Goal: Information Seeking & Learning: Learn about a topic

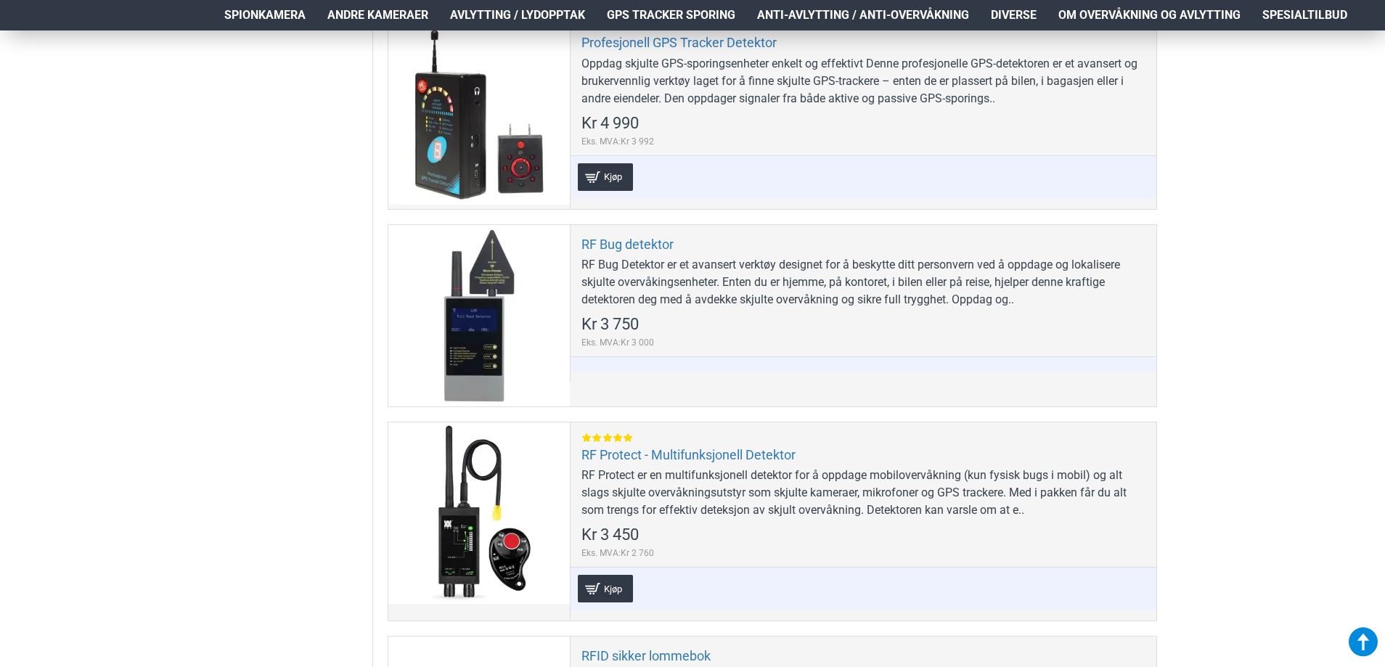
scroll to position [1089, 0]
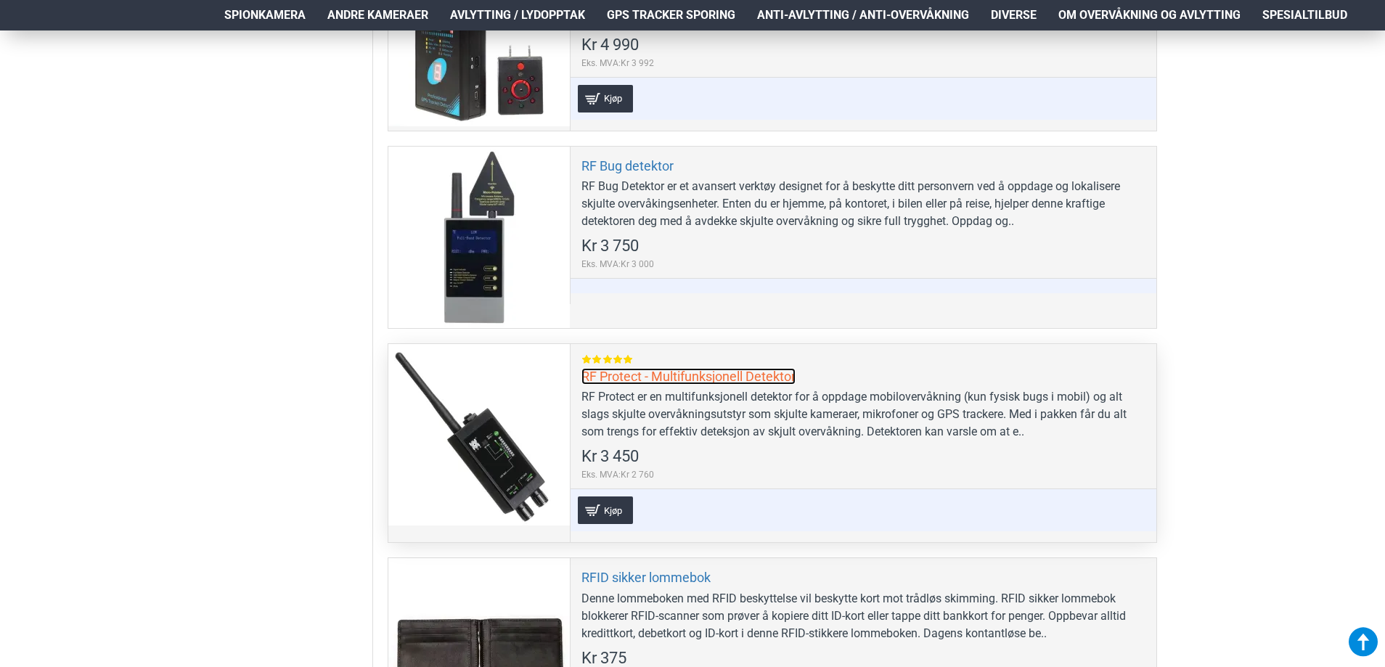
click at [760, 378] on link "RF Protect - Multifunksjonell Detektor" at bounding box center [689, 376] width 214 height 17
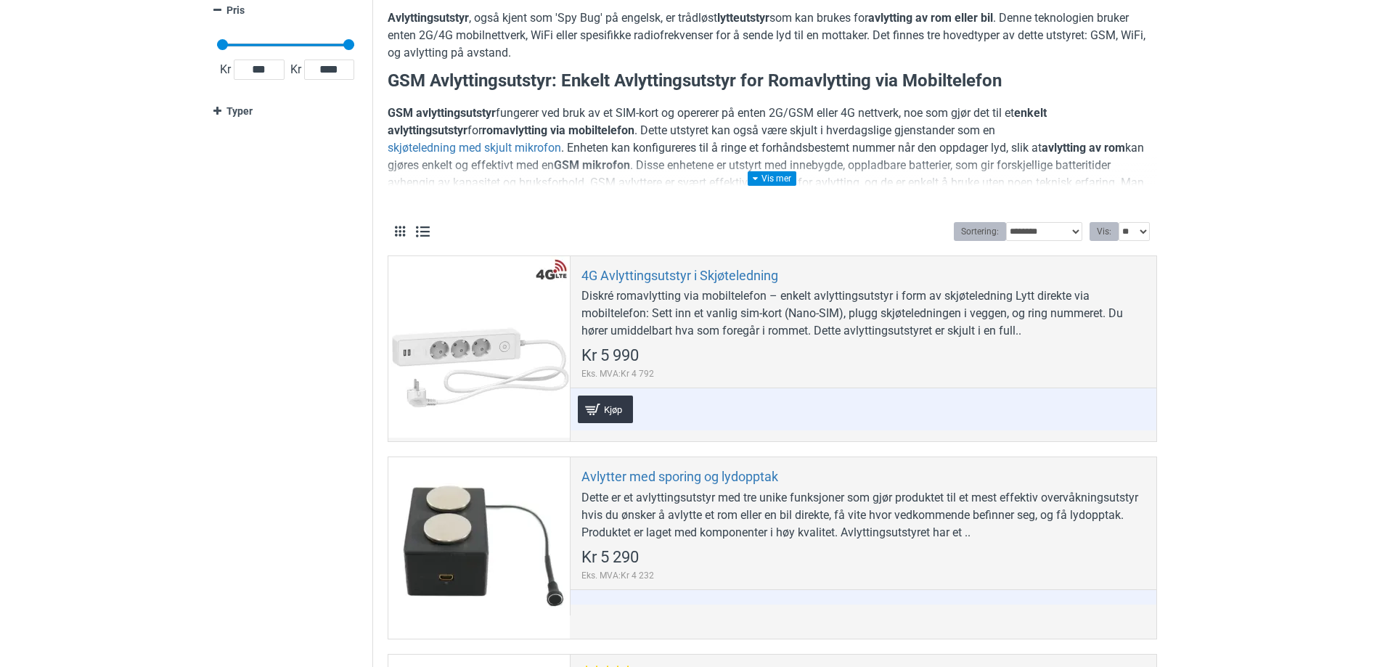
scroll to position [290, 0]
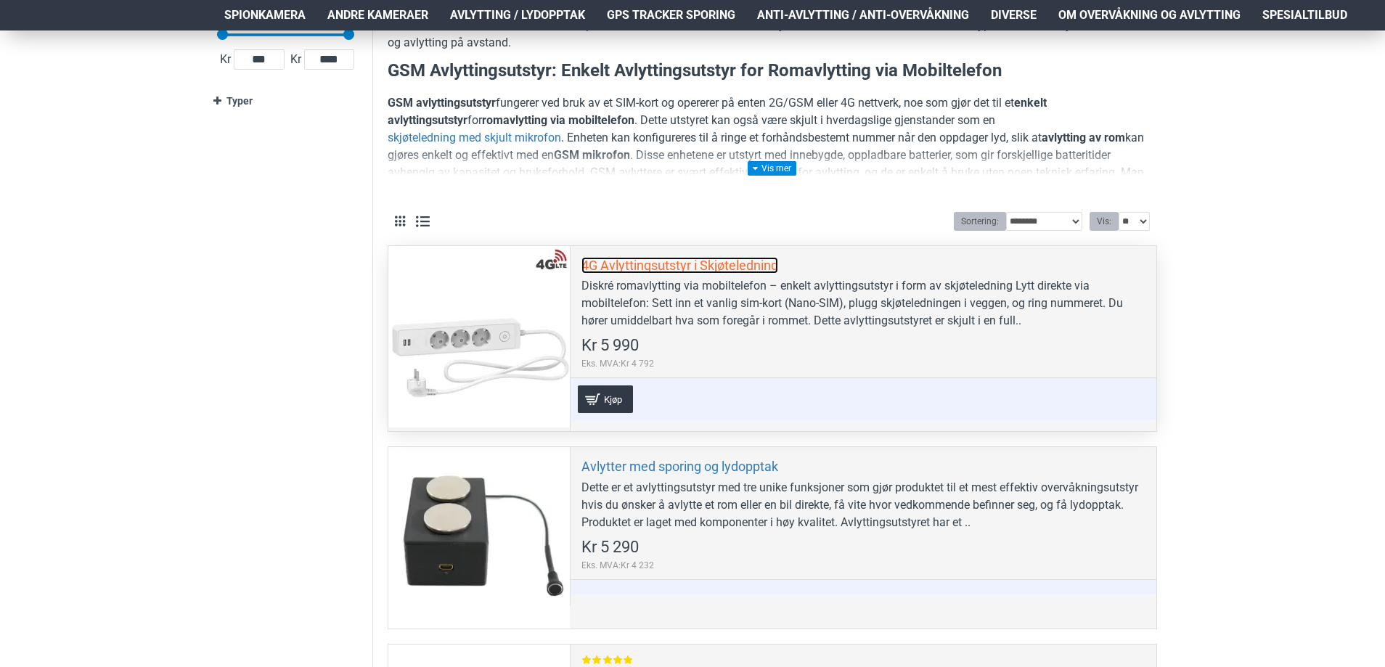
click at [608, 268] on link "4G Avlyttingsutstyr i Skjøteledning" at bounding box center [680, 265] width 197 height 17
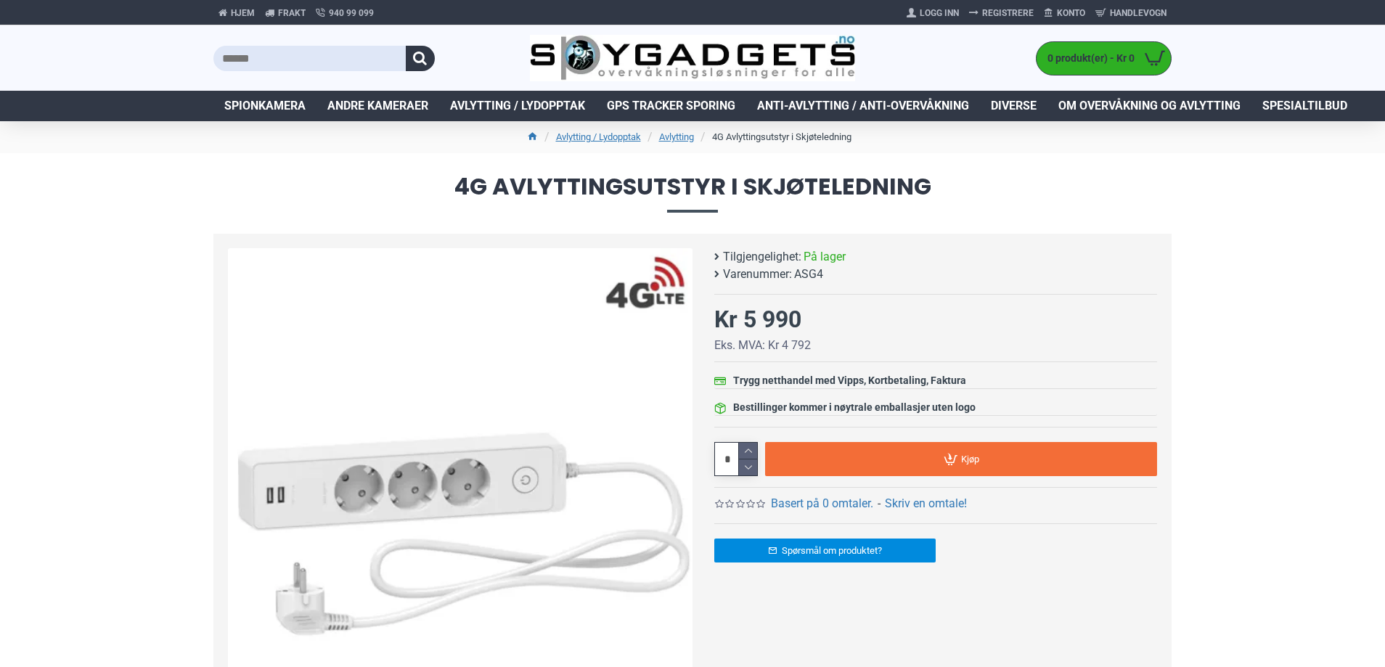
click at [809, 274] on span "ASG4" at bounding box center [808, 274] width 29 height 17
copy span "ASG4"
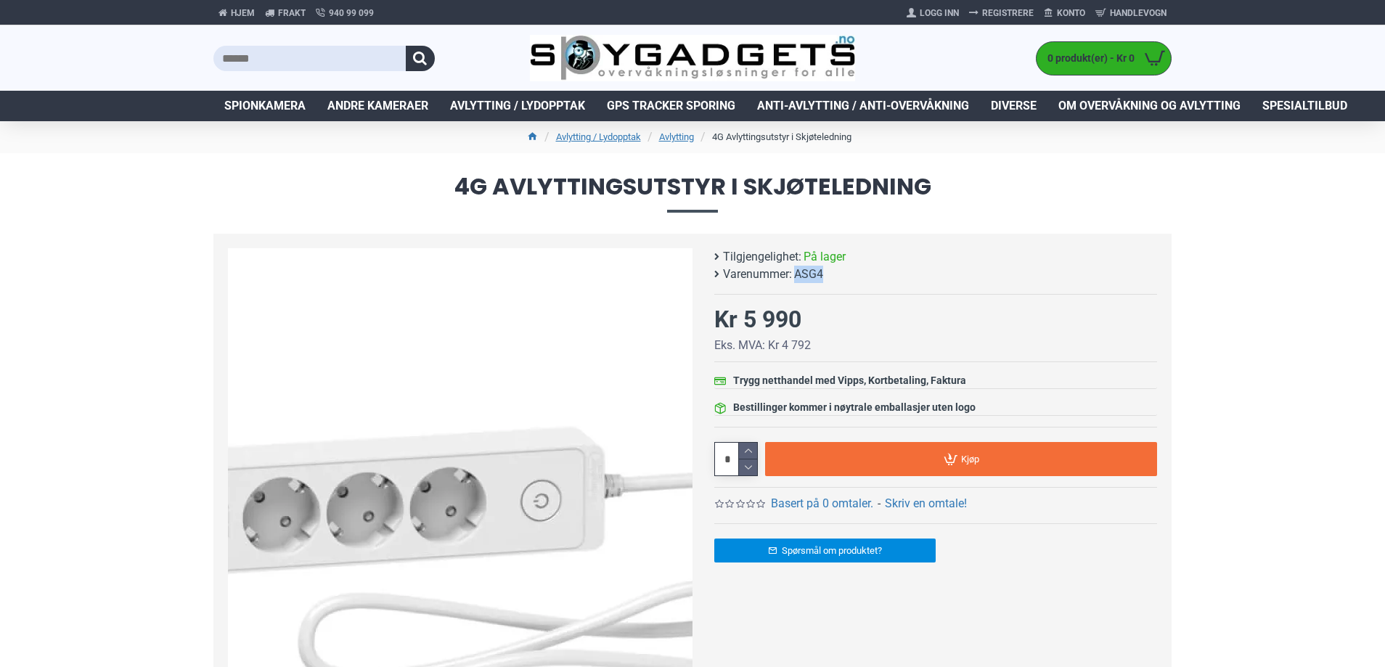
click at [498, 444] on img at bounding box center [460, 480] width 465 height 465
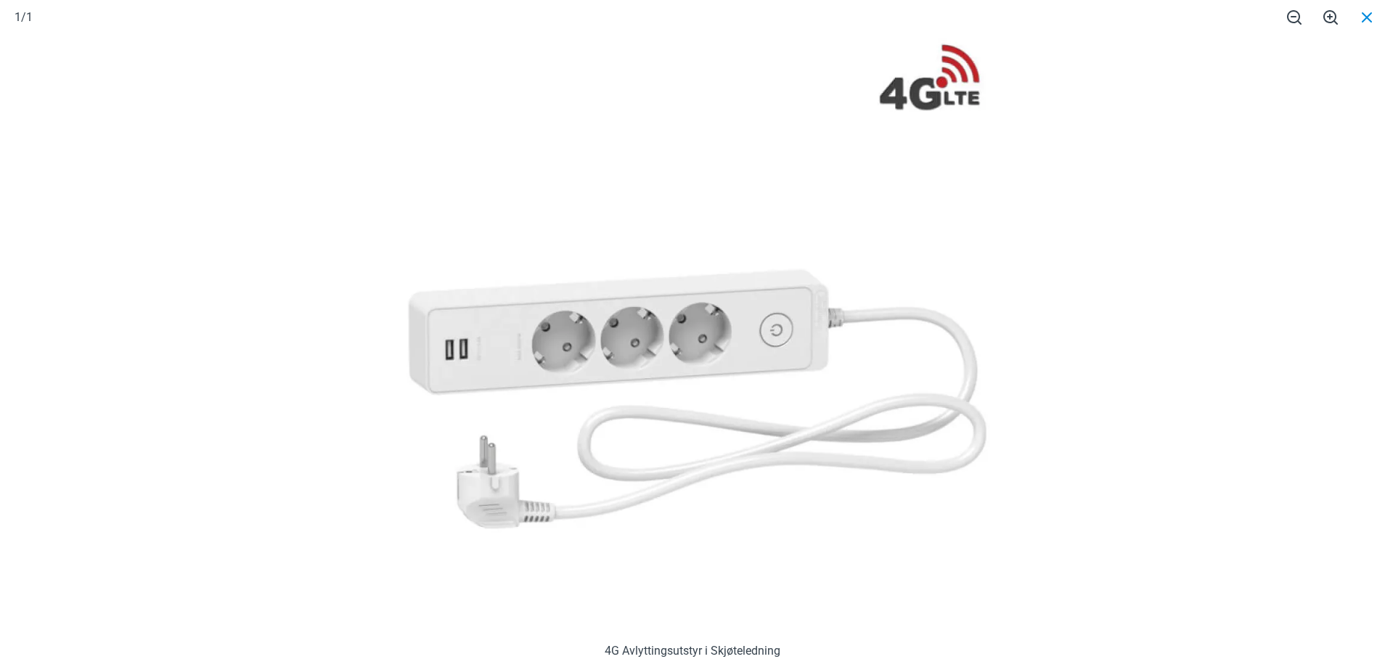
click at [1361, 23] on span at bounding box center [1367, 17] width 36 height 34
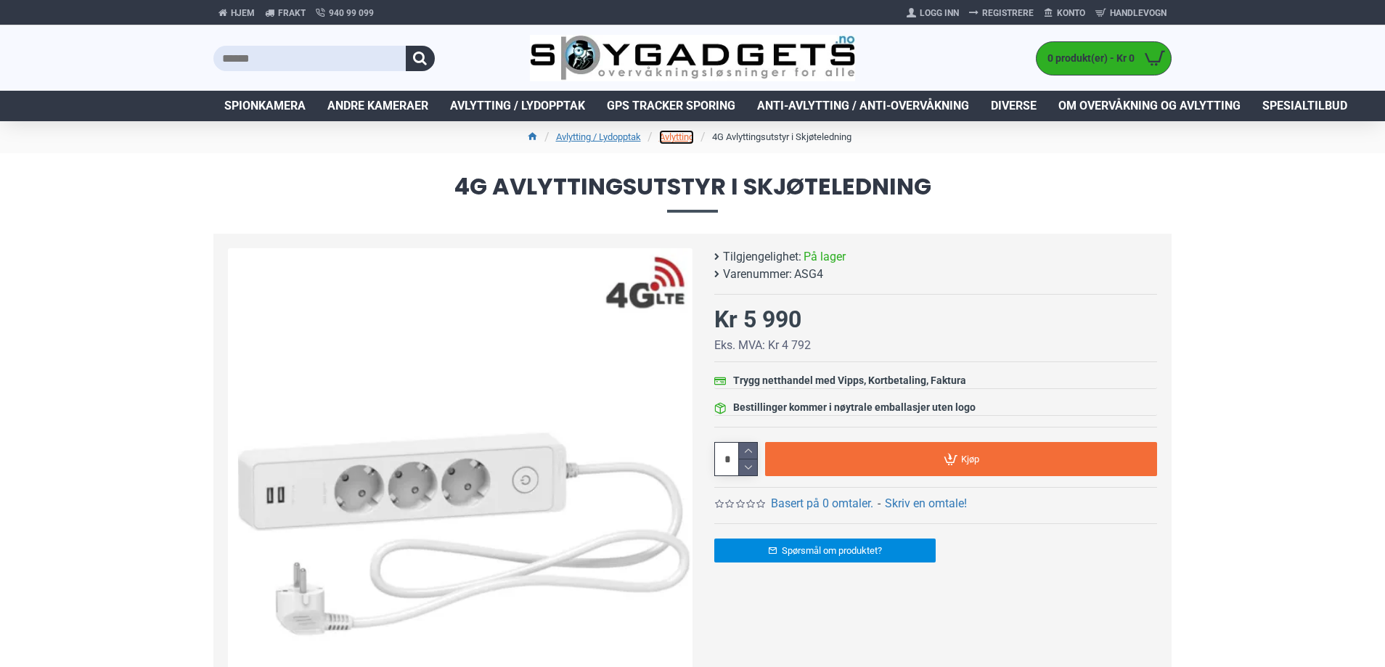
click at [679, 136] on link "Avlytting" at bounding box center [676, 137] width 35 height 15
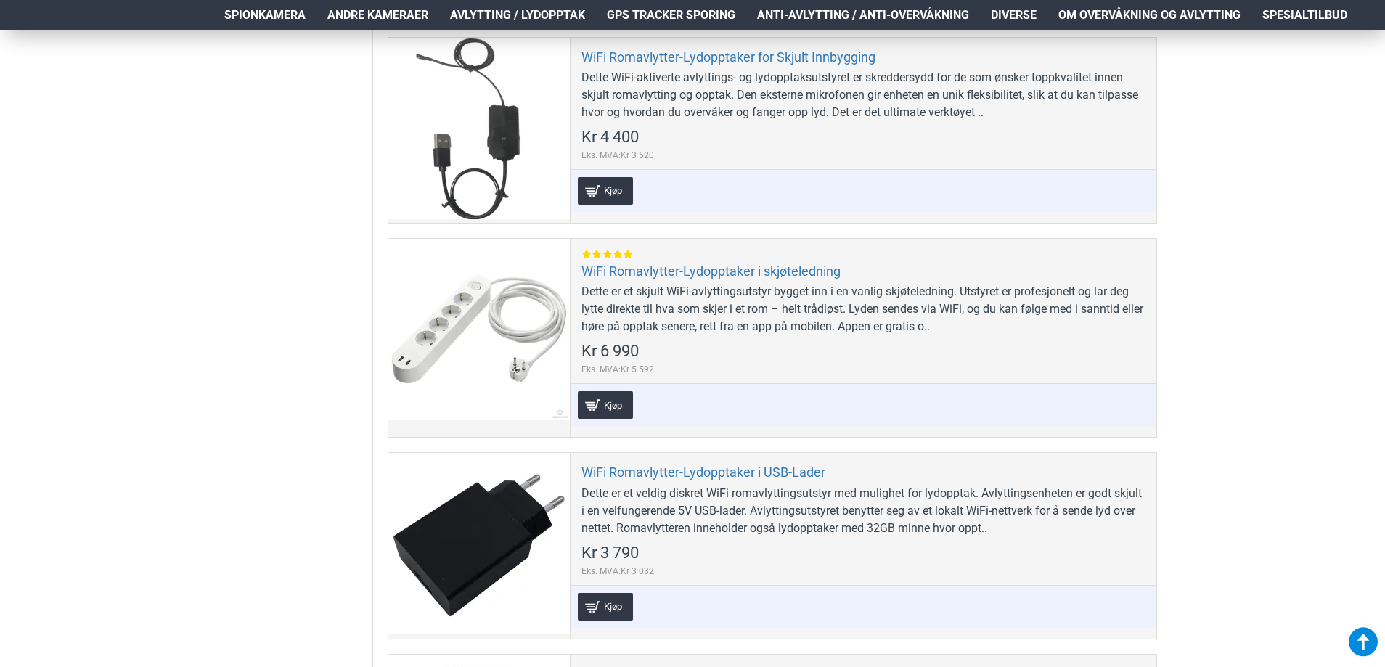
scroll to position [1888, 0]
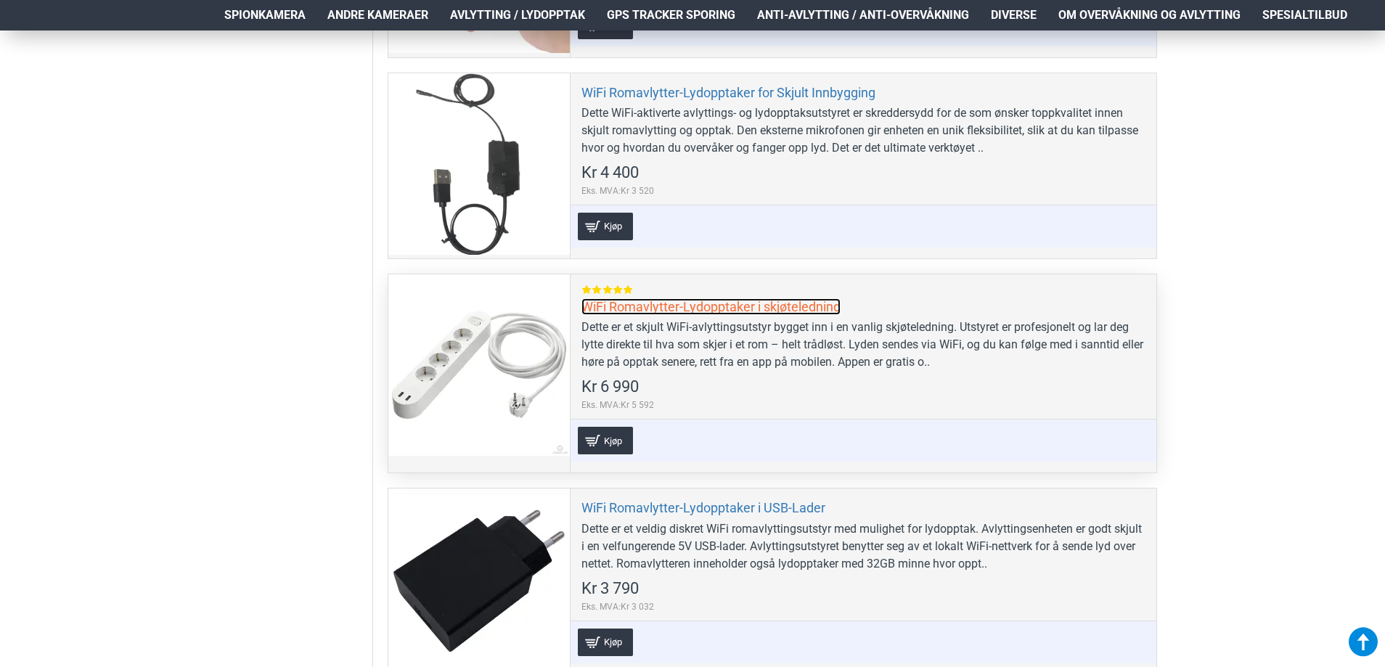
click at [726, 303] on link "WiFi Romavlytter-Lydopptaker i skjøteledning" at bounding box center [711, 306] width 259 height 17
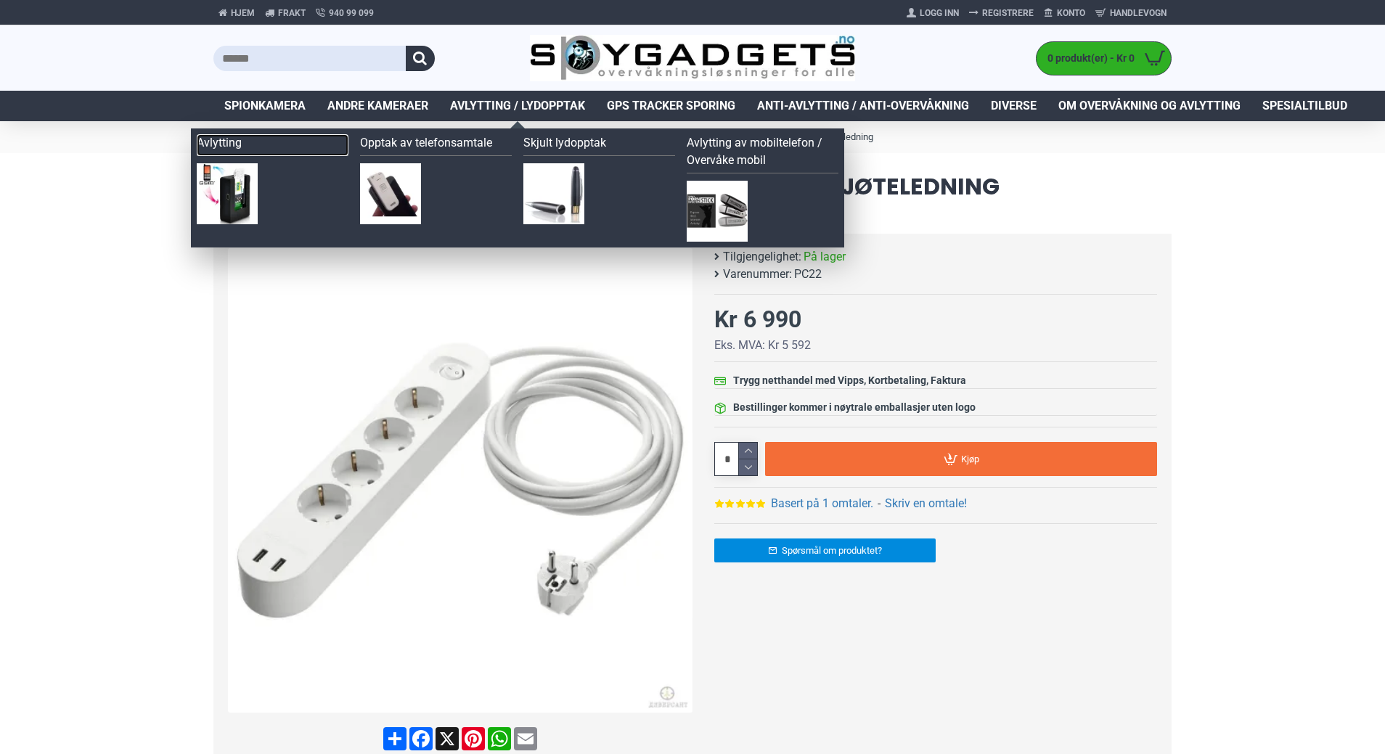
click at [235, 138] on link "Avlytting" at bounding box center [273, 145] width 152 height 22
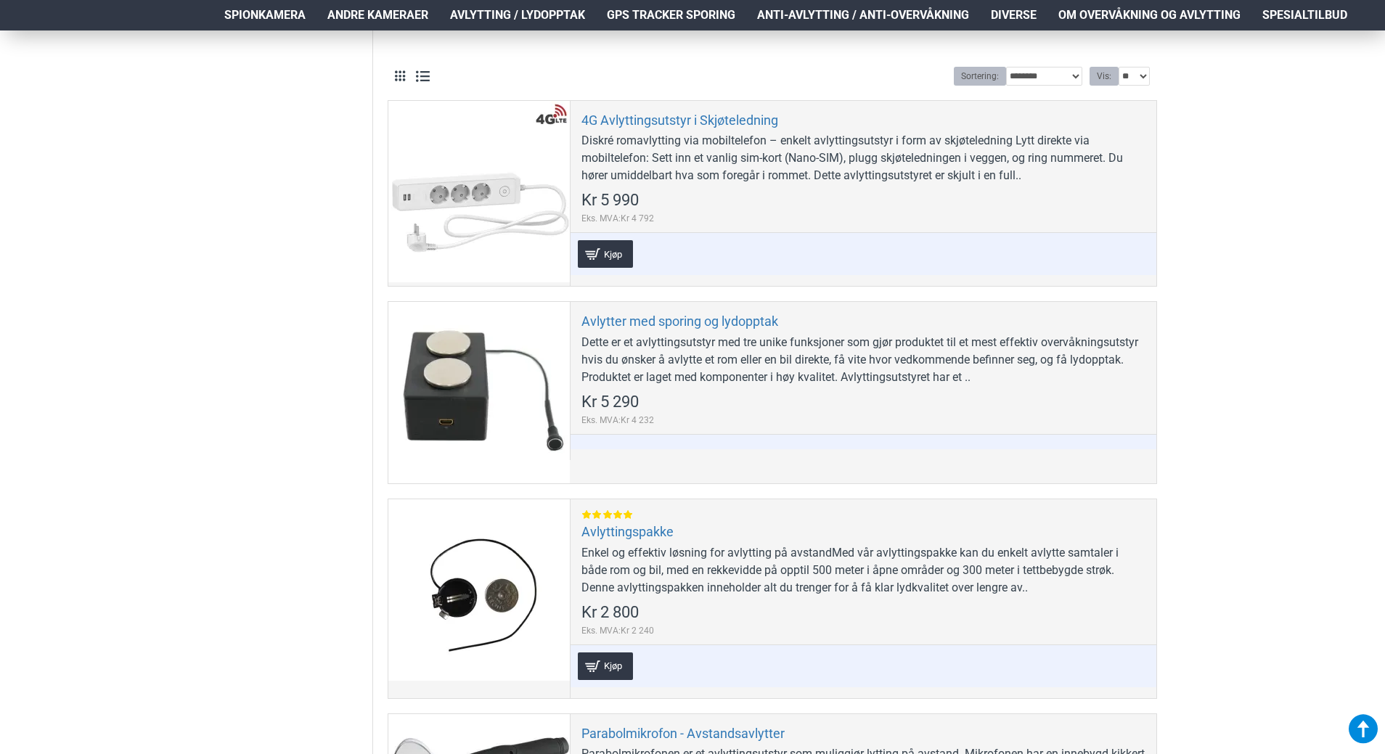
scroll to position [508, 0]
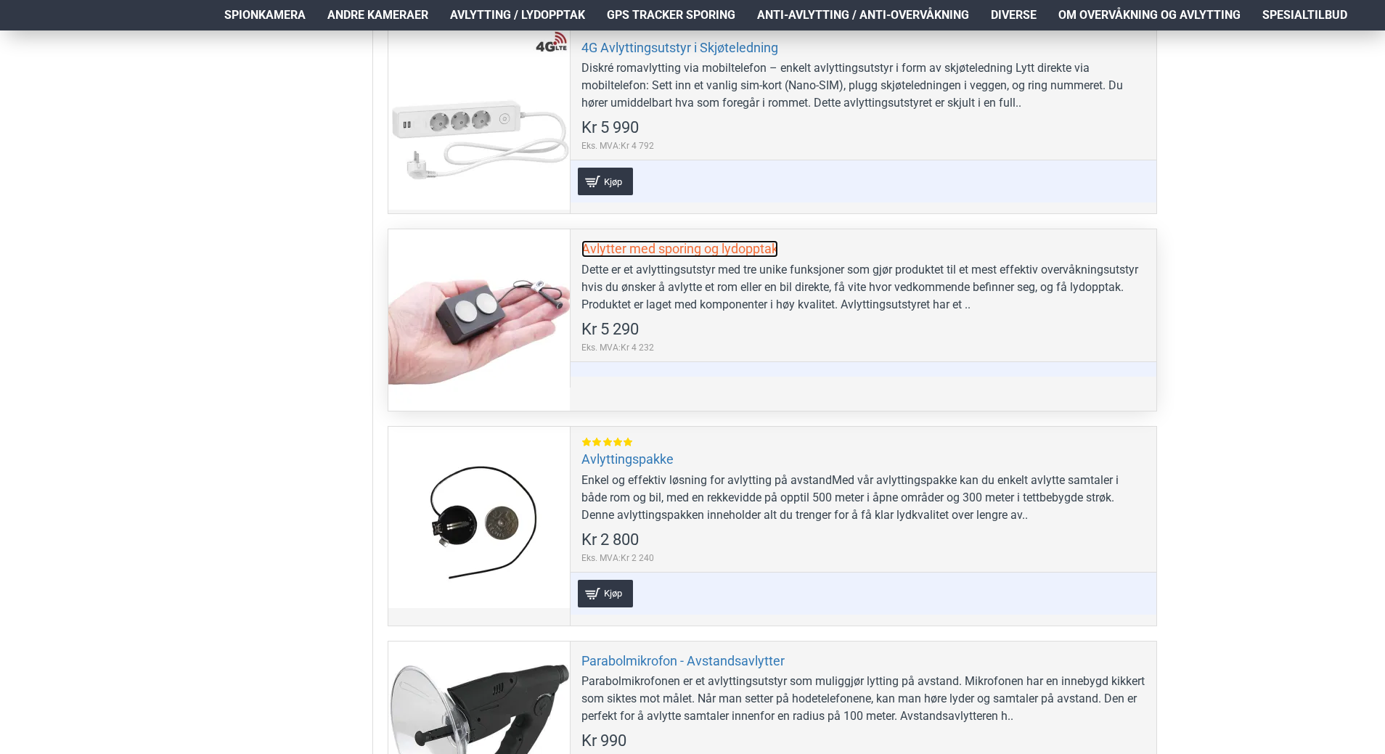
click at [686, 249] on link "Avlytter med sporing og lydopptak" at bounding box center [680, 248] width 197 height 17
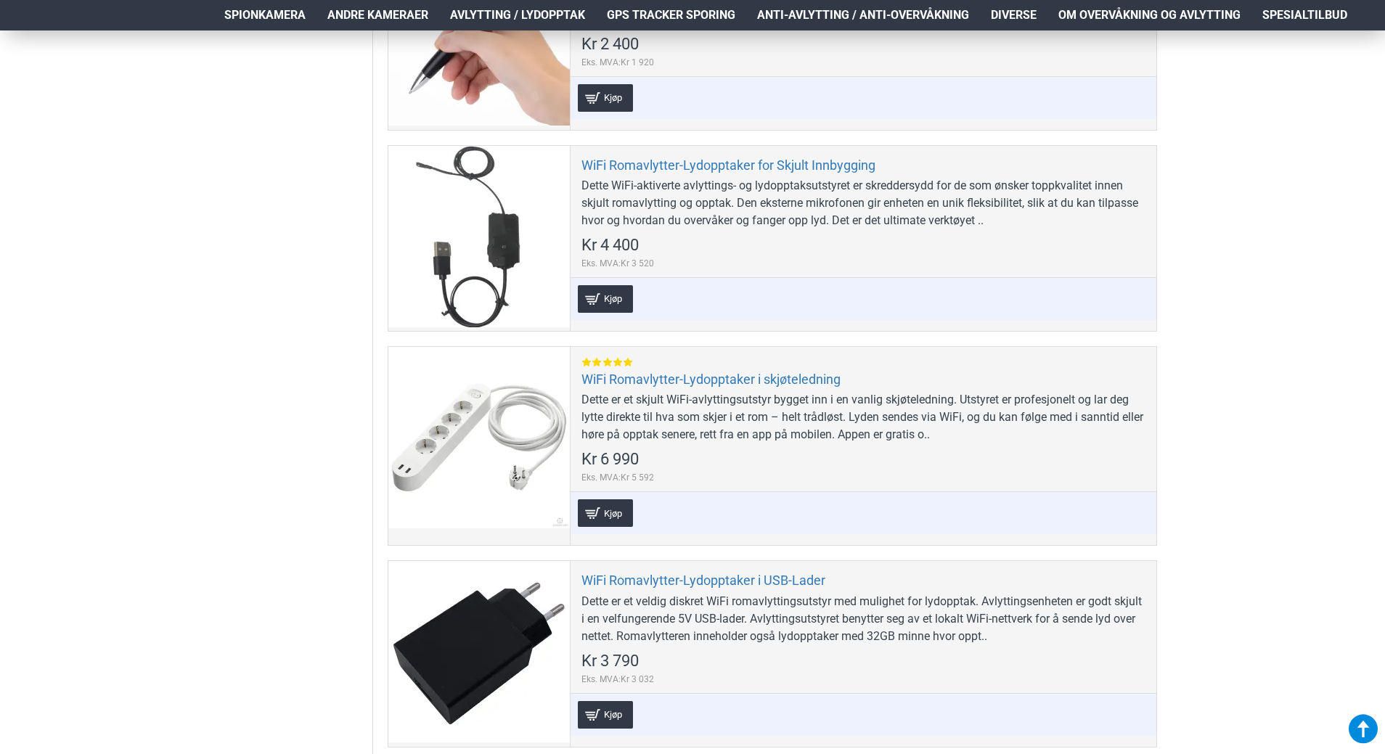
scroll to position [1960, 0]
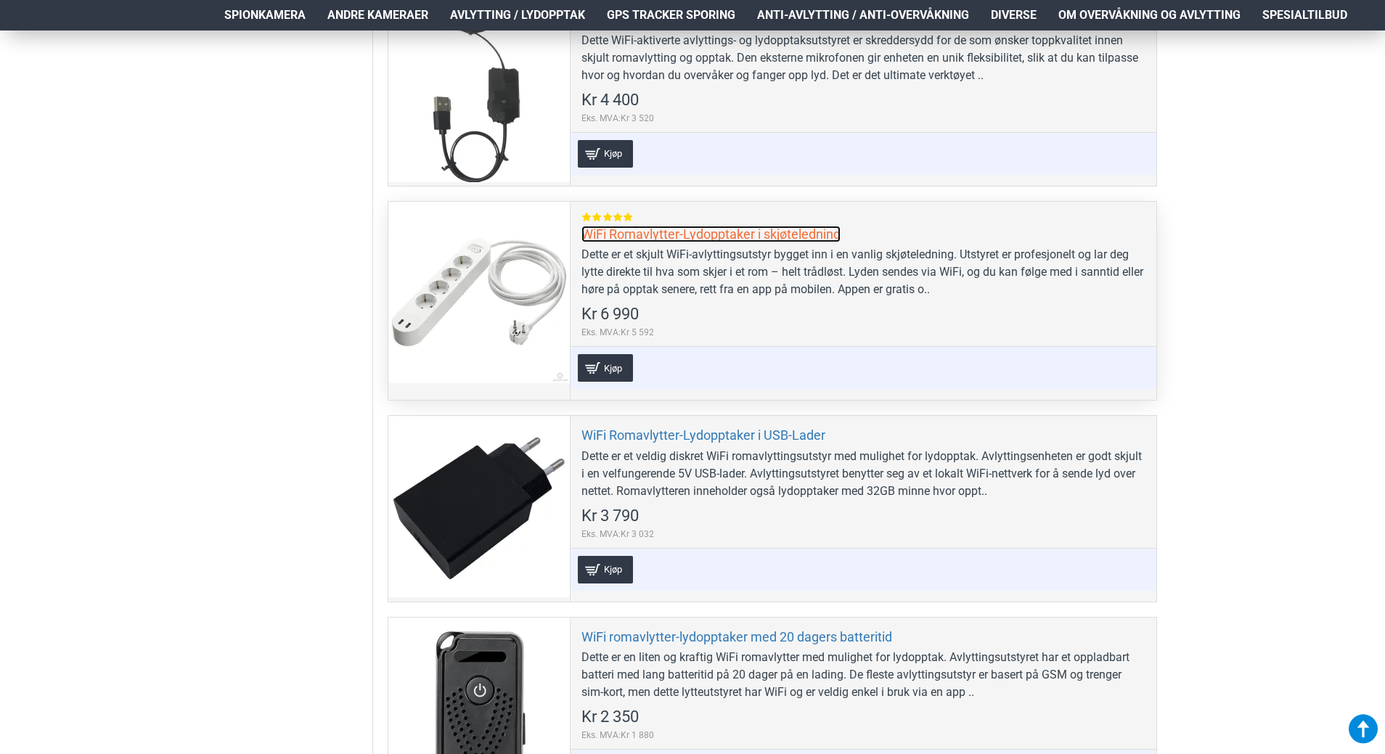
click at [616, 228] on link "WiFi Romavlytter-Lydopptaker i skjøteledning" at bounding box center [711, 234] width 259 height 17
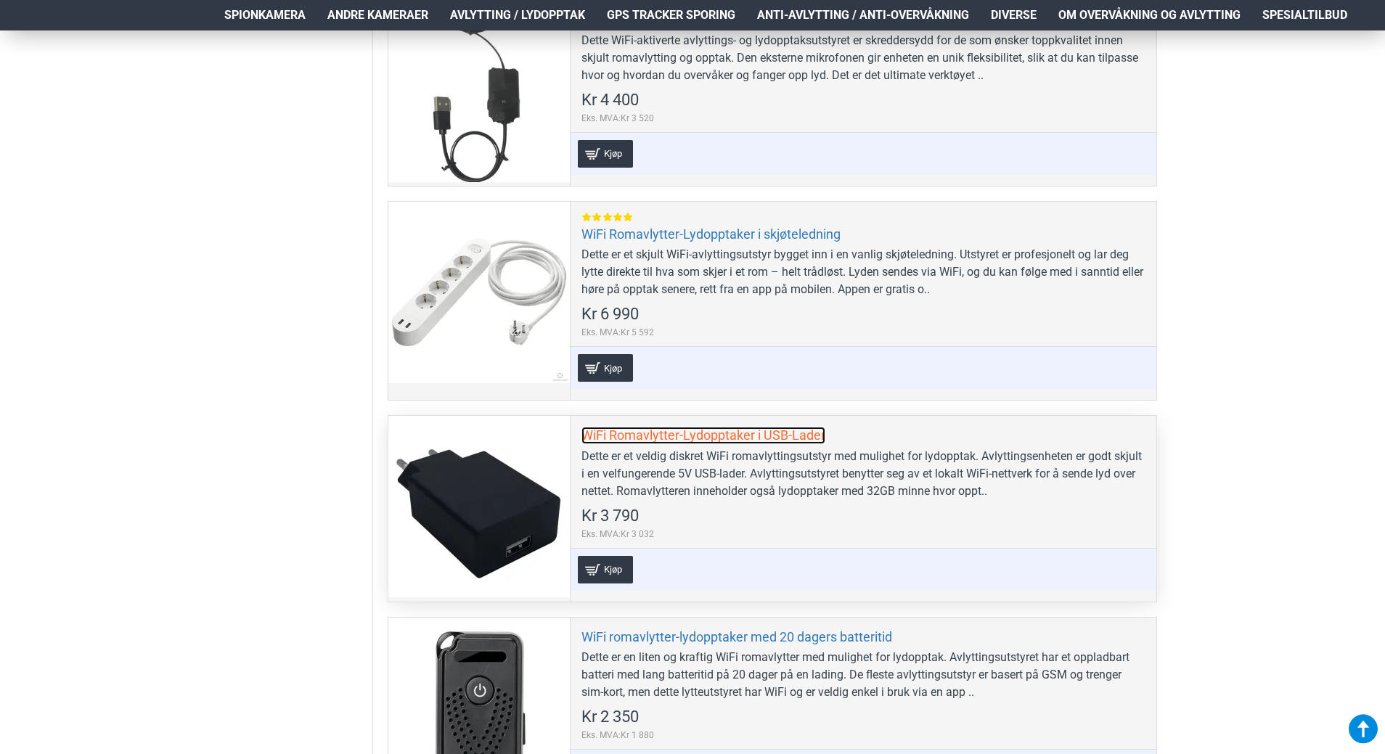
click at [650, 435] on link "WiFi Romavlytter-Lydopptaker i USB-Lader" at bounding box center [704, 435] width 244 height 17
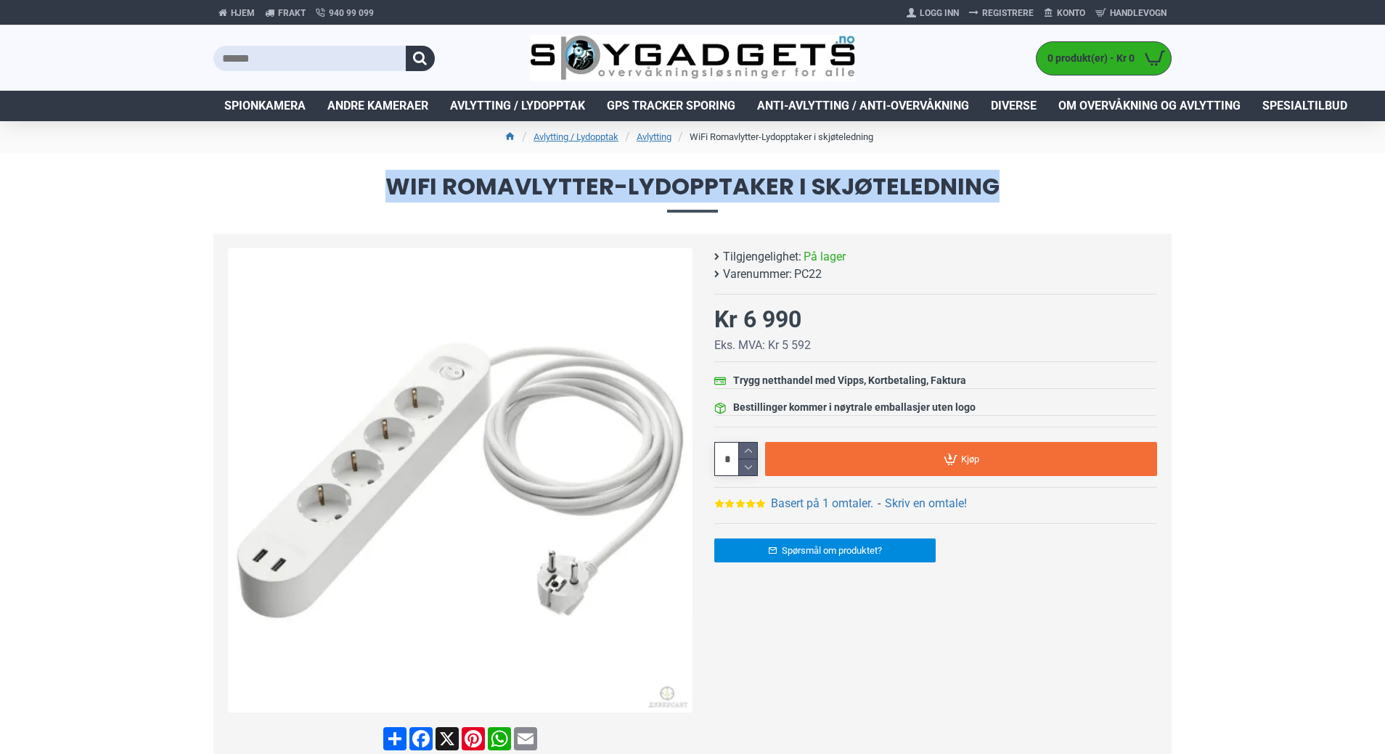
drag, startPoint x: 1000, startPoint y: 183, endPoint x: 380, endPoint y: 189, distance: 619.3
click at [380, 189] on span "WiFi Romavlytter-Lydopptaker i skjøteledning" at bounding box center [692, 193] width 958 height 37
copy span "WiFi Romavlytter-Lydopptaker i skjøteledning"
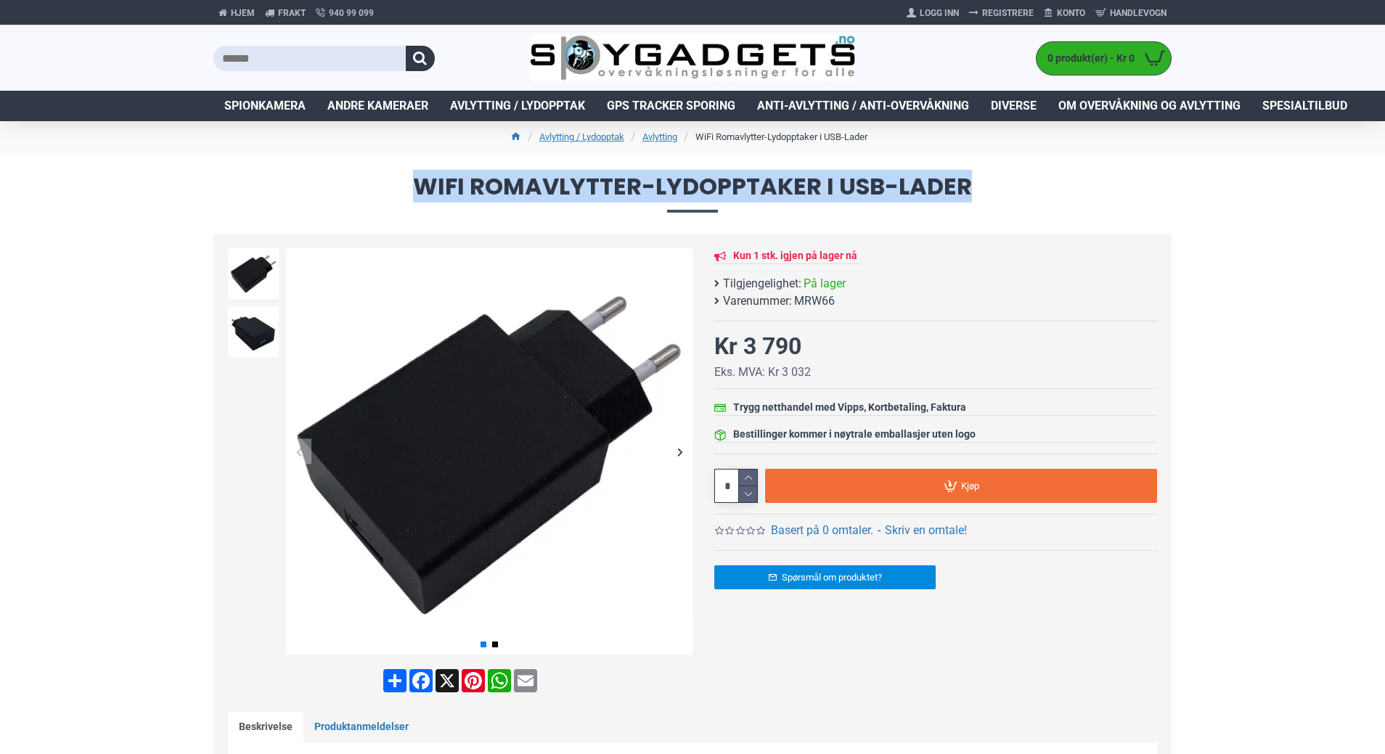
drag, startPoint x: 980, startPoint y: 189, endPoint x: 411, endPoint y: 189, distance: 569.2
click at [411, 189] on span "WiFi Romavlytter-Lydopptaker i USB-Lader" at bounding box center [692, 193] width 958 height 37
copy span "WiFi Romavlytter-Lydopptaker i USB-Lader"
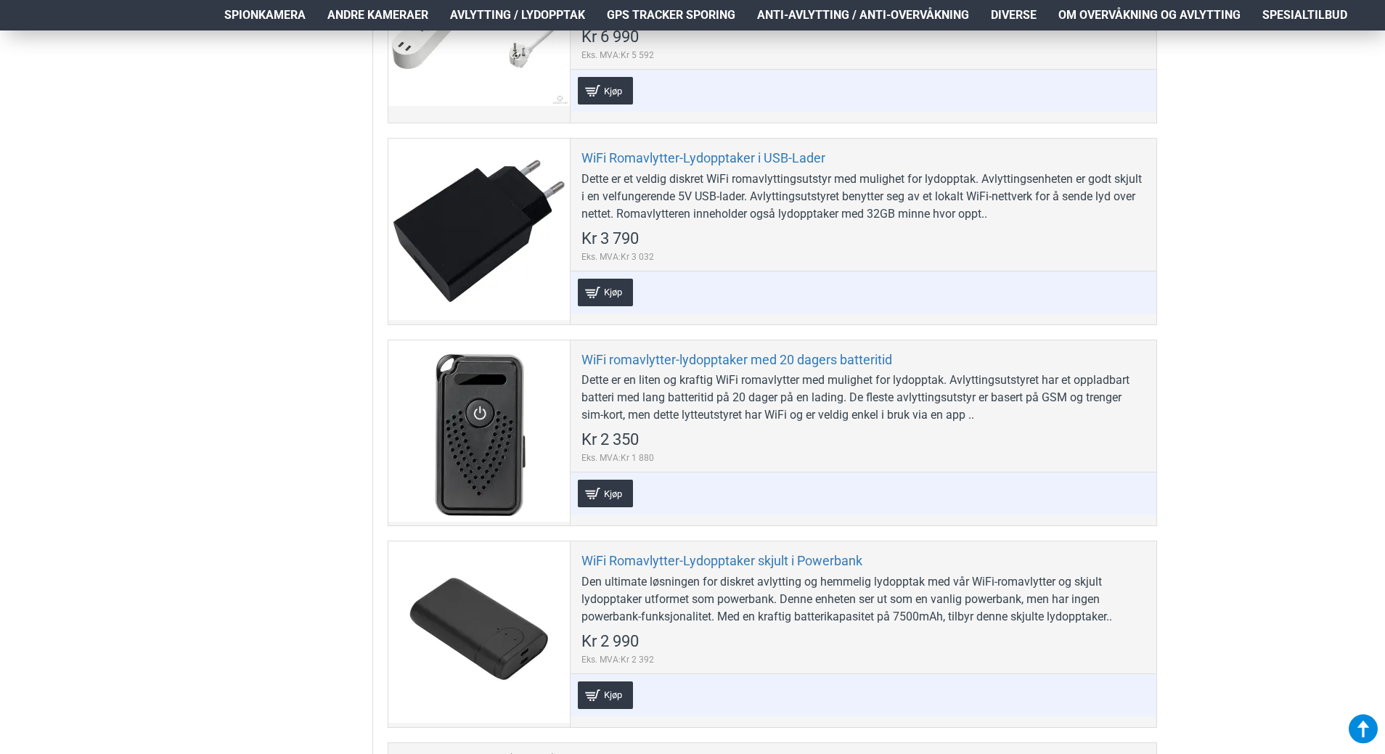
scroll to position [2251, 0]
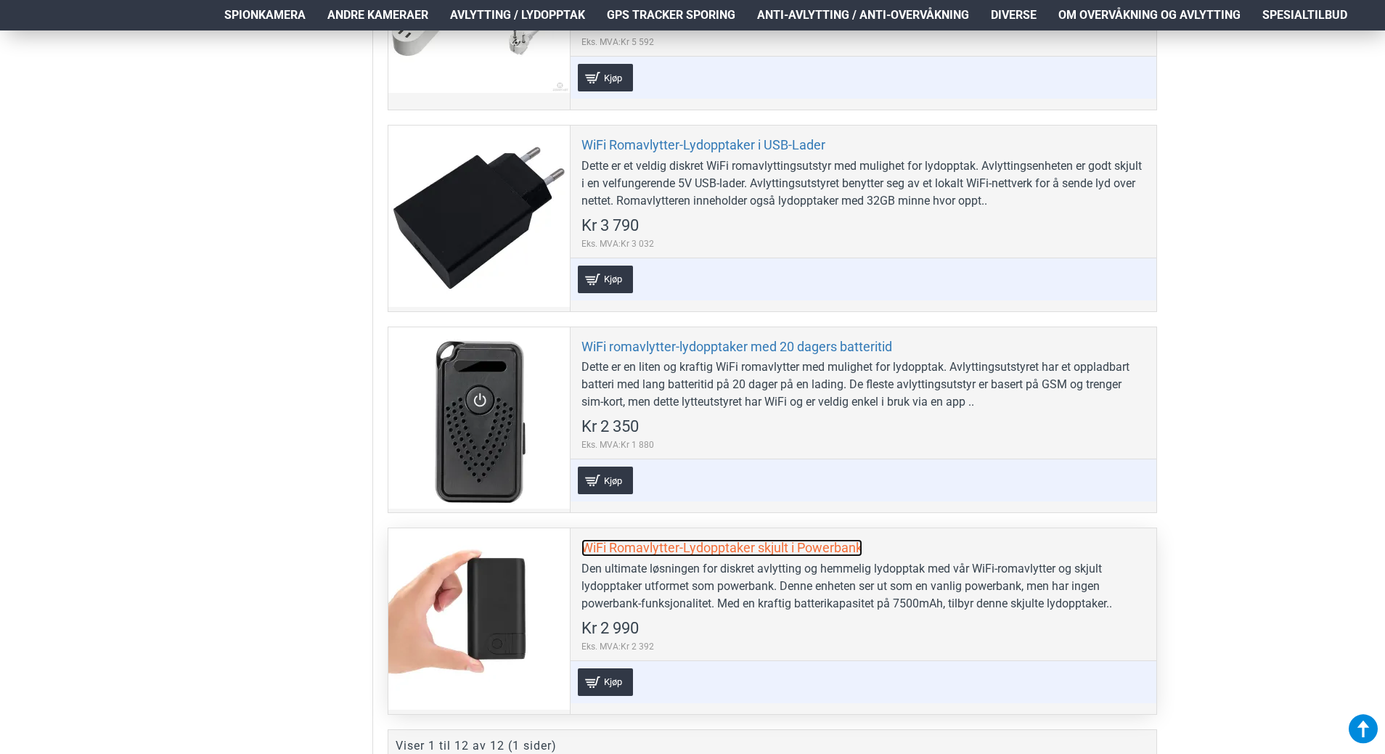
click at [732, 548] on link "WiFi Romavlytter-Lydopptaker skjult i Powerbank" at bounding box center [722, 547] width 281 height 17
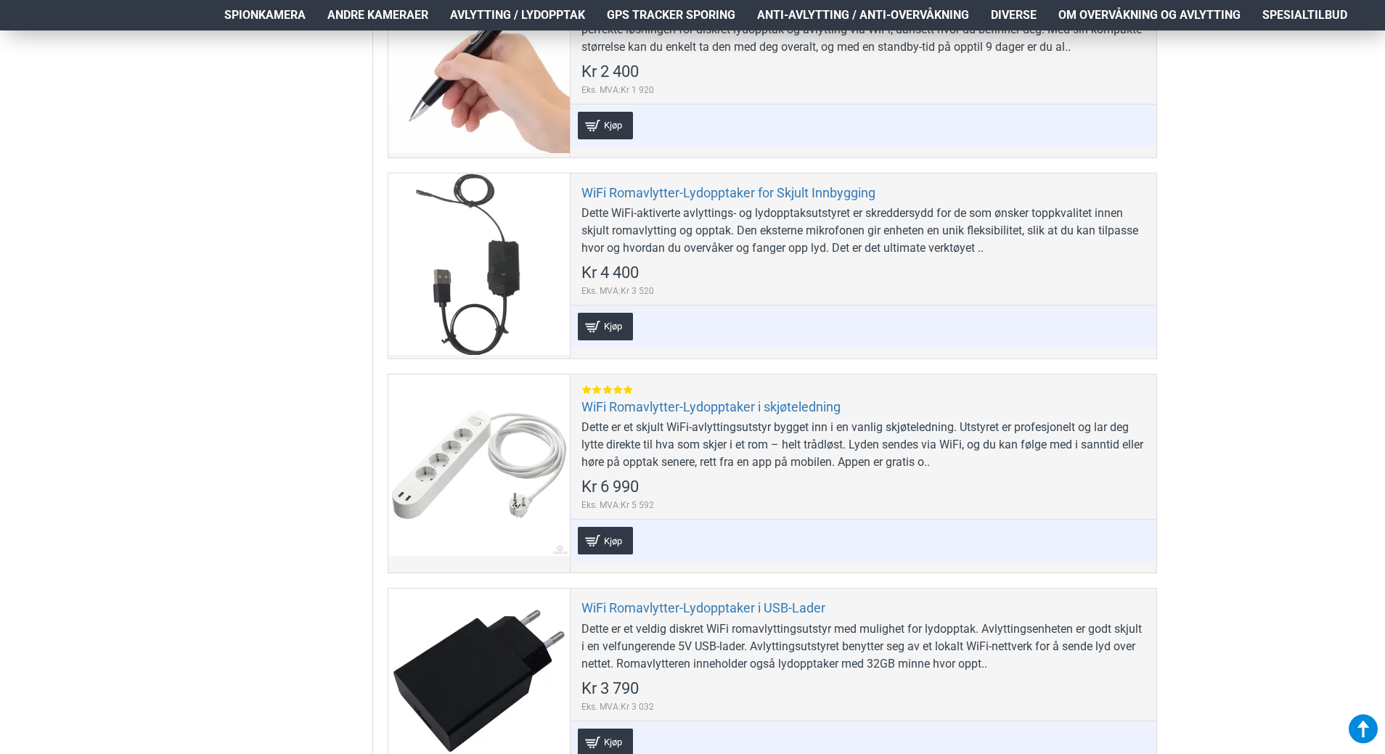
scroll to position [1742, 0]
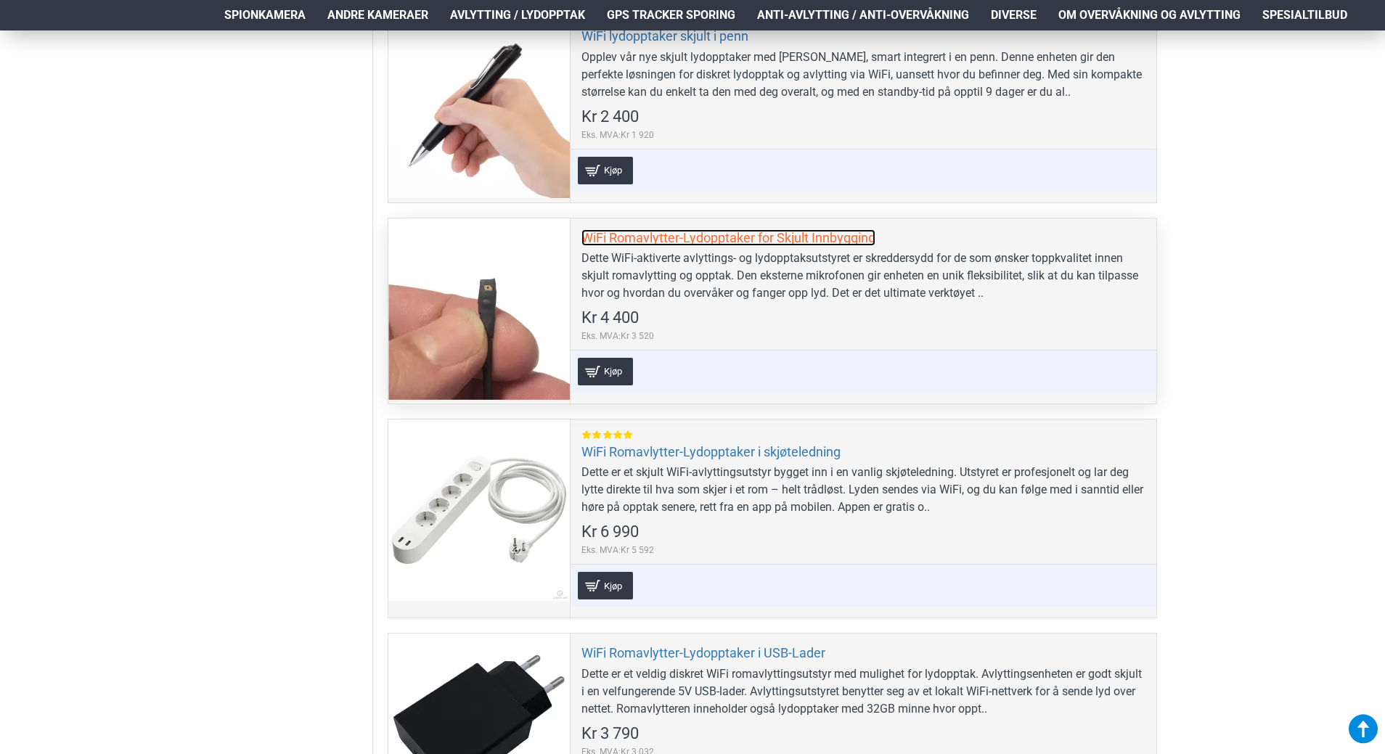
click at [627, 232] on link "WiFi Romavlytter-Lydopptaker for Skjult Innbygging" at bounding box center [729, 237] width 294 height 17
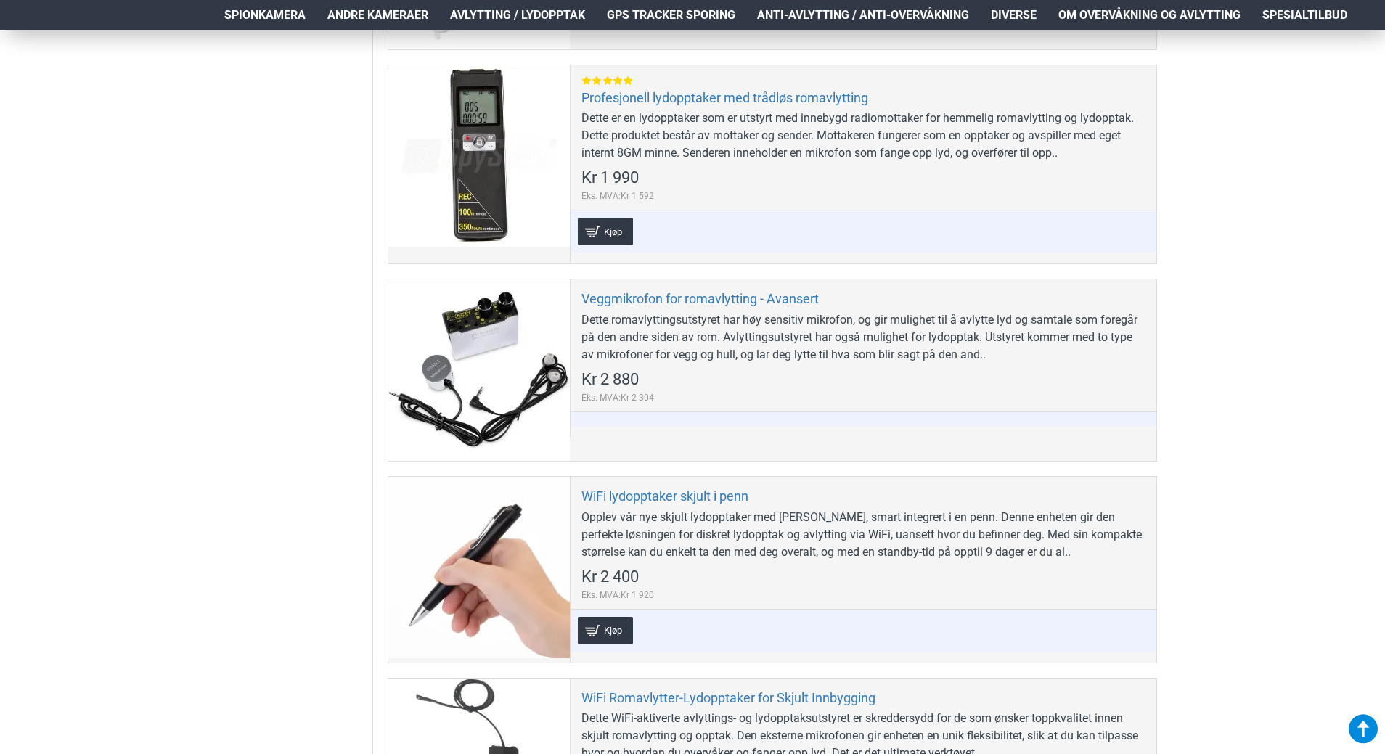
scroll to position [1307, 0]
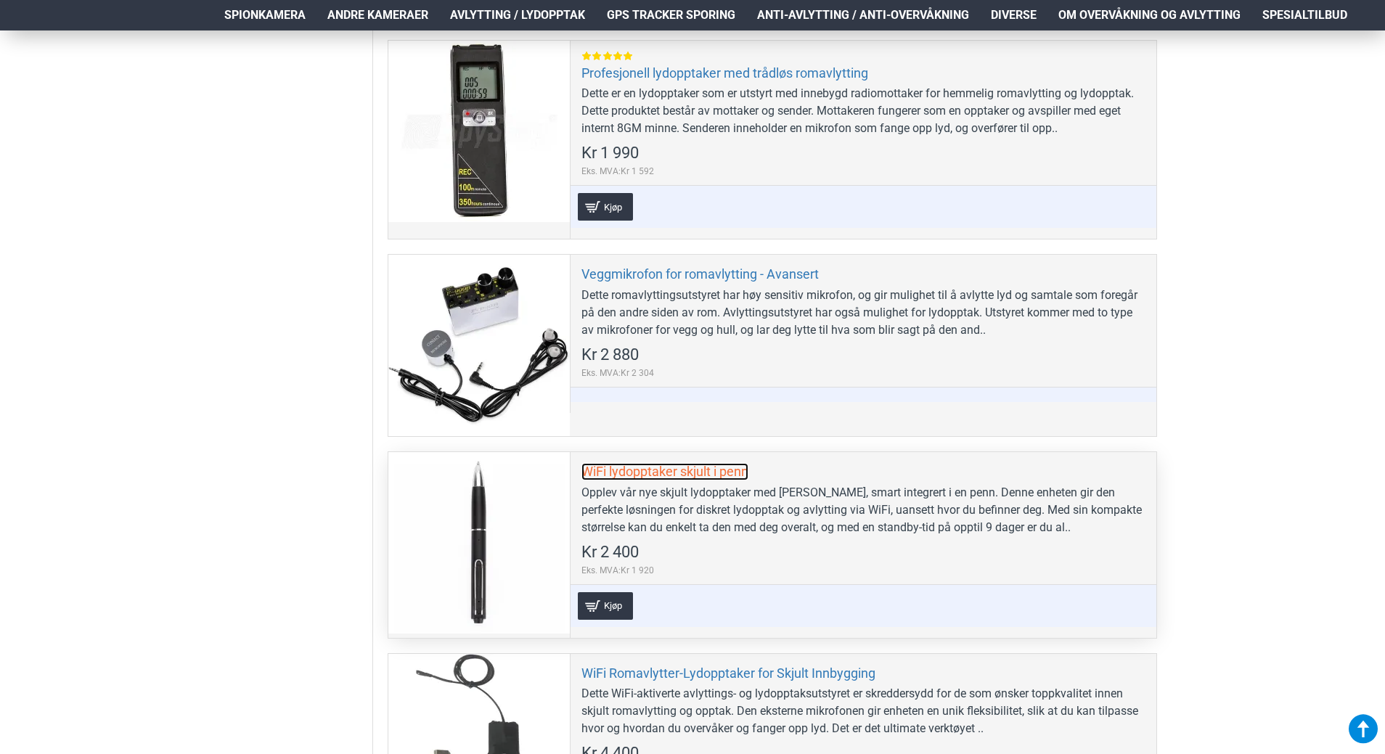
click at [610, 472] on link "WiFi lydopptaker skjult i penn" at bounding box center [665, 471] width 167 height 17
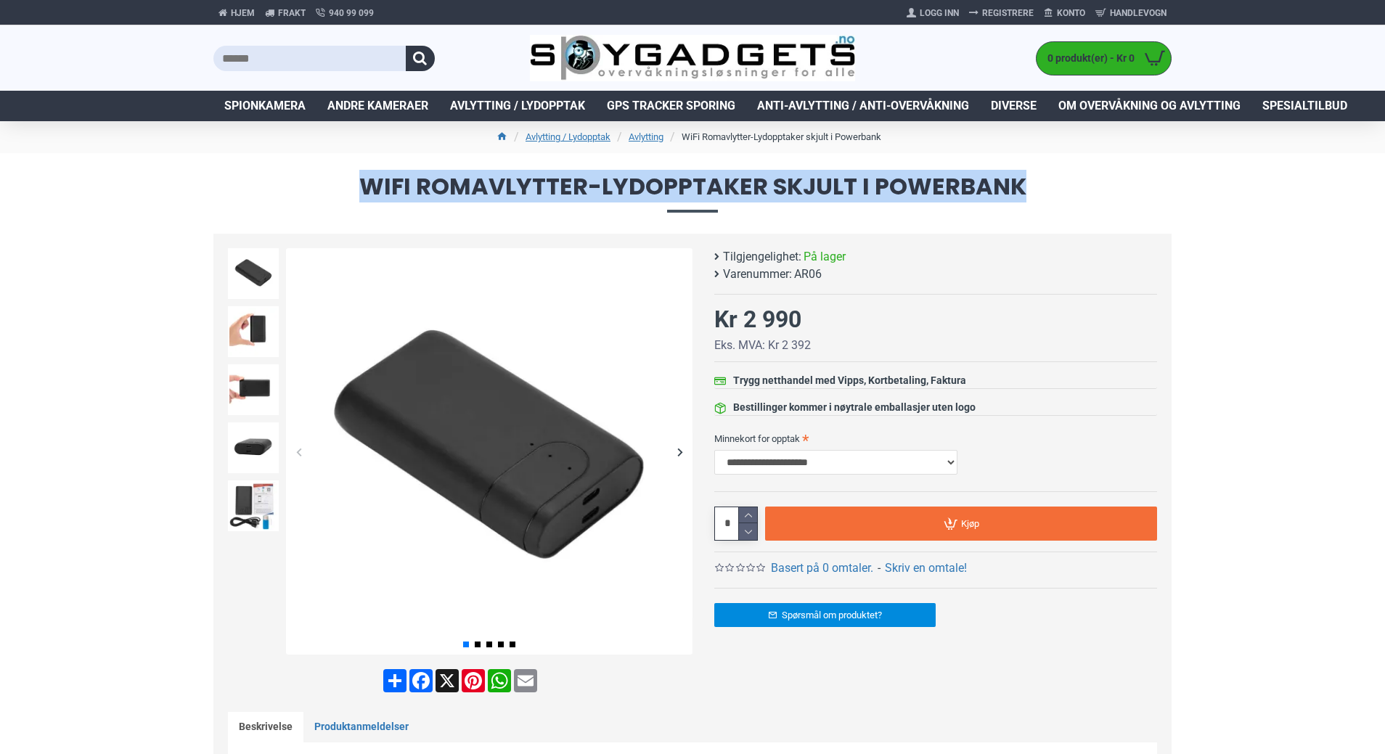
drag, startPoint x: 1027, startPoint y: 183, endPoint x: 367, endPoint y: 183, distance: 659.9
click at [367, 183] on span "WiFi Romavlytter-Lydopptaker skjult i Powerbank" at bounding box center [692, 193] width 958 height 37
copy span "WiFi Romavlytter-Lydopptaker skjult i Powerbank"
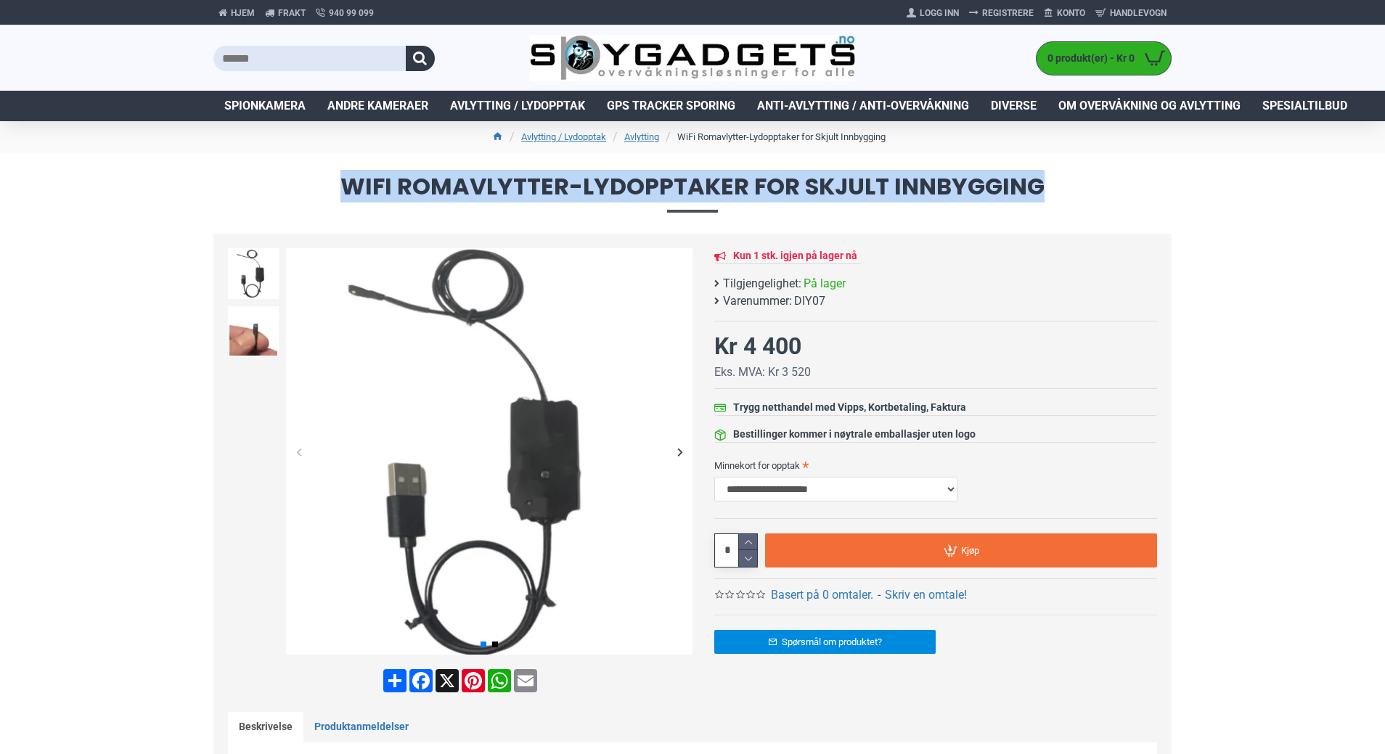
drag, startPoint x: 1049, startPoint y: 186, endPoint x: 327, endPoint y: 185, distance: 722.4
click at [327, 185] on span "WiFi Romavlytter-Lydopptaker for Skjult Innbygging" at bounding box center [692, 193] width 958 height 37
copy span "WiFi Romavlytter-Lydopptaker for Skjult Innbygging"
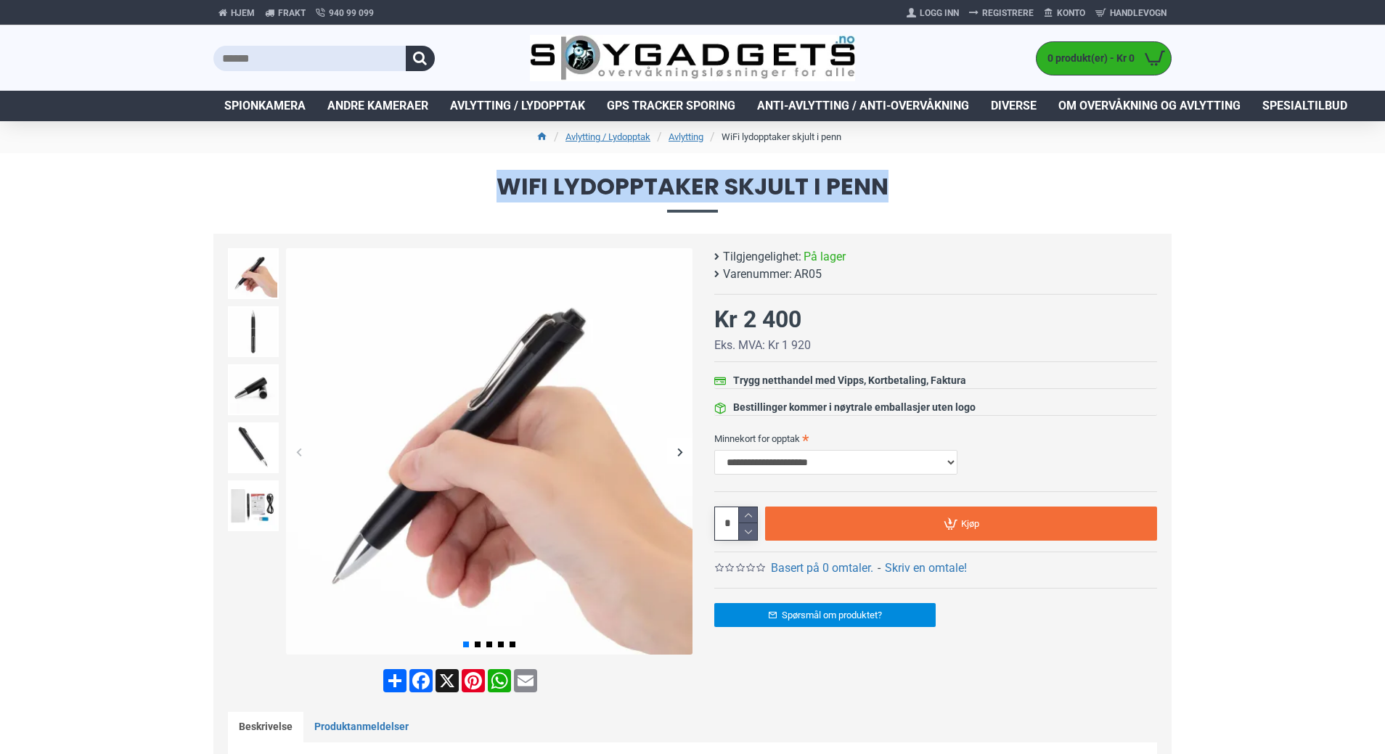
drag, startPoint x: 912, startPoint y: 191, endPoint x: 500, endPoint y: 191, distance: 411.6
click at [500, 191] on span "WiFi lydopptaker skjult i penn" at bounding box center [692, 193] width 958 height 37
copy span "WiFi lydopptaker skjult i penn"
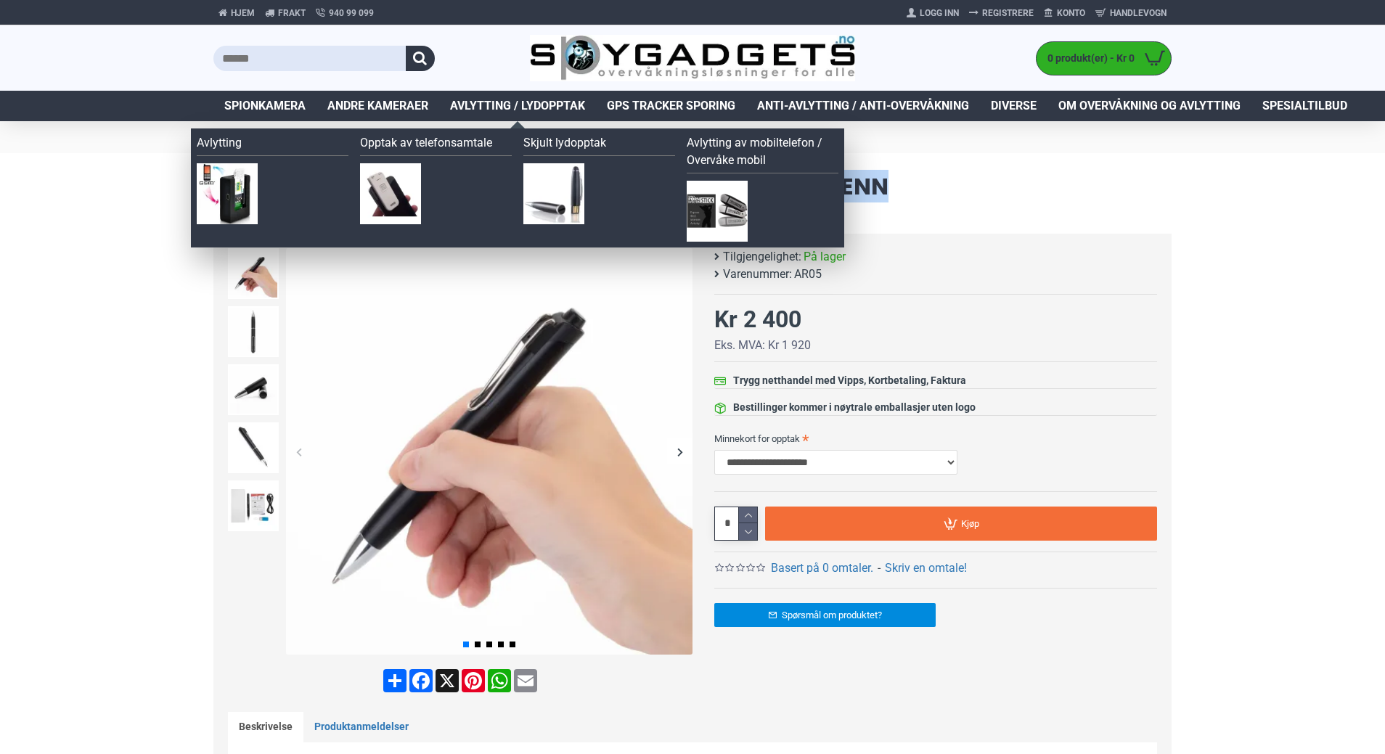
click at [470, 102] on span "Avlytting / Lydopptak" at bounding box center [517, 105] width 135 height 17
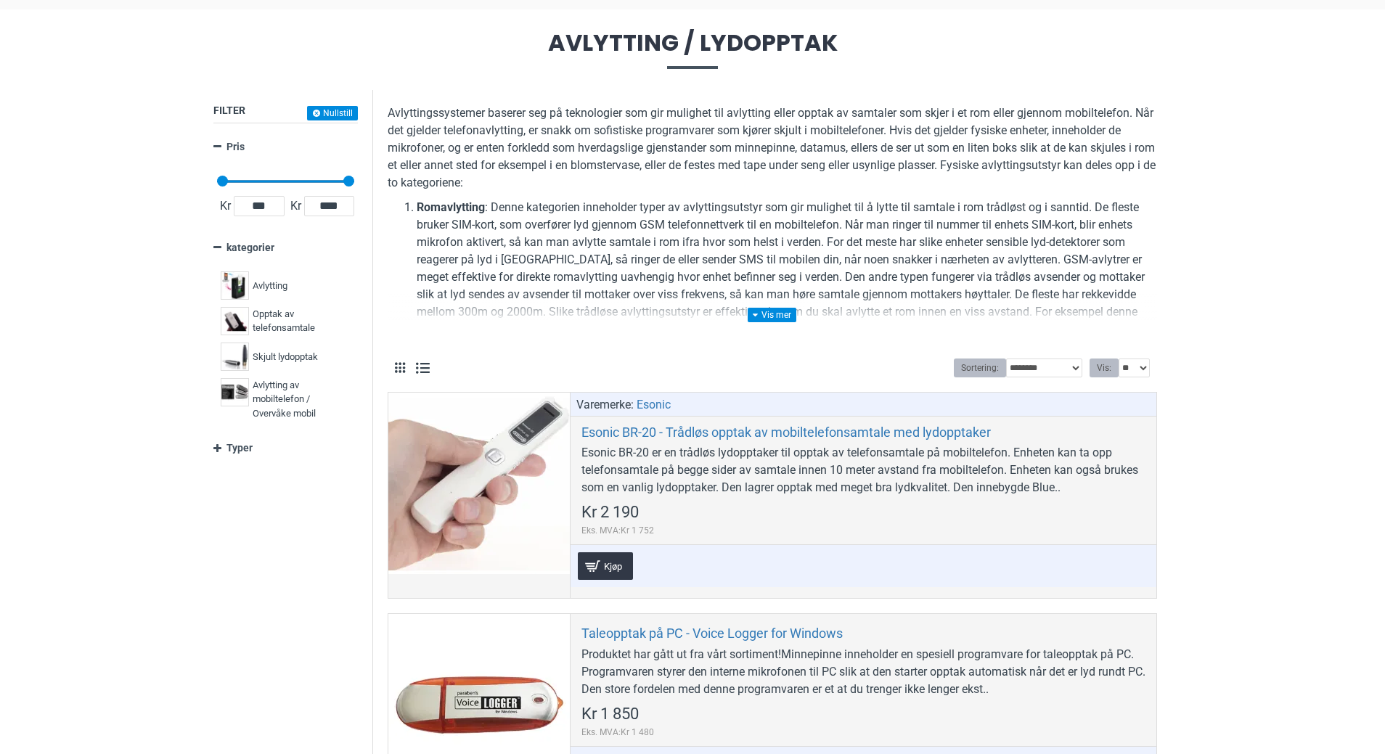
scroll to position [145, 0]
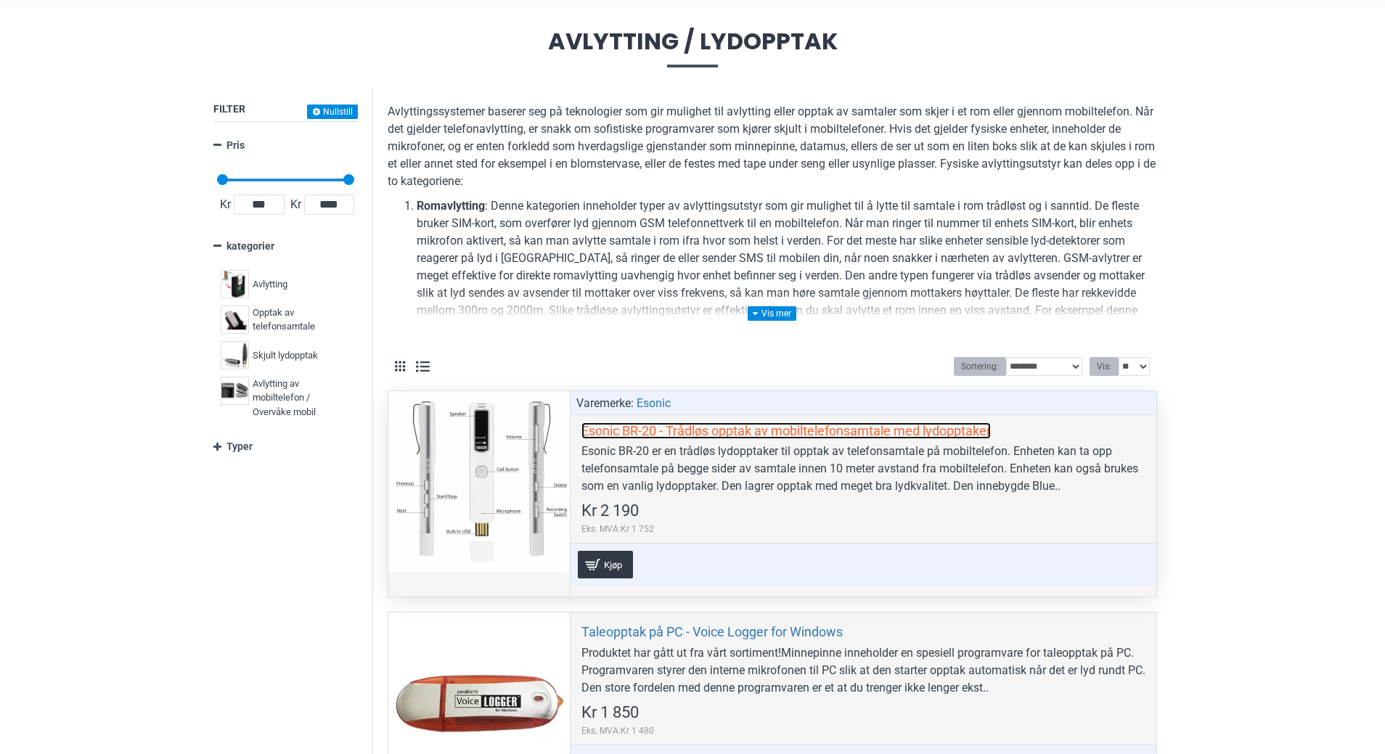
click at [693, 431] on link "Esonic BR-20 - Trådløs opptak av mobiltelefonsamtale med lydopptaker" at bounding box center [786, 431] width 409 height 17
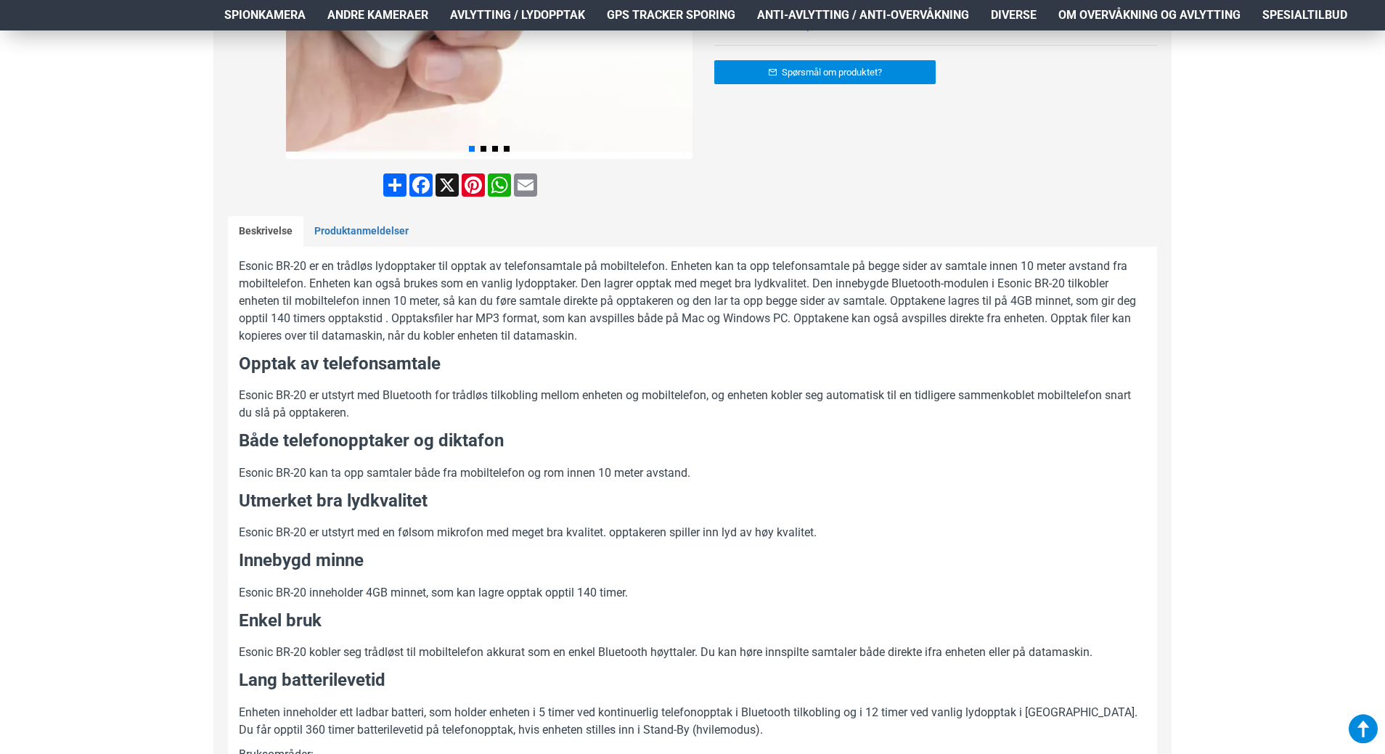
scroll to position [436, 0]
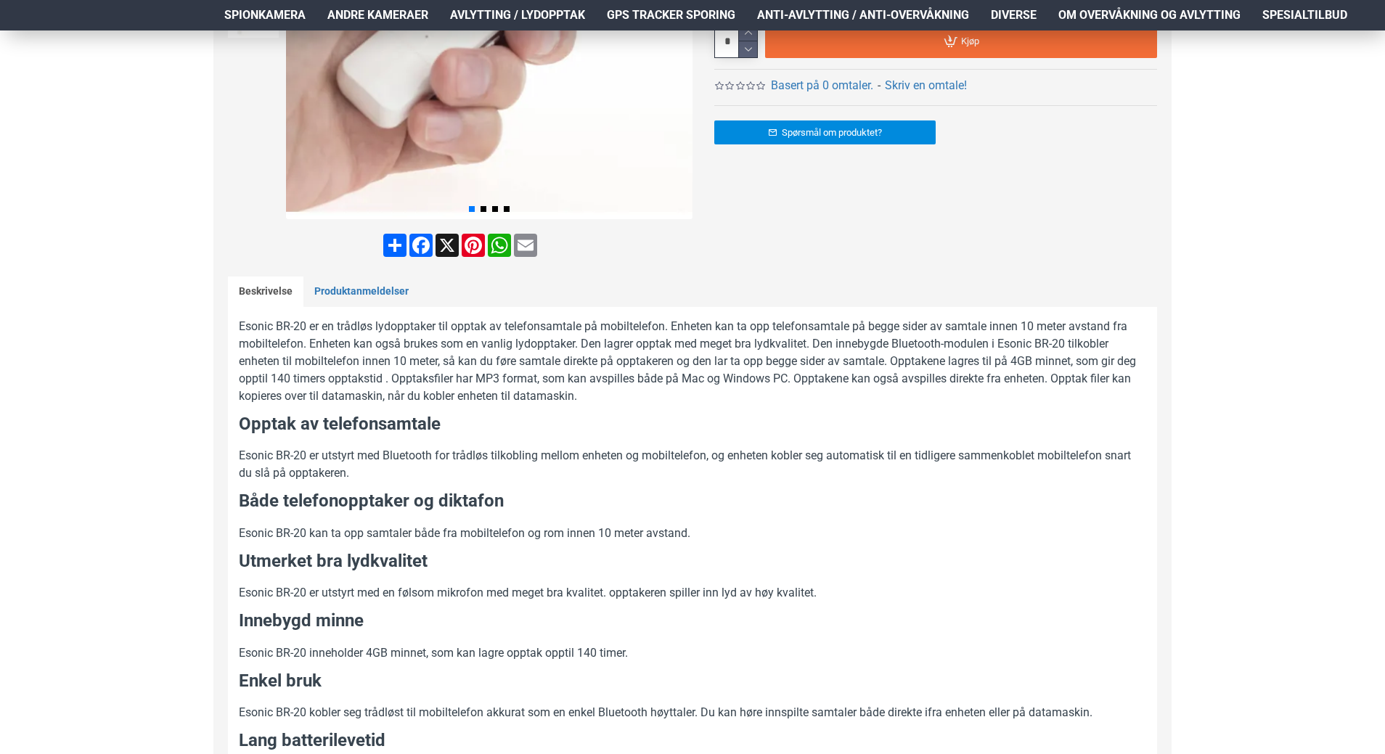
click at [709, 415] on h3 "Opptak av telefonsamtale" at bounding box center [692, 424] width 907 height 25
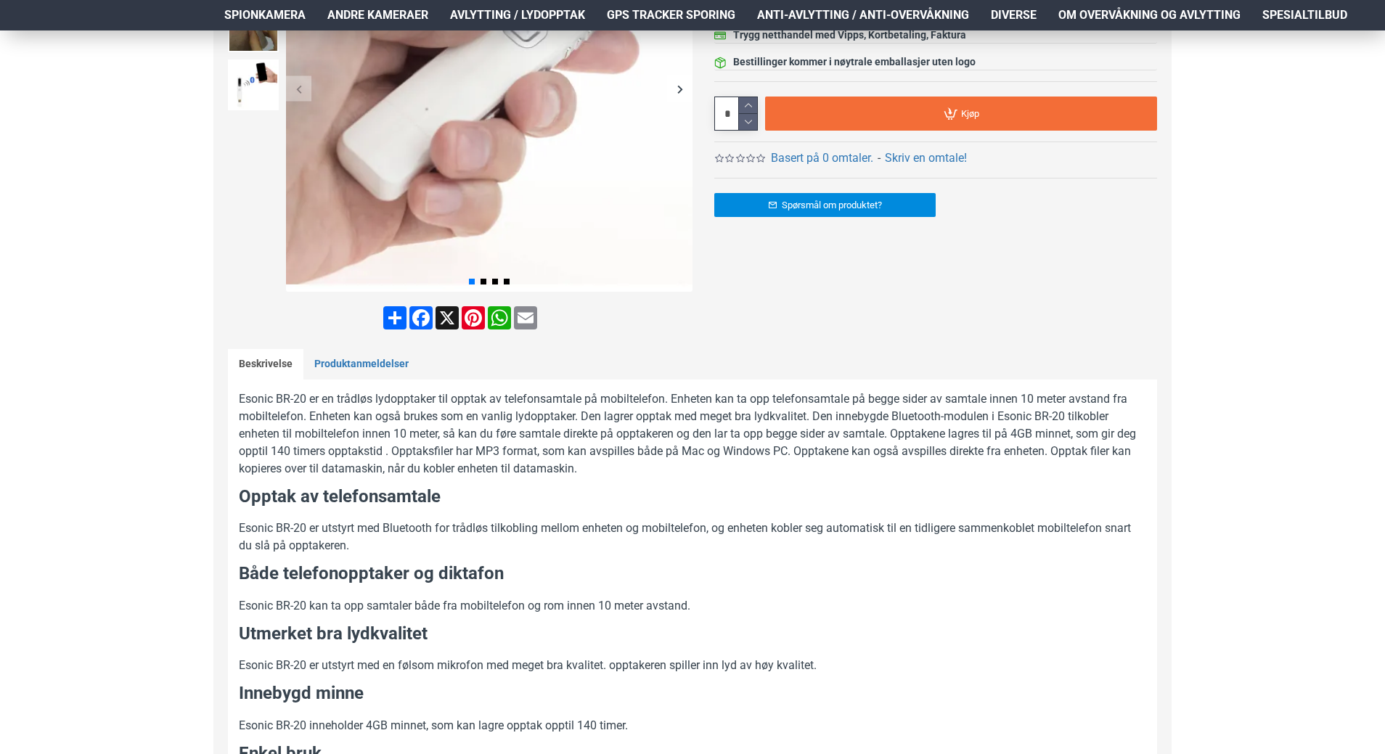
scroll to position [0, 0]
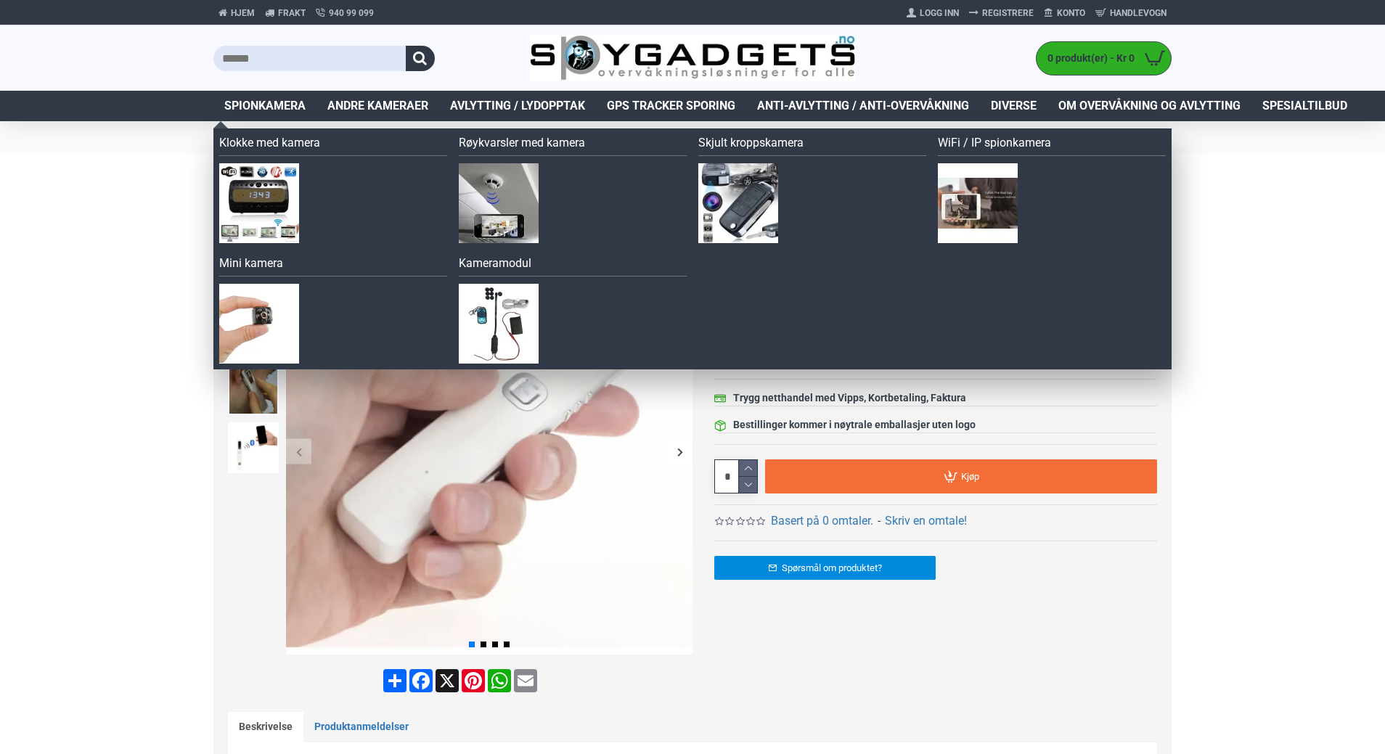
click at [269, 104] on span "Spionkamera" at bounding box center [264, 105] width 81 height 17
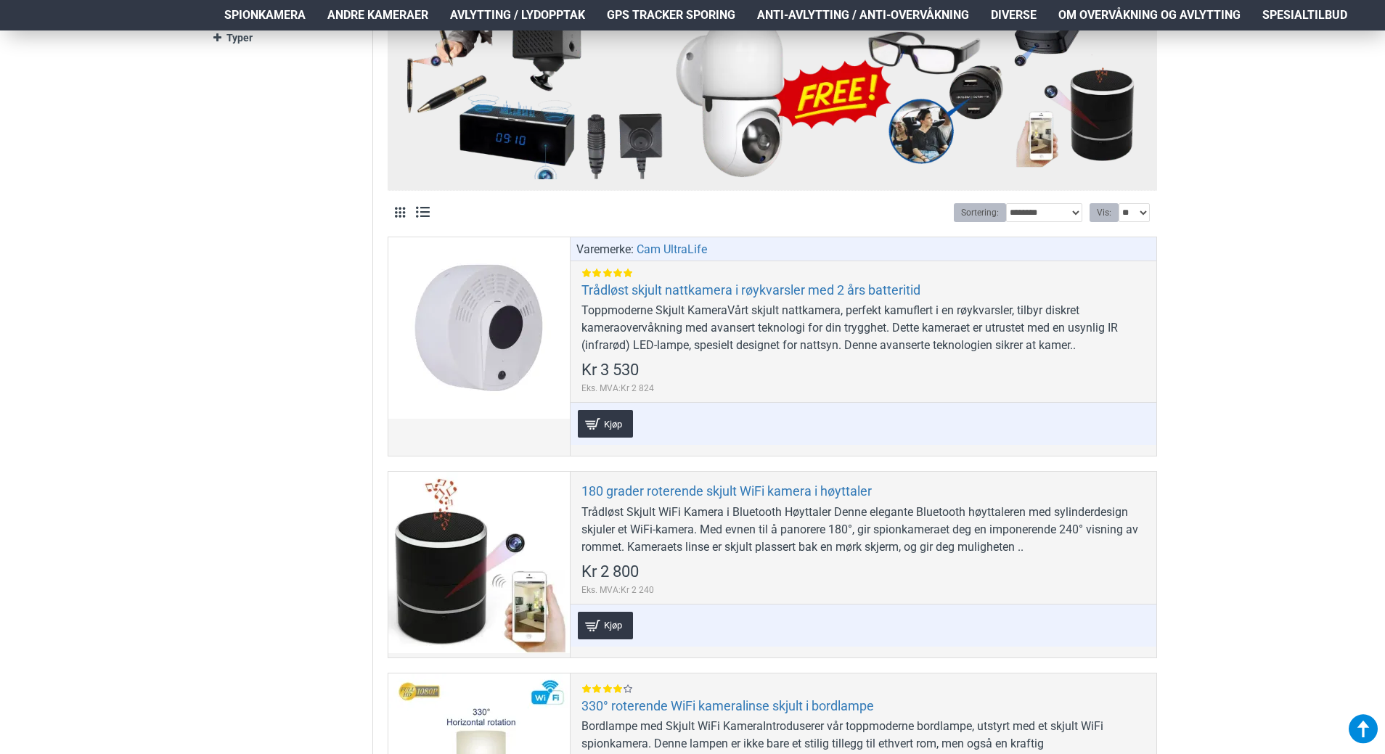
scroll to position [653, 0]
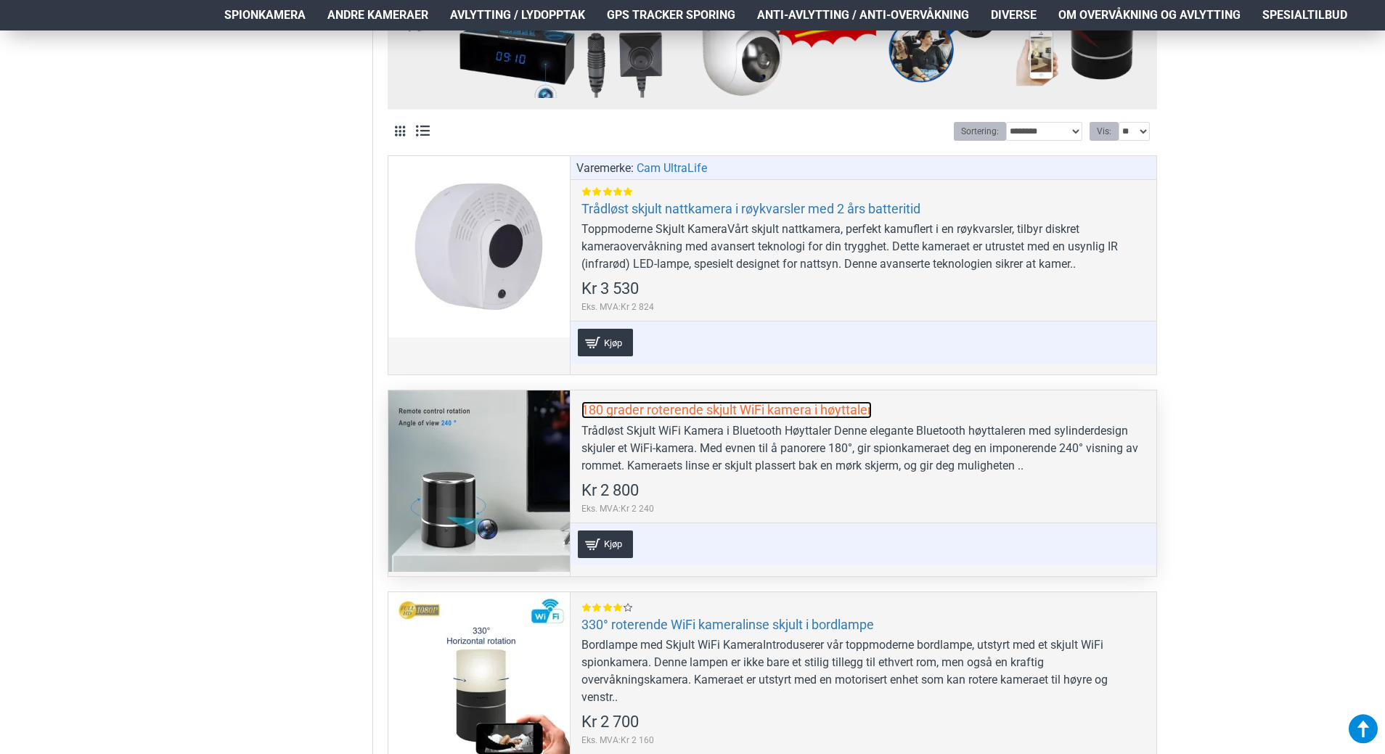
click at [600, 413] on link "180 grader roterende skjult WiFi kamera i høyttaler" at bounding box center [727, 409] width 290 height 17
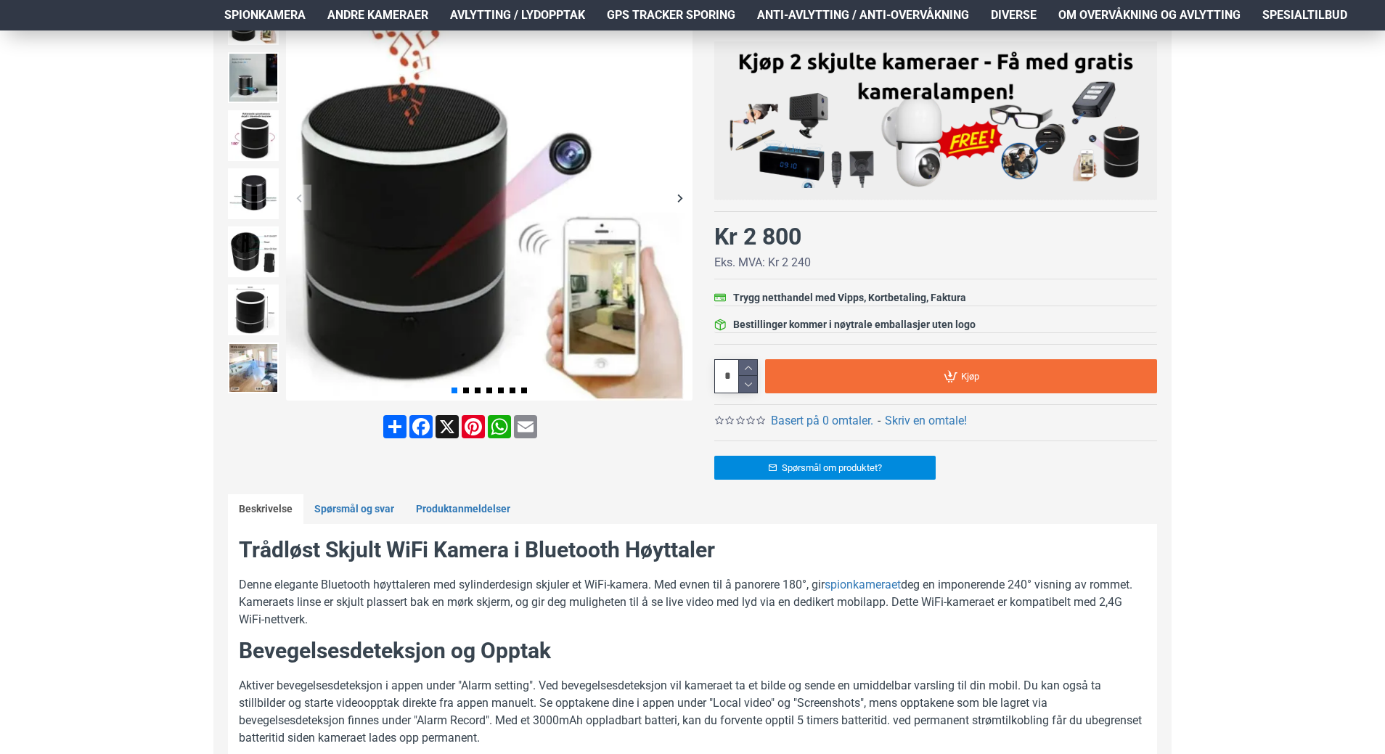
scroll to position [218, 0]
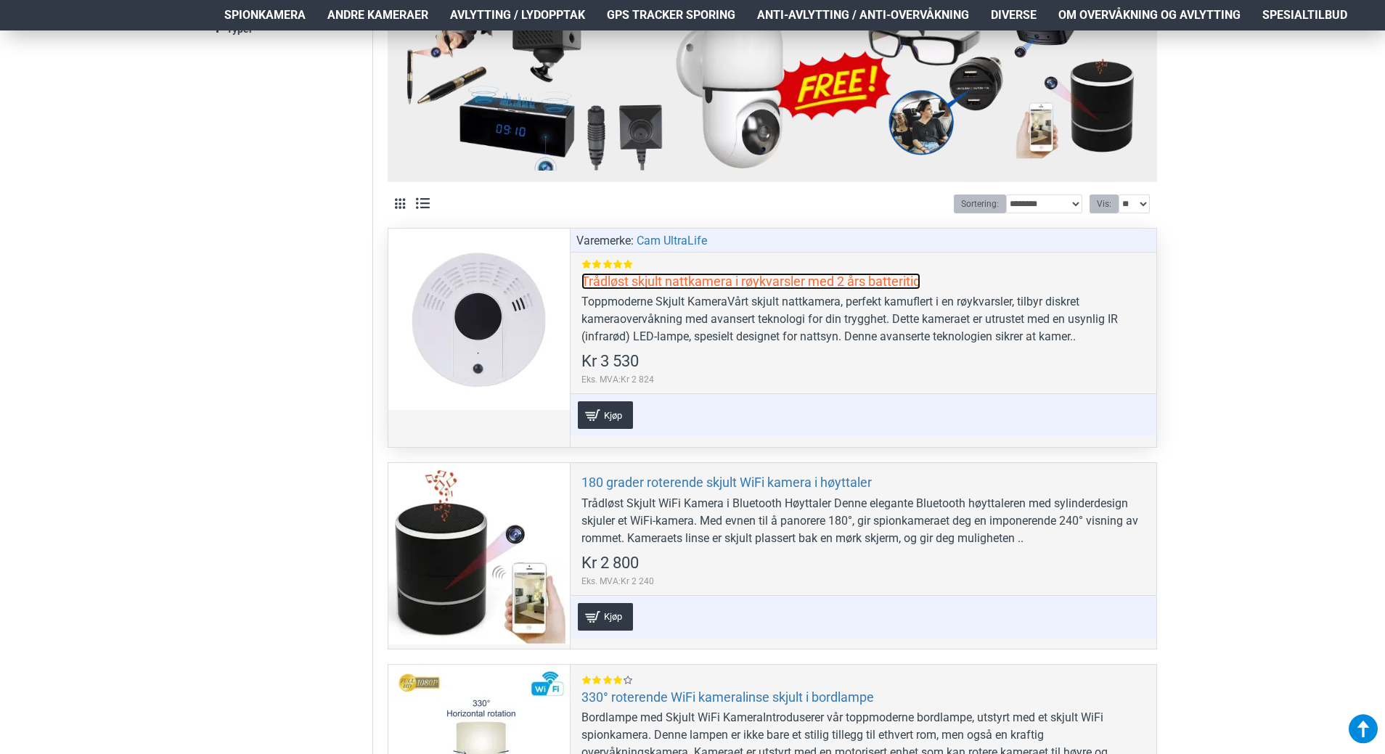
click at [637, 281] on link "Trådløst skjult nattkamera i røykvarsler med 2 års batteritid" at bounding box center [751, 281] width 339 height 17
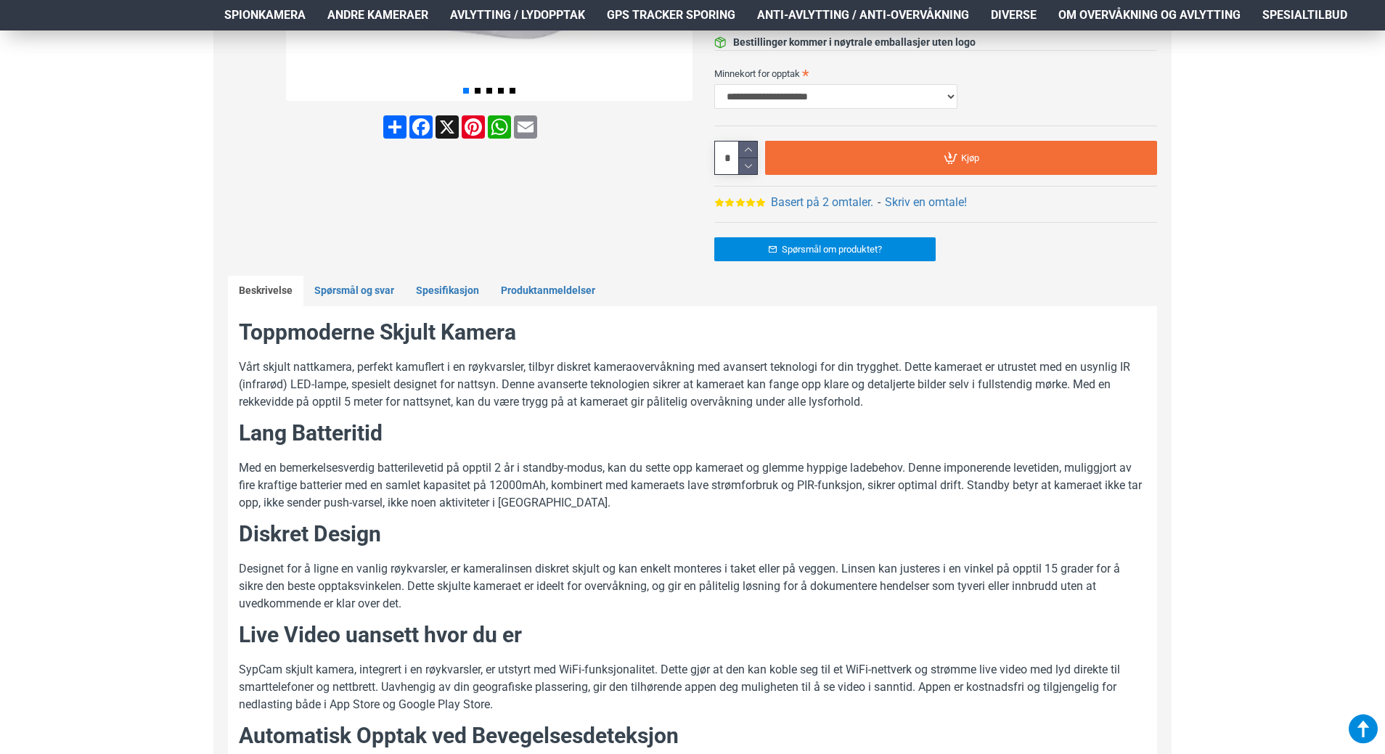
scroll to position [581, 0]
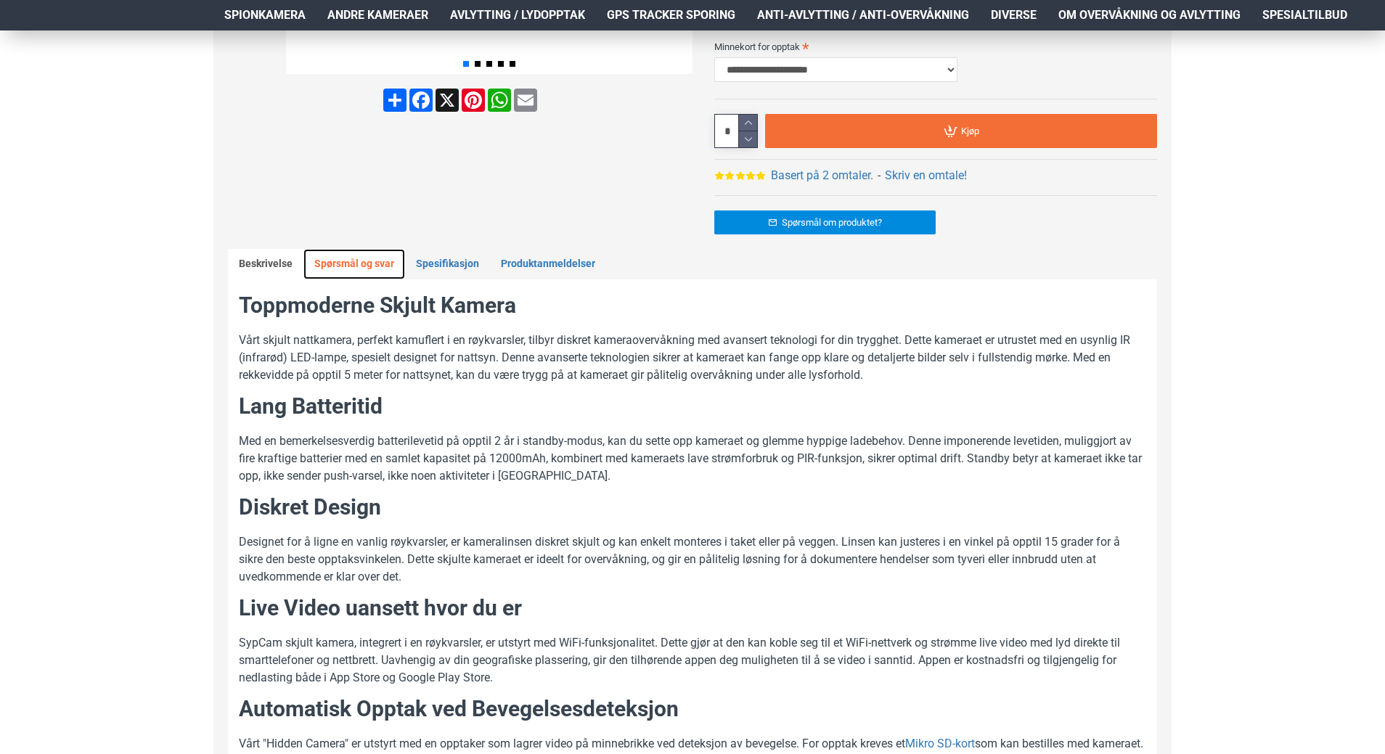
click at [321, 260] on link "Spørsmål og svar" at bounding box center [354, 264] width 102 height 30
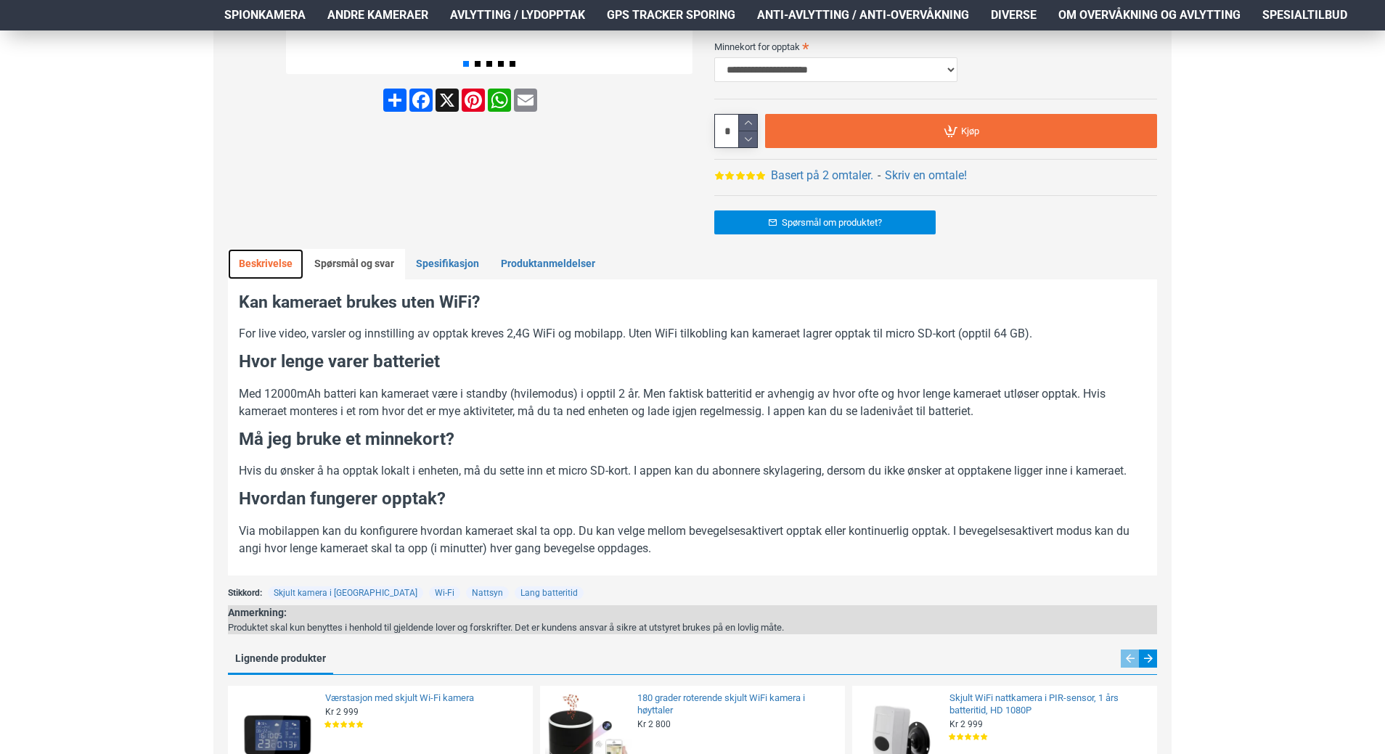
click at [256, 258] on link "Beskrivelse" at bounding box center [266, 264] width 76 height 30
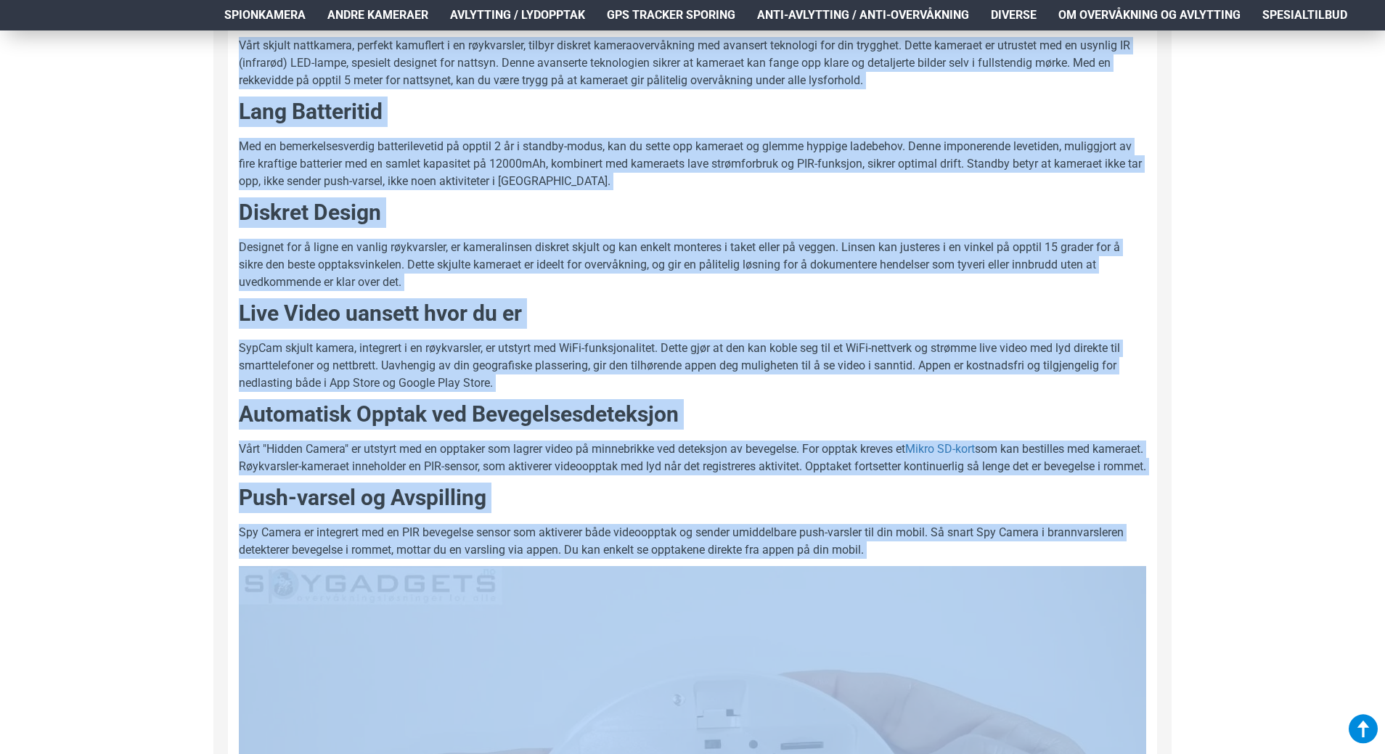
scroll to position [972, 0]
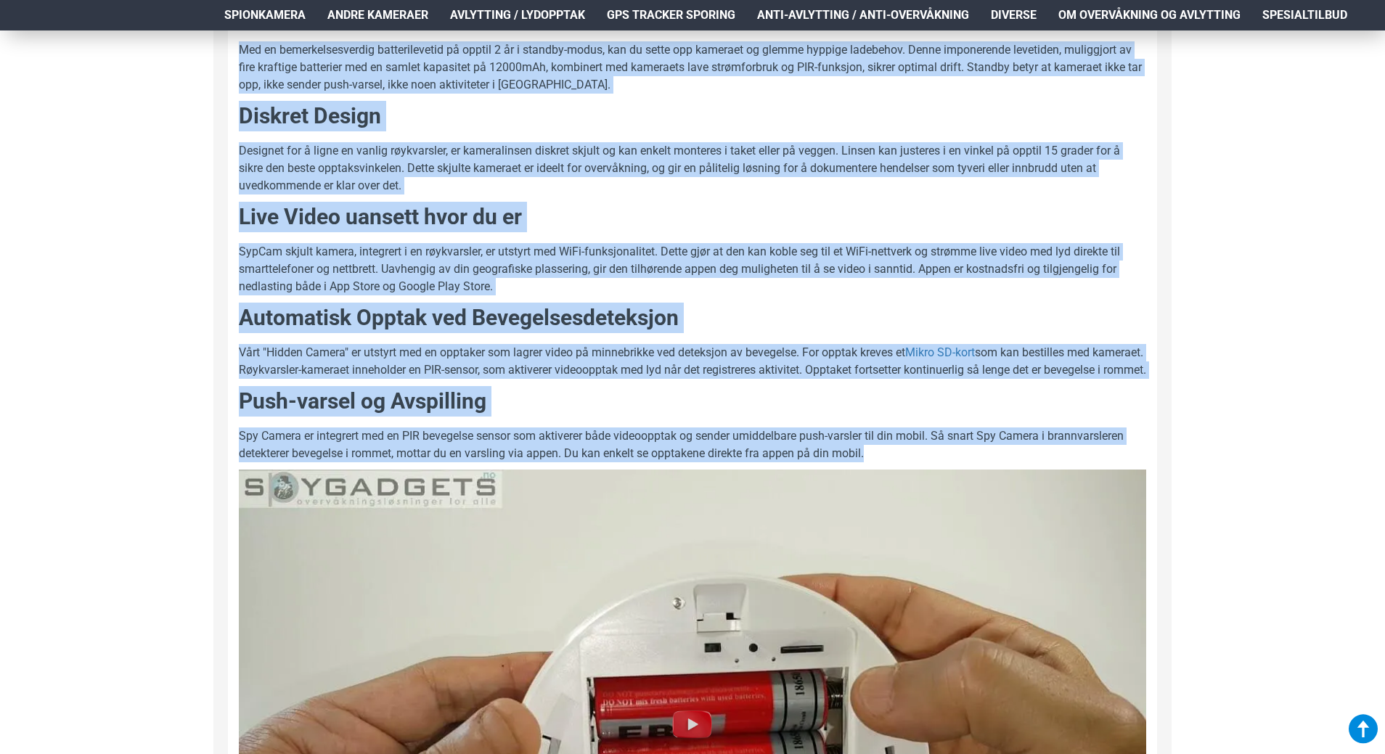
drag, startPoint x: 240, startPoint y: 302, endPoint x: 875, endPoint y: 484, distance: 660.9
click at [875, 484] on div "Toppmoderne Skjult Kamera Vårt skjult nattkamera, perfekt kamuflert i en røykva…" at bounding box center [692, 571] width 907 height 1344
copy div "Loremipsumd Sitame Consec Adip elitse doeiusmodt, incidid utlaboree d ma aliqua…"
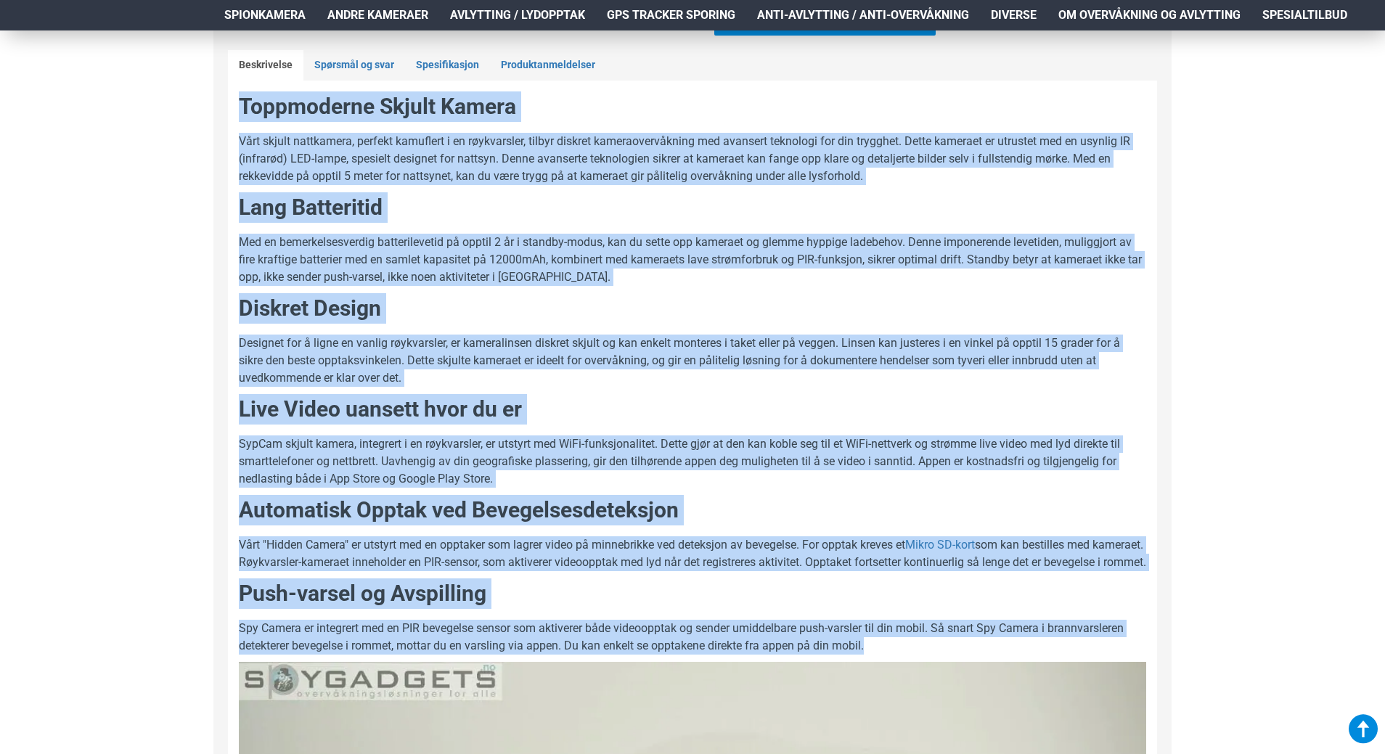
scroll to position [682, 0]
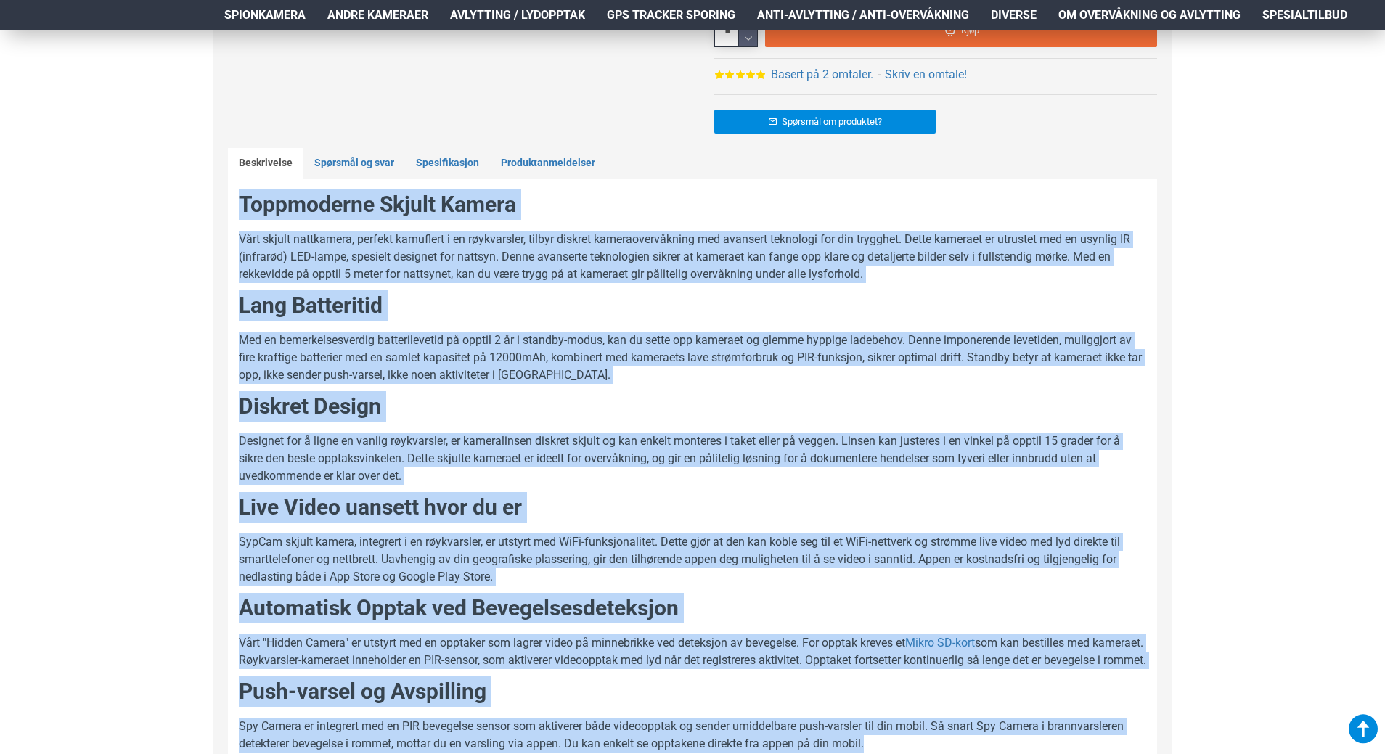
copy div "Toppmoderne Skjult Kamera Vårt skjult nattkamera, perfekt kamuflert i en røykva…"
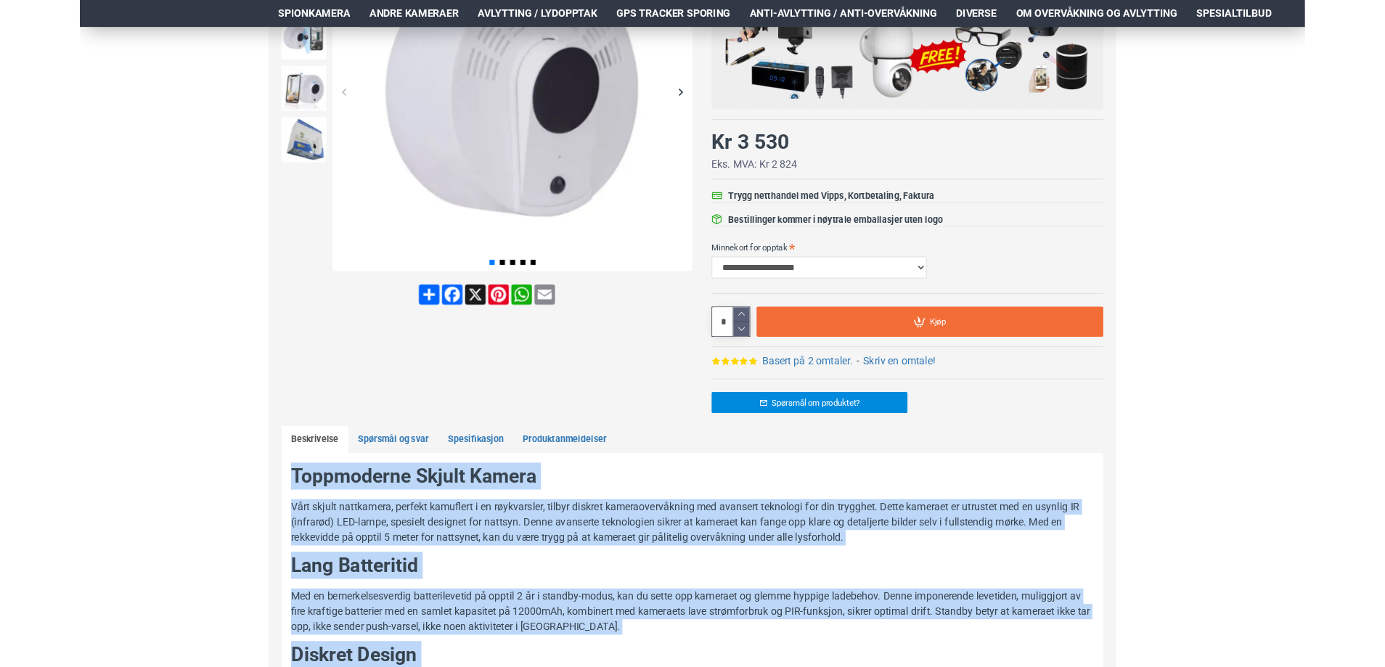
scroll to position [319, 0]
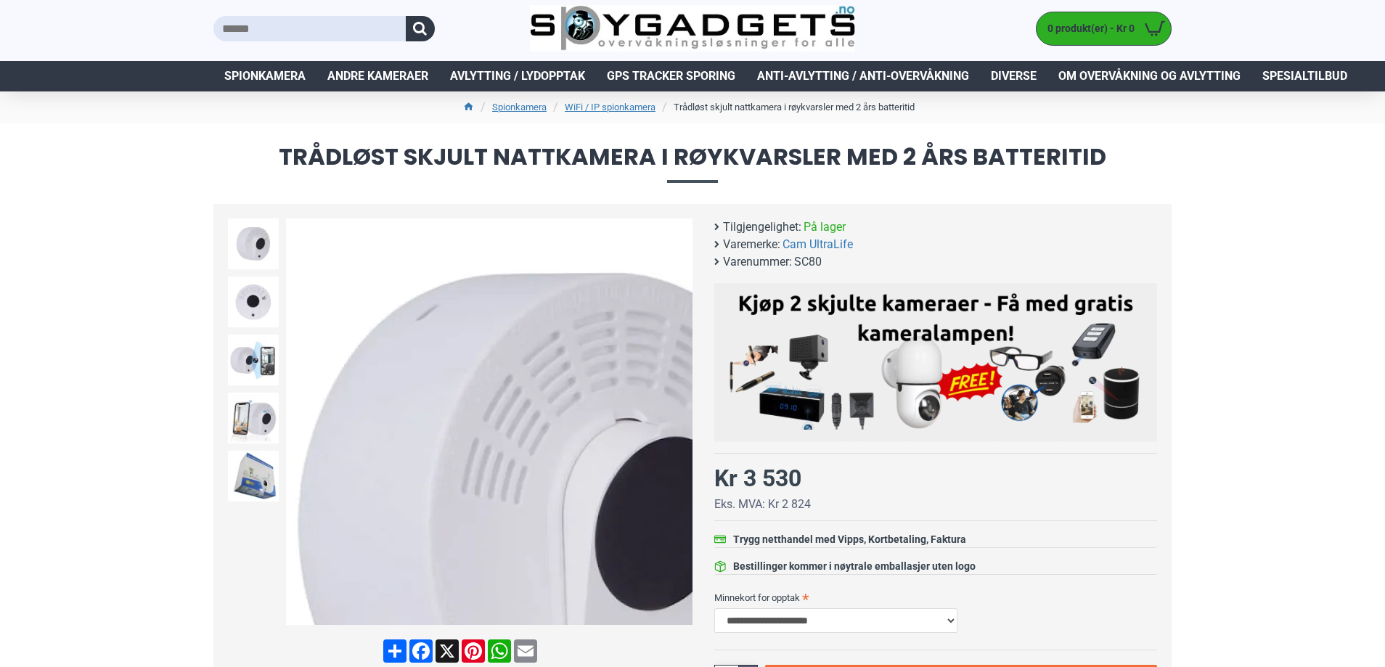
scroll to position [28, 0]
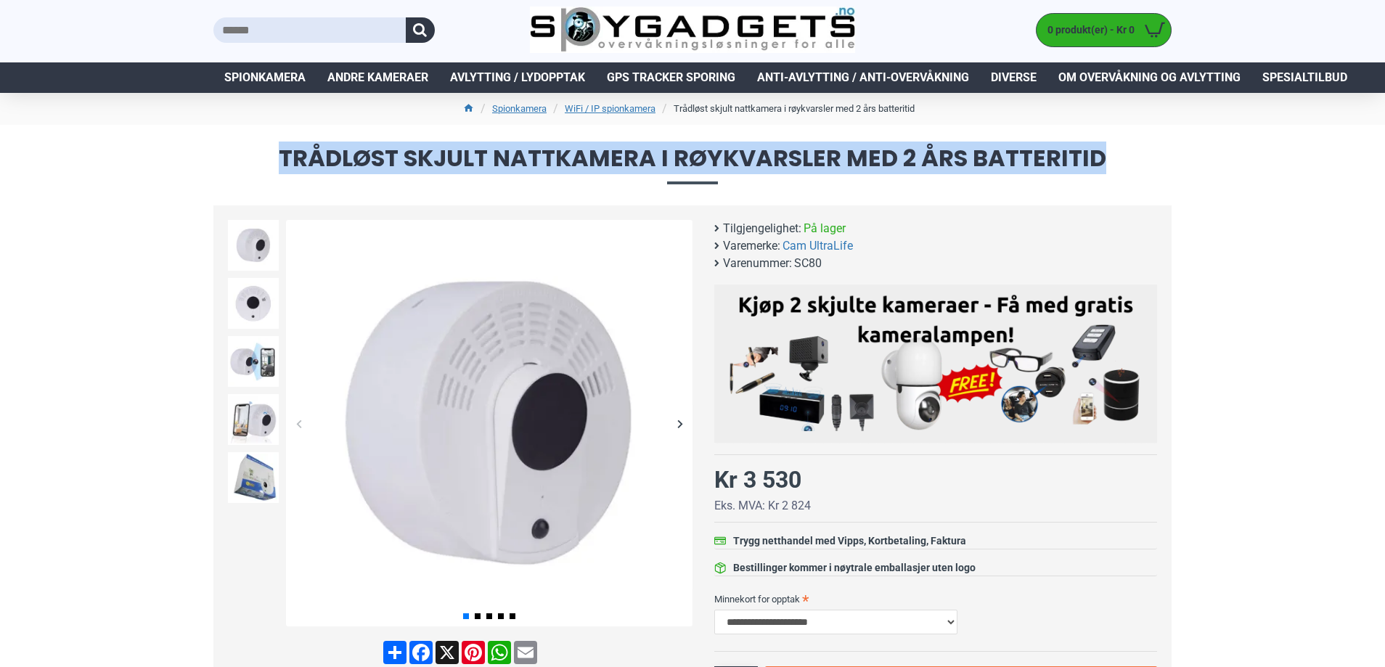
drag, startPoint x: 280, startPoint y: 159, endPoint x: 1113, endPoint y: 129, distance: 833.2
click at [1113, 129] on h1 "Trådløst skjult nattkamera i røykvarsler med 2 års batteritid" at bounding box center [692, 165] width 1385 height 81
copy span "Trådløst skjult nattkamera i røykvarsler med 2 års batteritid"
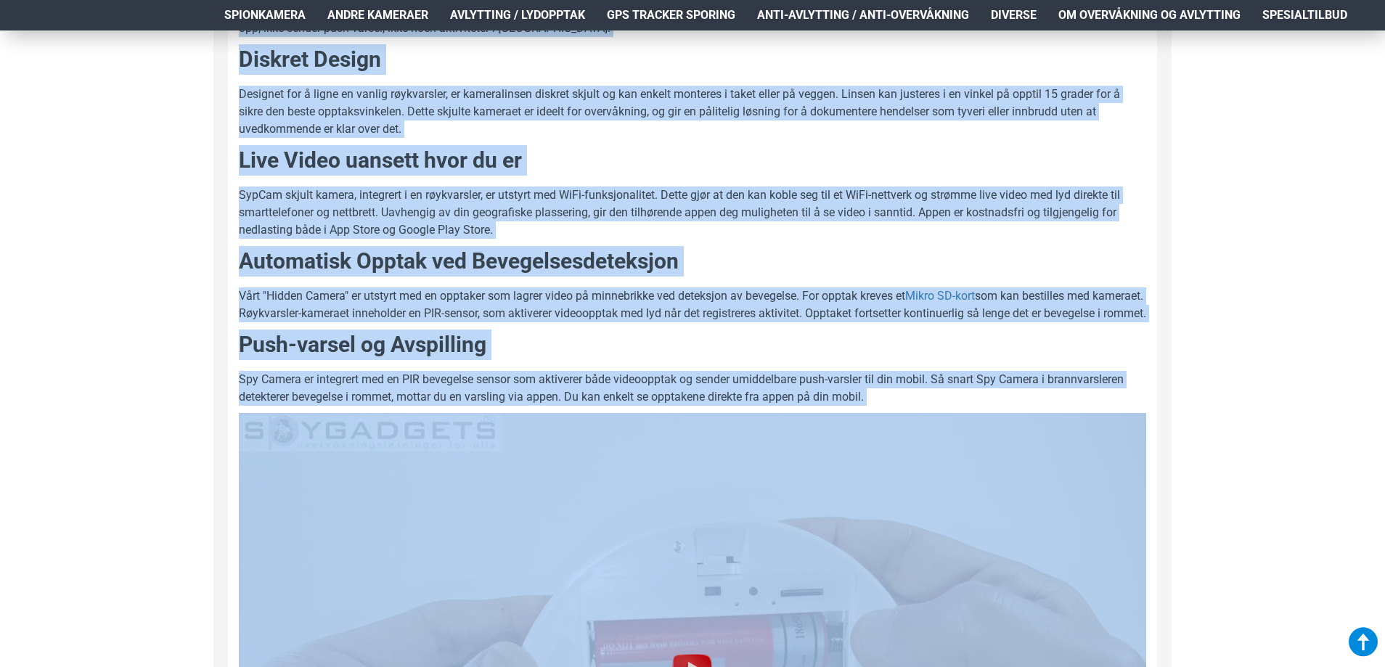
scroll to position [1054, 0]
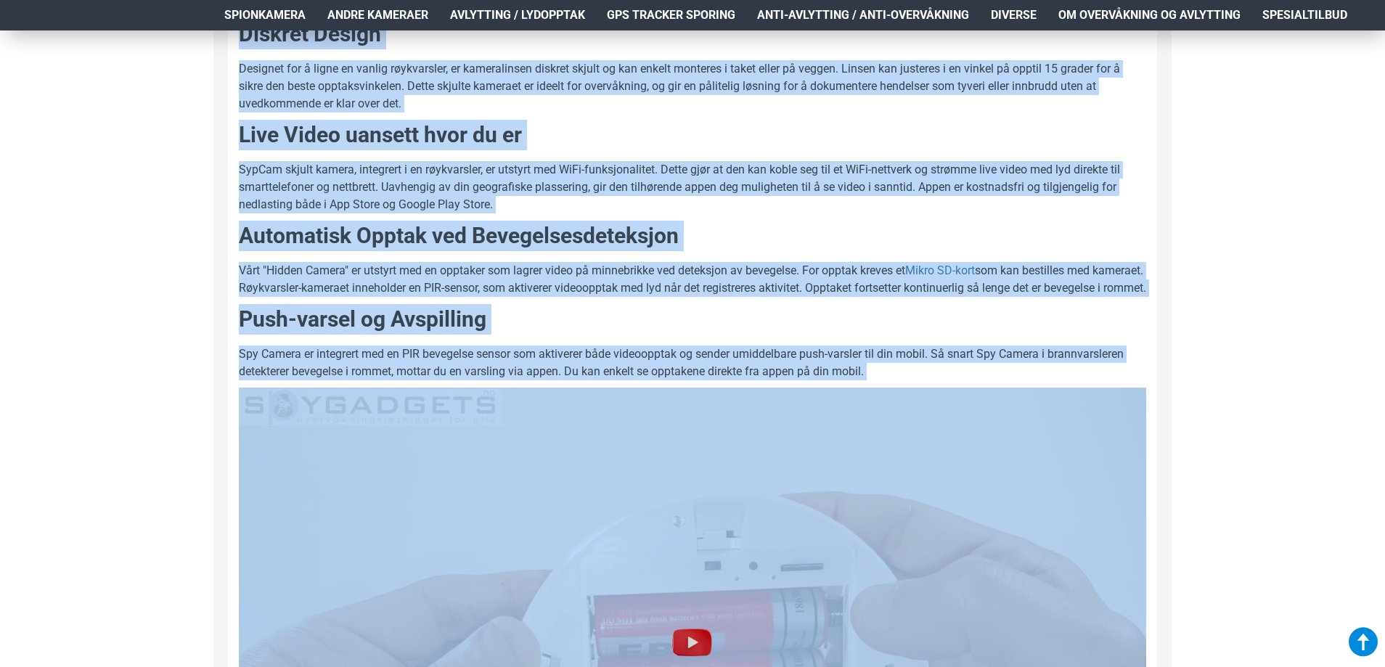
drag, startPoint x: 240, startPoint y: 349, endPoint x: 892, endPoint y: 384, distance: 653.6
click at [892, 384] on div "Toppmoderne Skjult Kamera Vårt skjult nattkamera, perfekt kamuflert i en røykva…" at bounding box center [692, 489] width 907 height 1344
copy div "Toppmoderne Skjult Kamera Vårt skjult nattkamera, perfekt kamuflert i en røykva…"
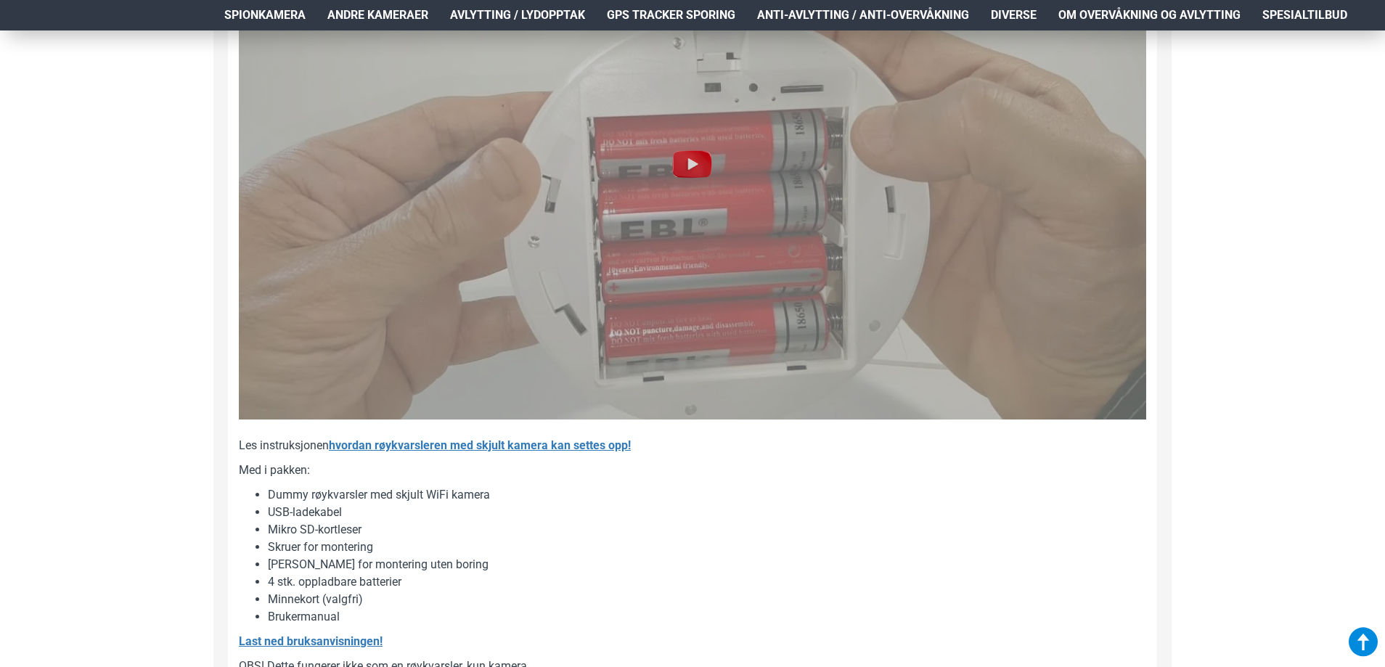
scroll to position [1272, 0]
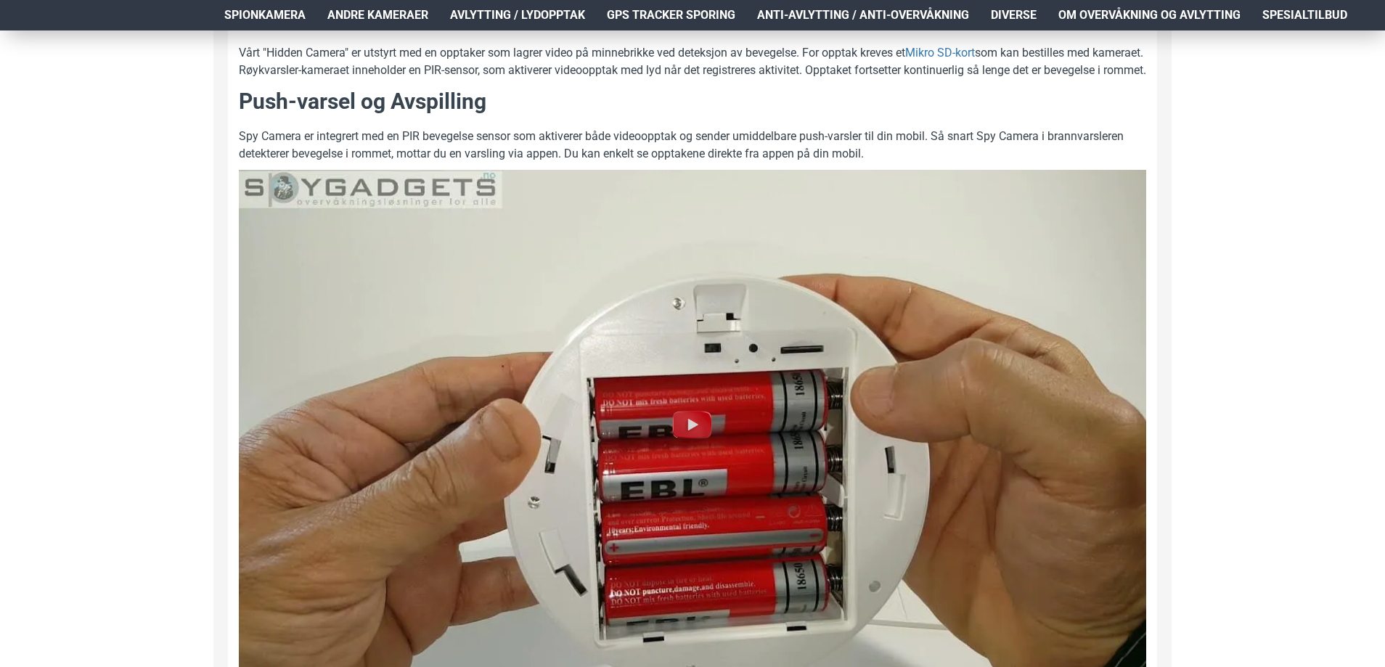
click at [1284, 390] on div "Hjem Frakt 940 99 099 Logg Inn Registrere Konto Handlevogn 0 0 produkt(er) - Kr…" at bounding box center [692, 257] width 1385 height 2996
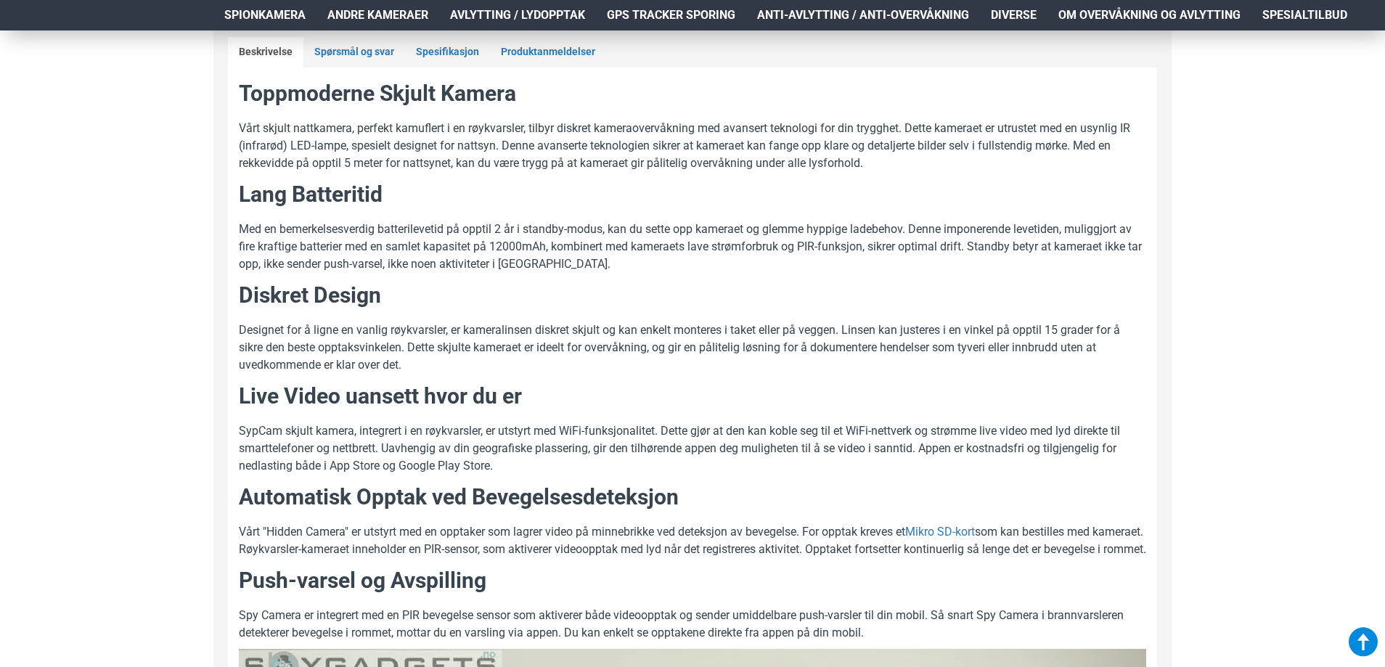
scroll to position [691, 0]
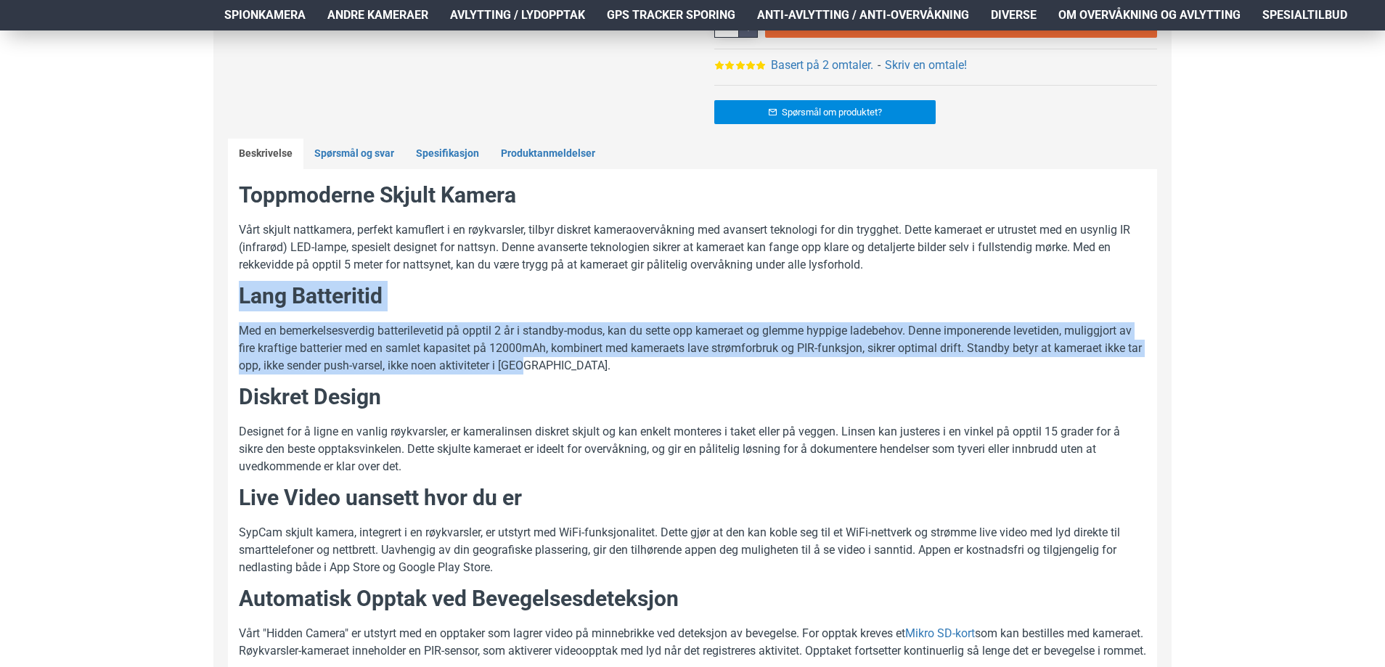
drag, startPoint x: 241, startPoint y: 295, endPoint x: 549, endPoint y: 362, distance: 315.0
copy div "Lang Batteritid Med en bemerkelsesverdig batterilevetid på opptil 2 år i standb…"
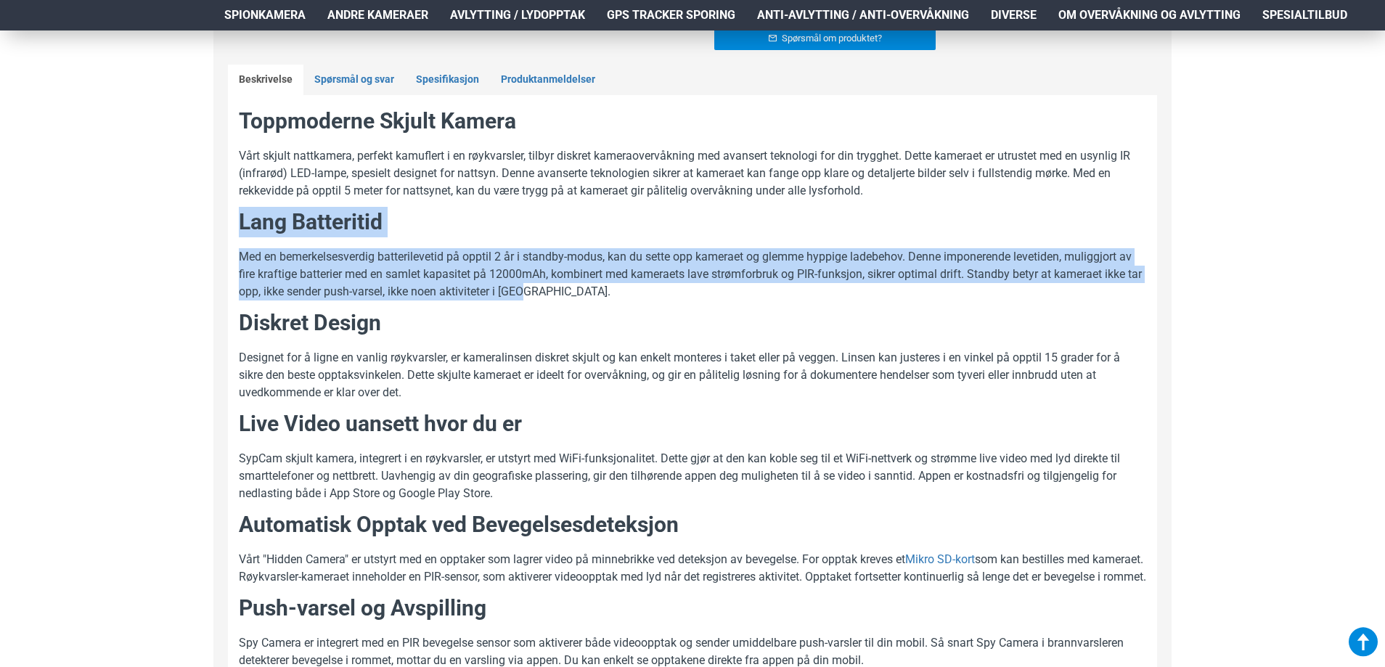
scroll to position [836, 0]
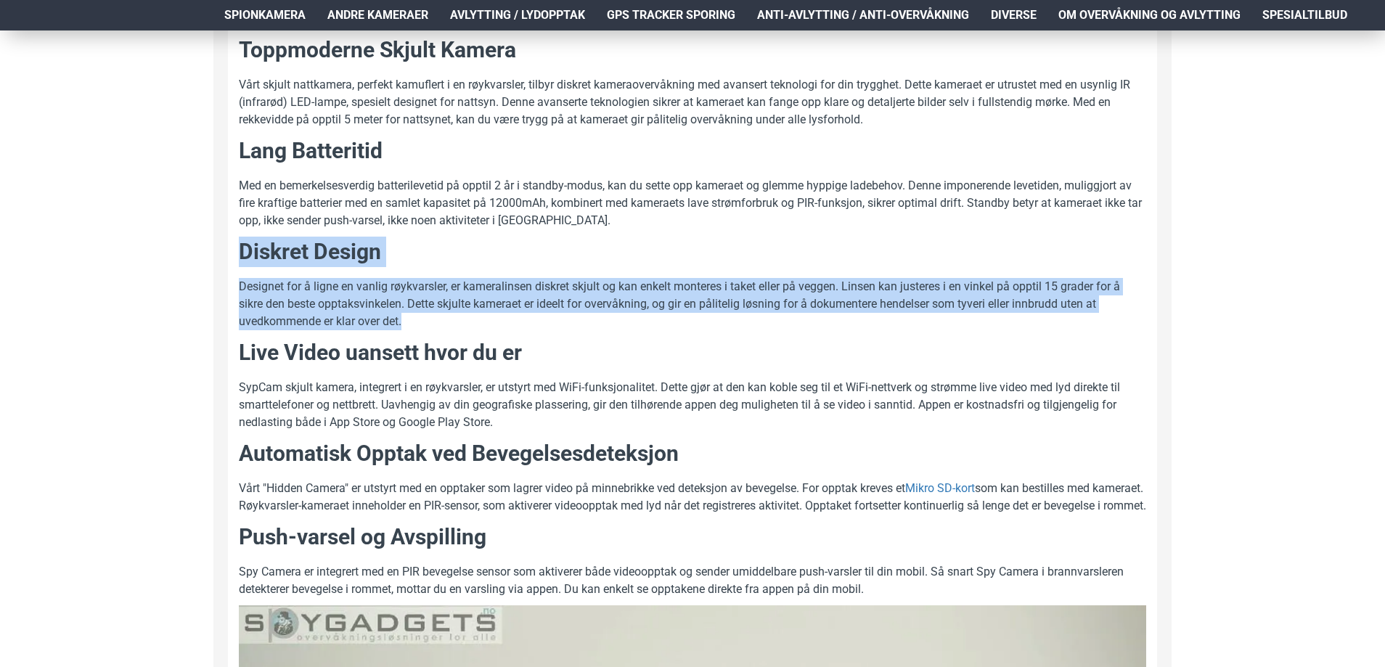
drag, startPoint x: 241, startPoint y: 251, endPoint x: 412, endPoint y: 316, distance: 182.4
copy div "Diskret Design Designet for å ligne en vanlig røykvarsler, er kameralinsen disk…"
click at [420, 311] on p "Designet for å ligne en vanlig røykvarsler, er kameralinsen diskret skjult og k…" at bounding box center [692, 304] width 907 height 52
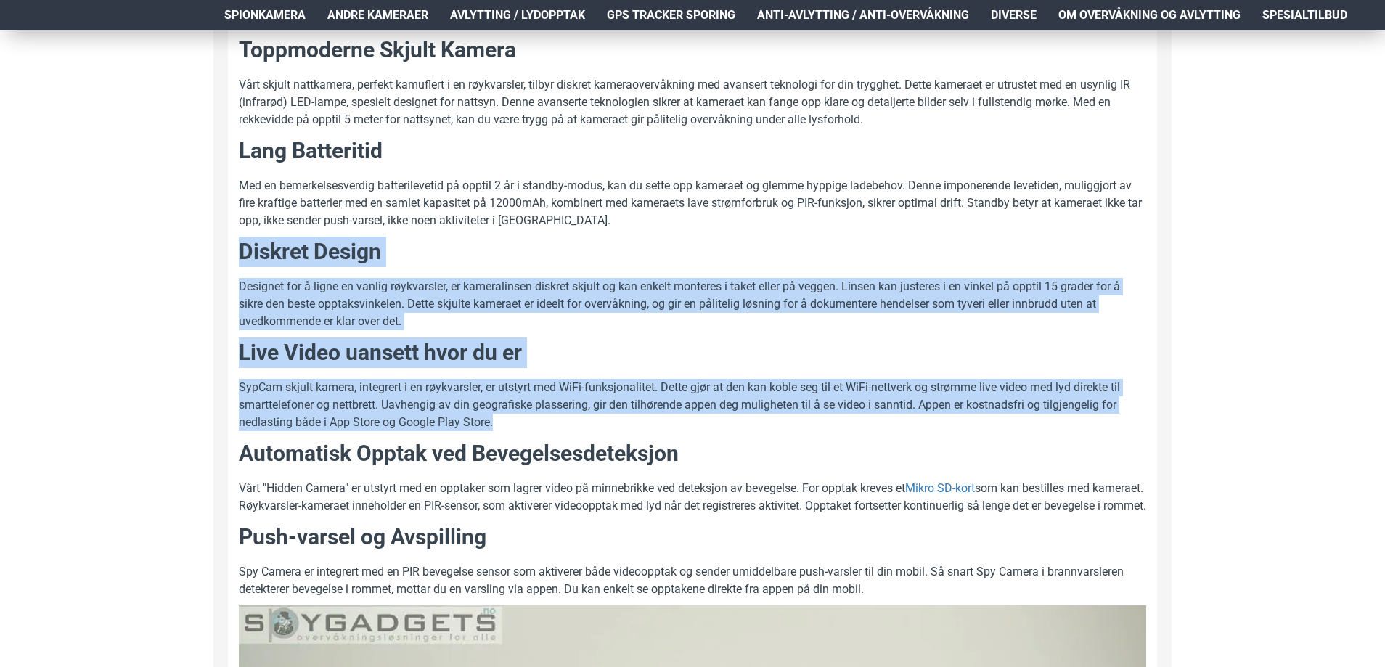
drag, startPoint x: 237, startPoint y: 248, endPoint x: 503, endPoint y: 428, distance: 320.6
copy div "Diskret Design Designet for å ligne en vanlig røykvarsler, er kameralinsen disk…"
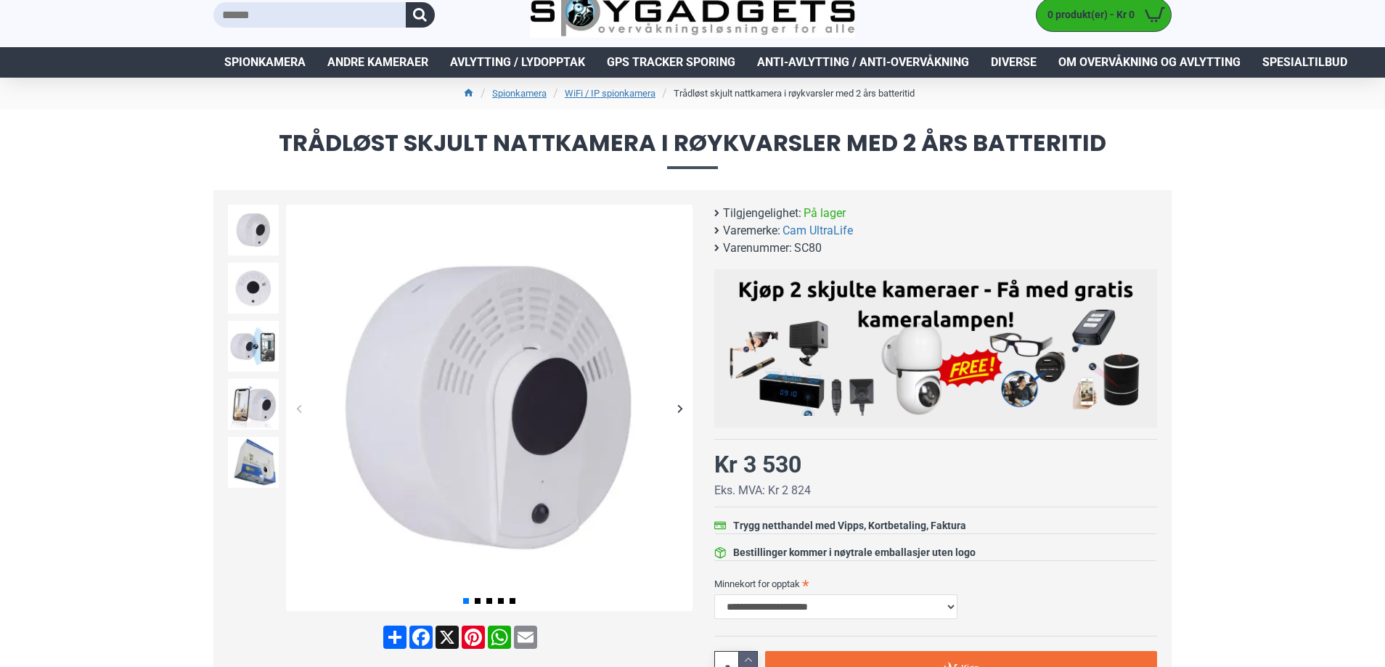
scroll to position [0, 0]
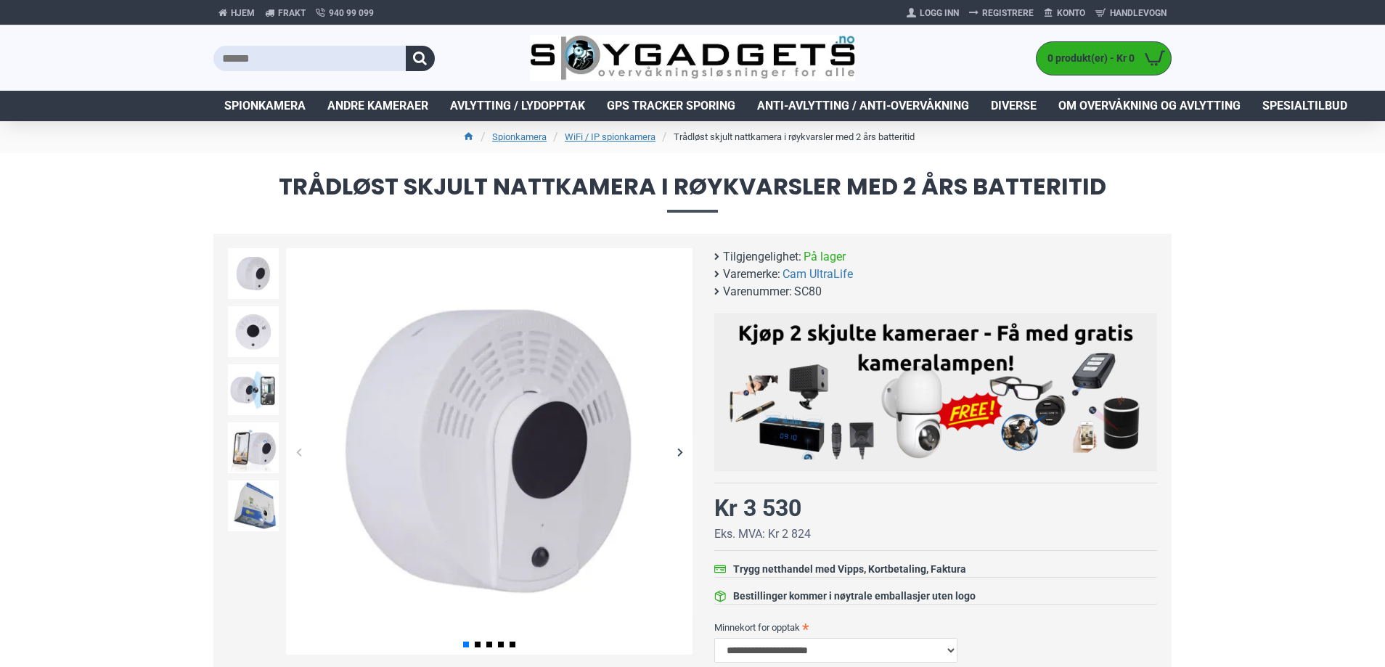
click at [810, 288] on span "SC80" at bounding box center [808, 291] width 28 height 17
copy span "SC80"
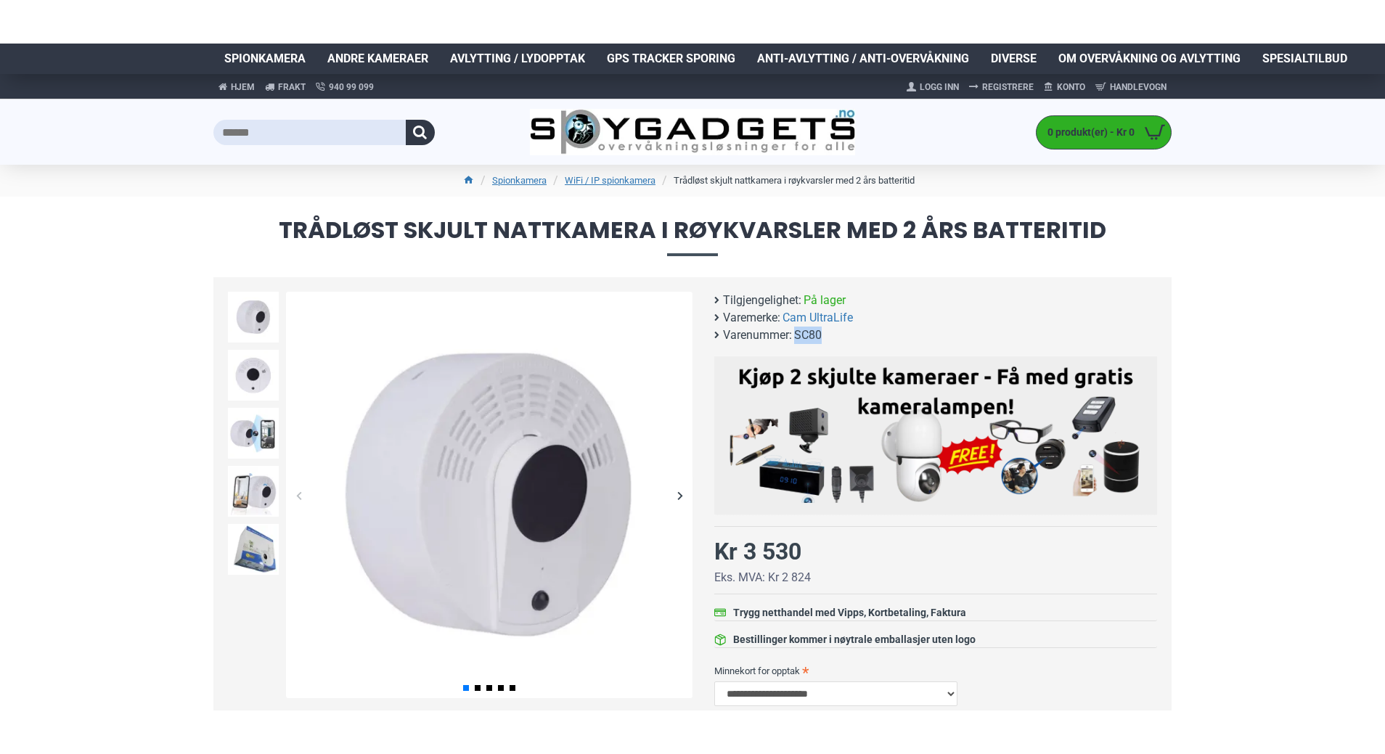
scroll to position [363, 0]
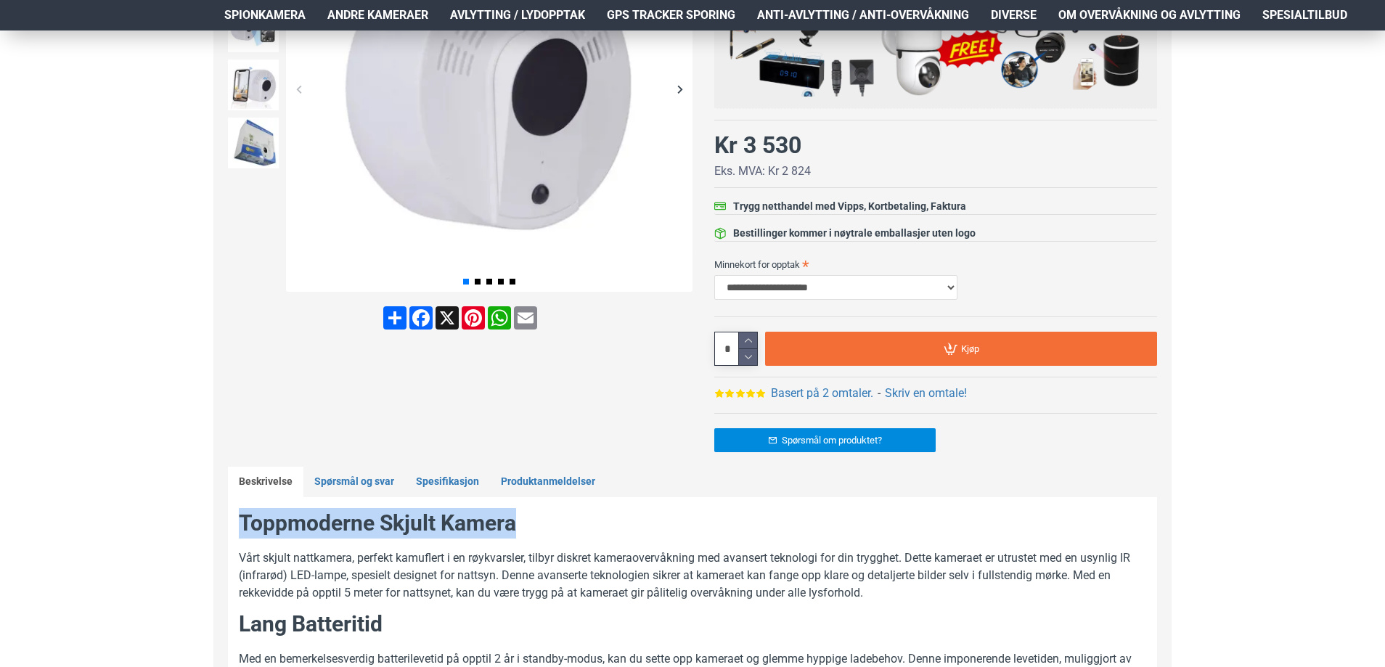
drag, startPoint x: 518, startPoint y: 523, endPoint x: 238, endPoint y: 525, distance: 280.2
copy h2 "Toppmoderne Skjult Kamera"
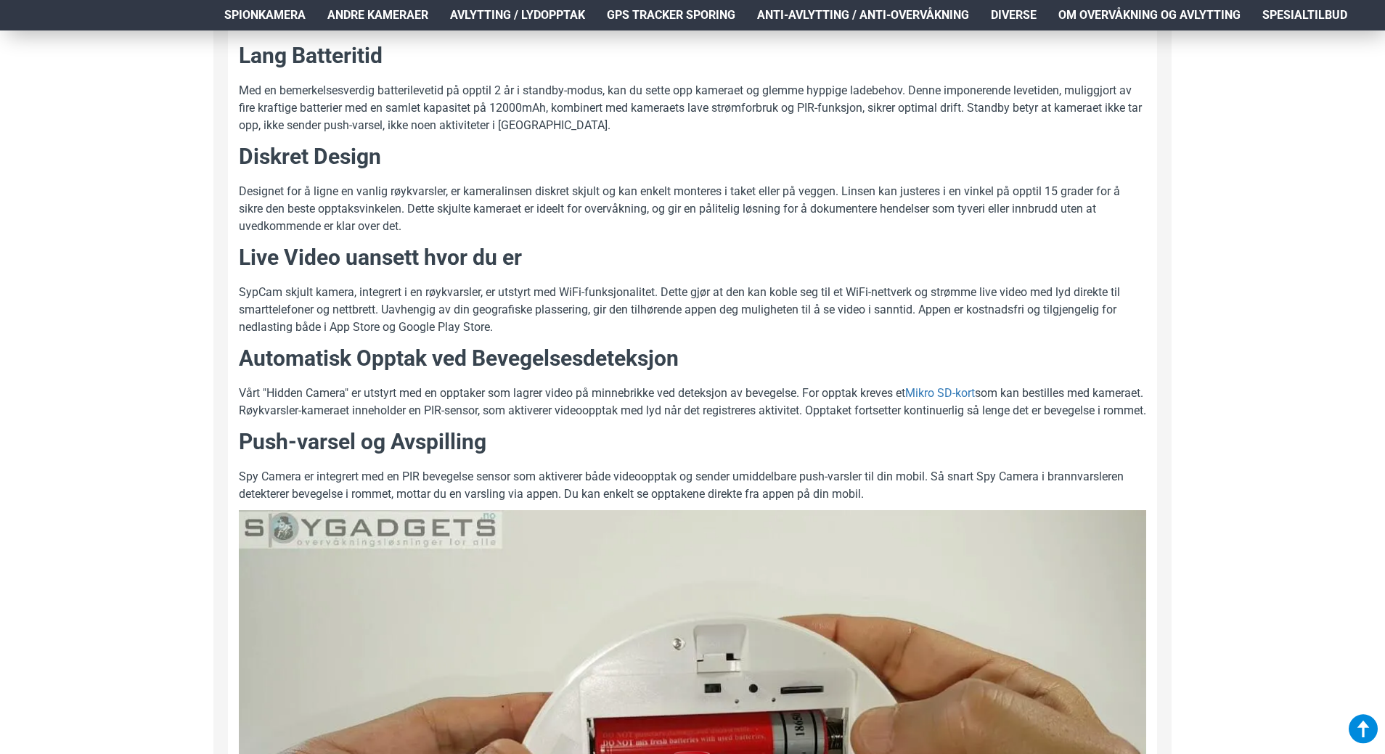
scroll to position [944, 0]
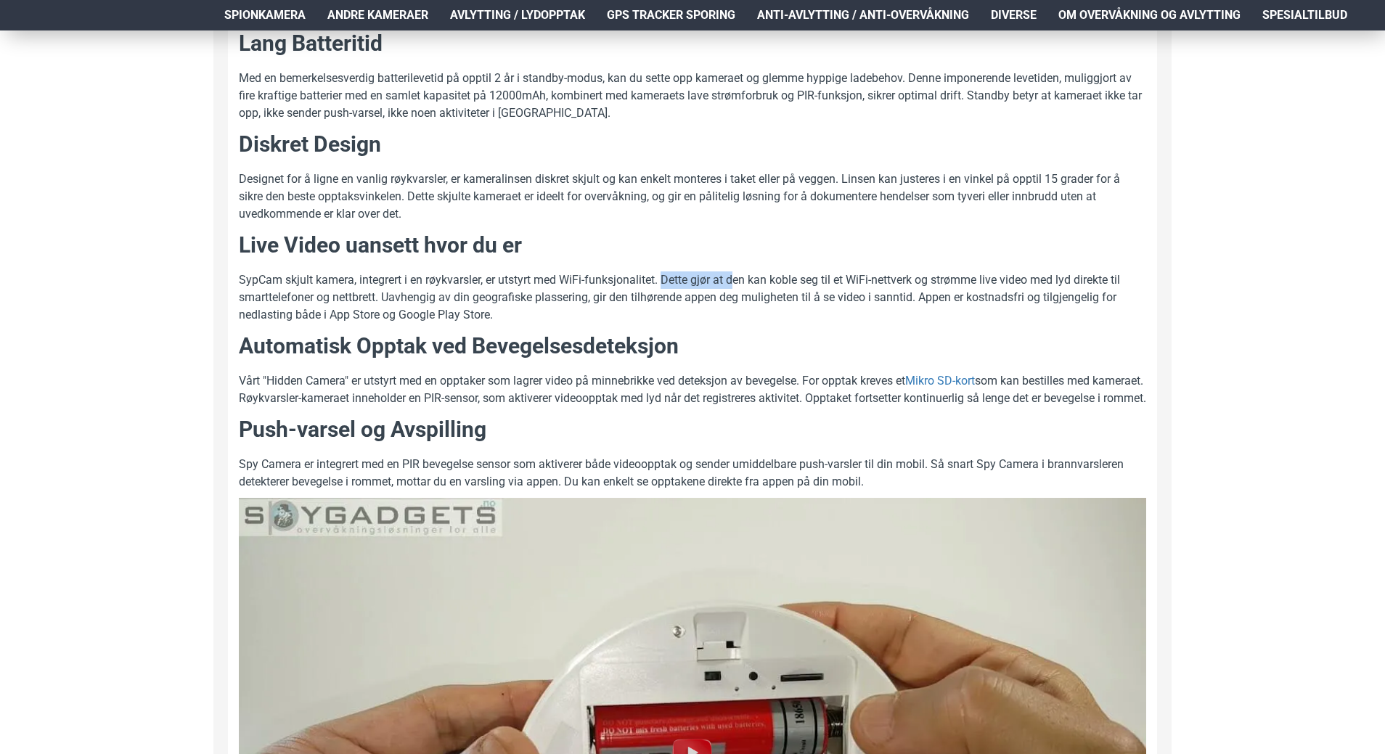
drag, startPoint x: 666, startPoint y: 282, endPoint x: 741, endPoint y: 282, distance: 74.8
click at [741, 282] on p "SypCam skjult kamera, integrert i en røykvarsler, er utstyrt med WiFi-funksjona…" at bounding box center [692, 298] width 907 height 52
click at [747, 280] on p "SypCam skjult kamera, integrert i en røykvarsler, er utstyrt med WiFi-funksjona…" at bounding box center [692, 298] width 907 height 52
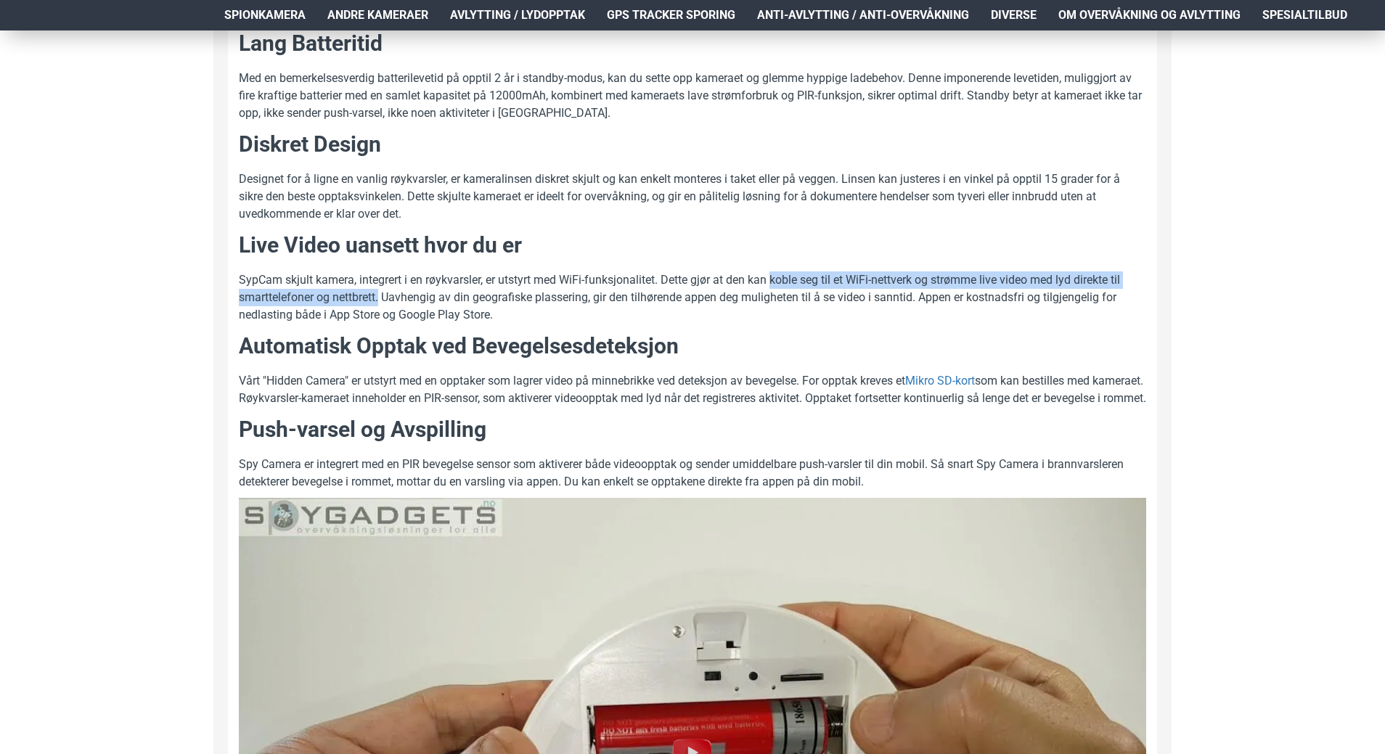
drag, startPoint x: 775, startPoint y: 278, endPoint x: 382, endPoint y: 298, distance: 394.0
click at [382, 298] on p "SypCam skjult kamera, integrert i en røykvarsler, er utstyrt med WiFi-funksjona…" at bounding box center [692, 298] width 907 height 52
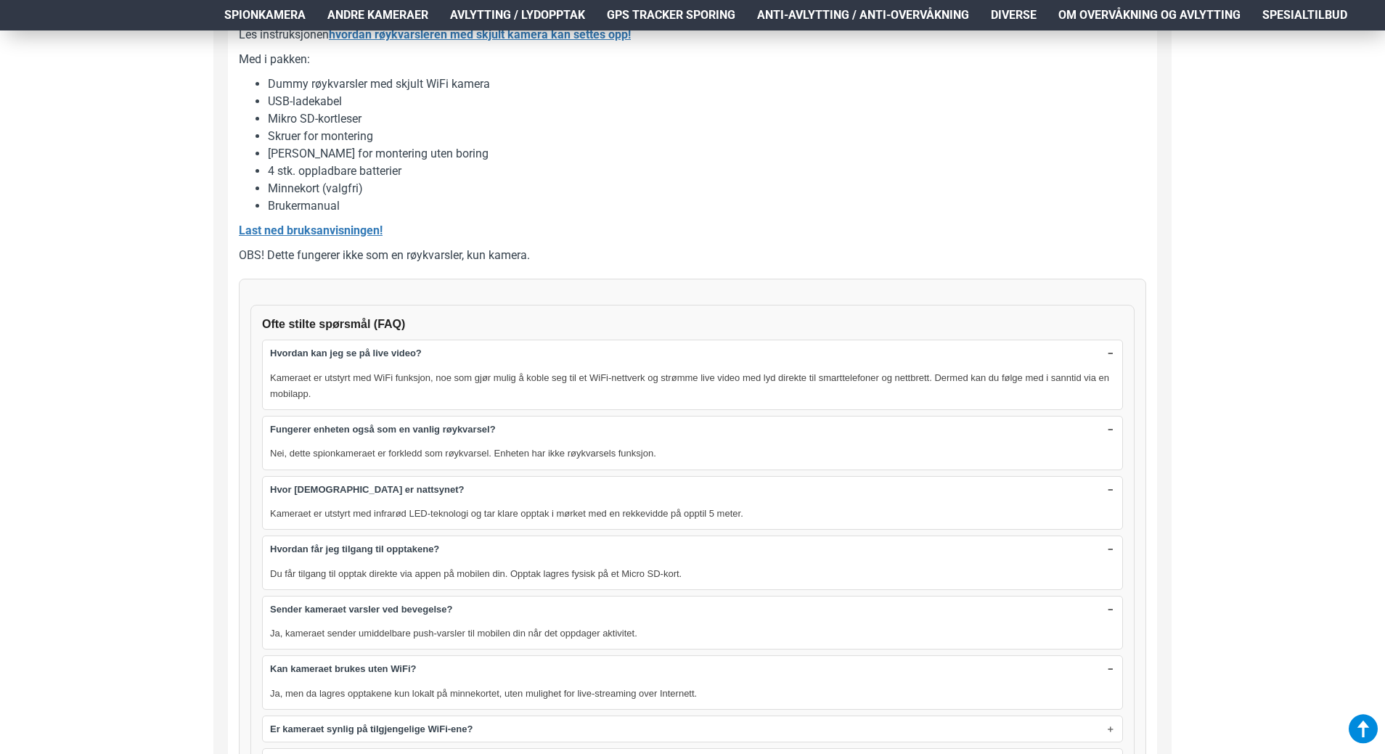
scroll to position [2176, 0]
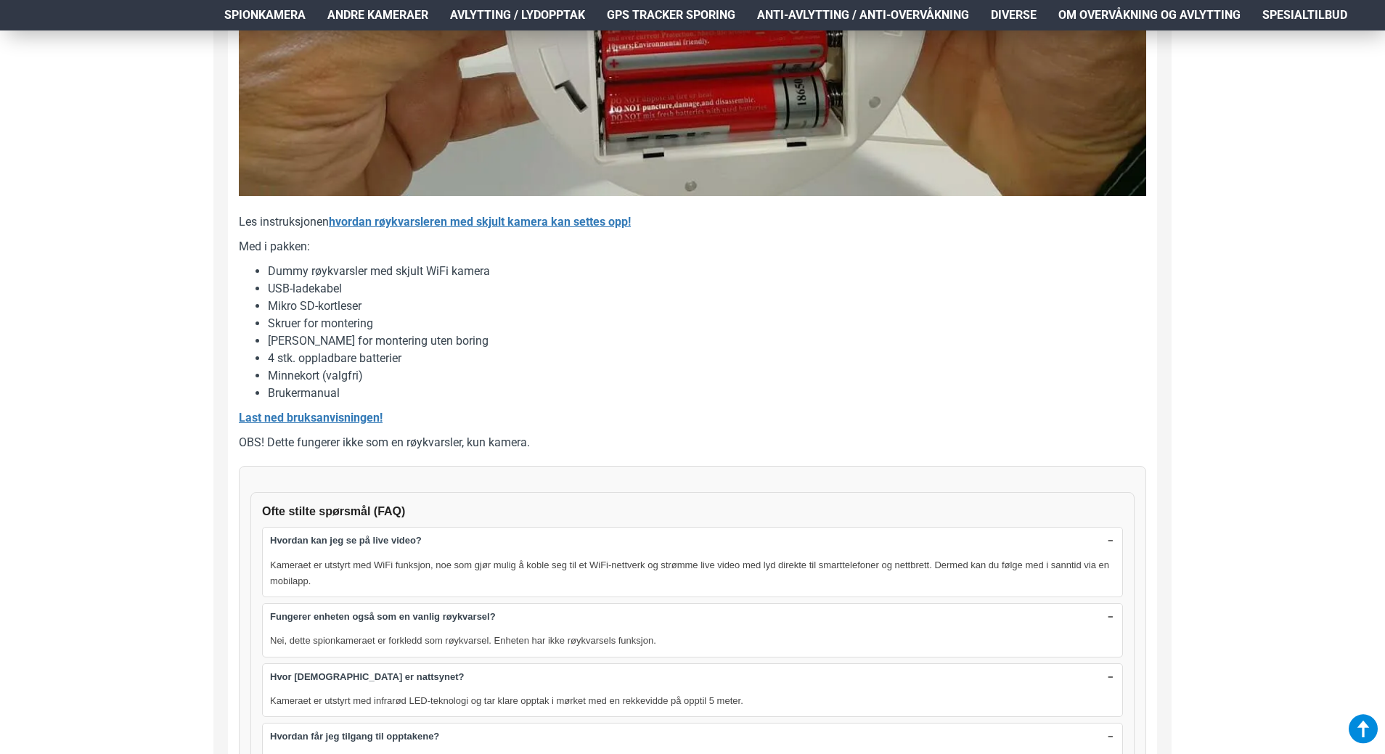
scroll to position [1957, 0]
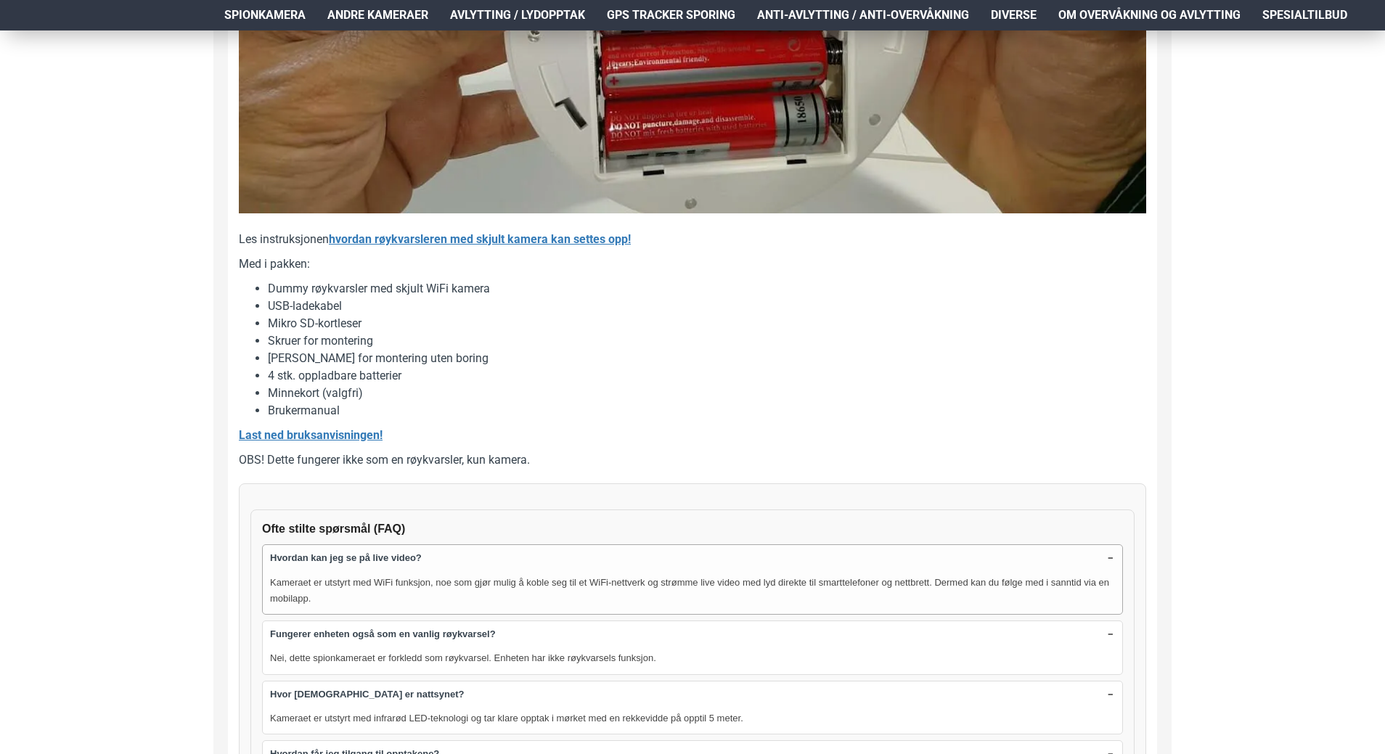
click at [322, 551] on strong "Hvordan kan jeg se på live video?" at bounding box center [346, 558] width 152 height 15
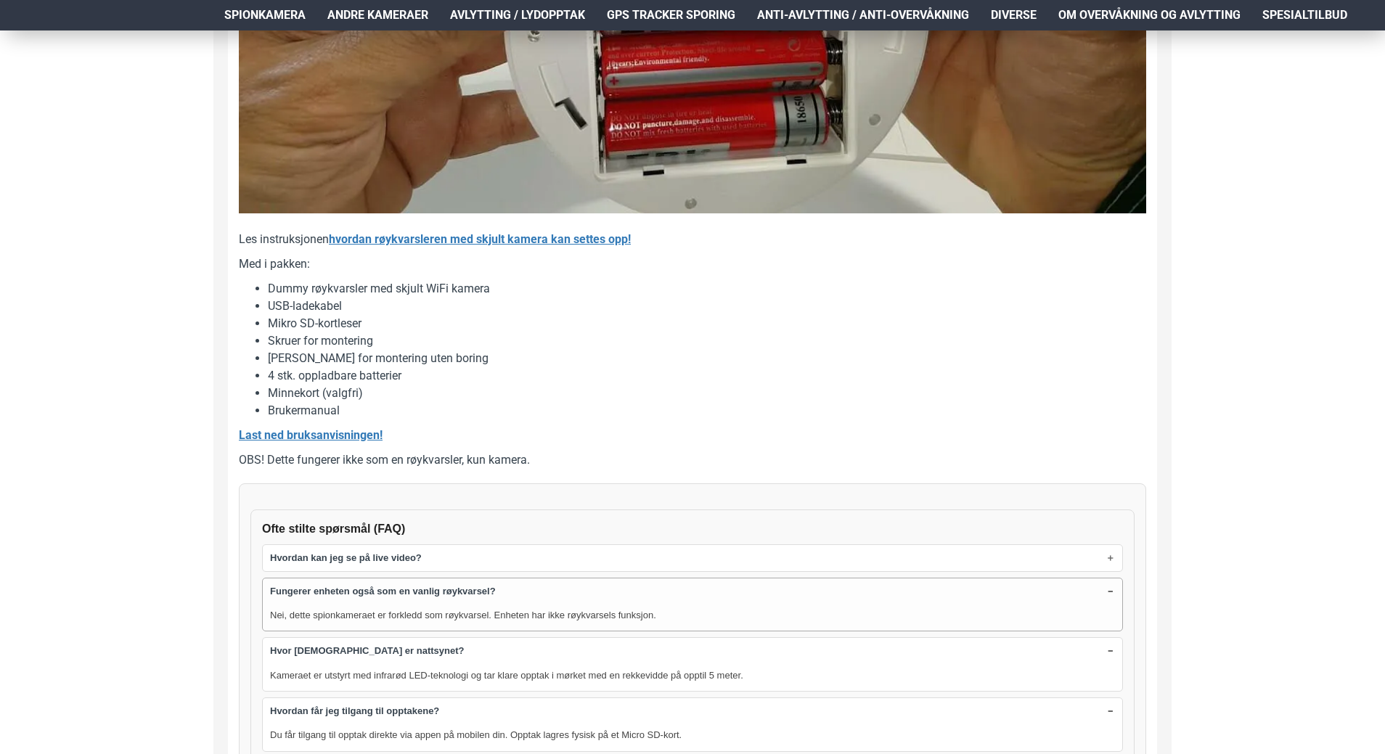
click at [307, 584] on strong "Fungerer enheten også som en vanlig røykvarsel?" at bounding box center [383, 591] width 226 height 15
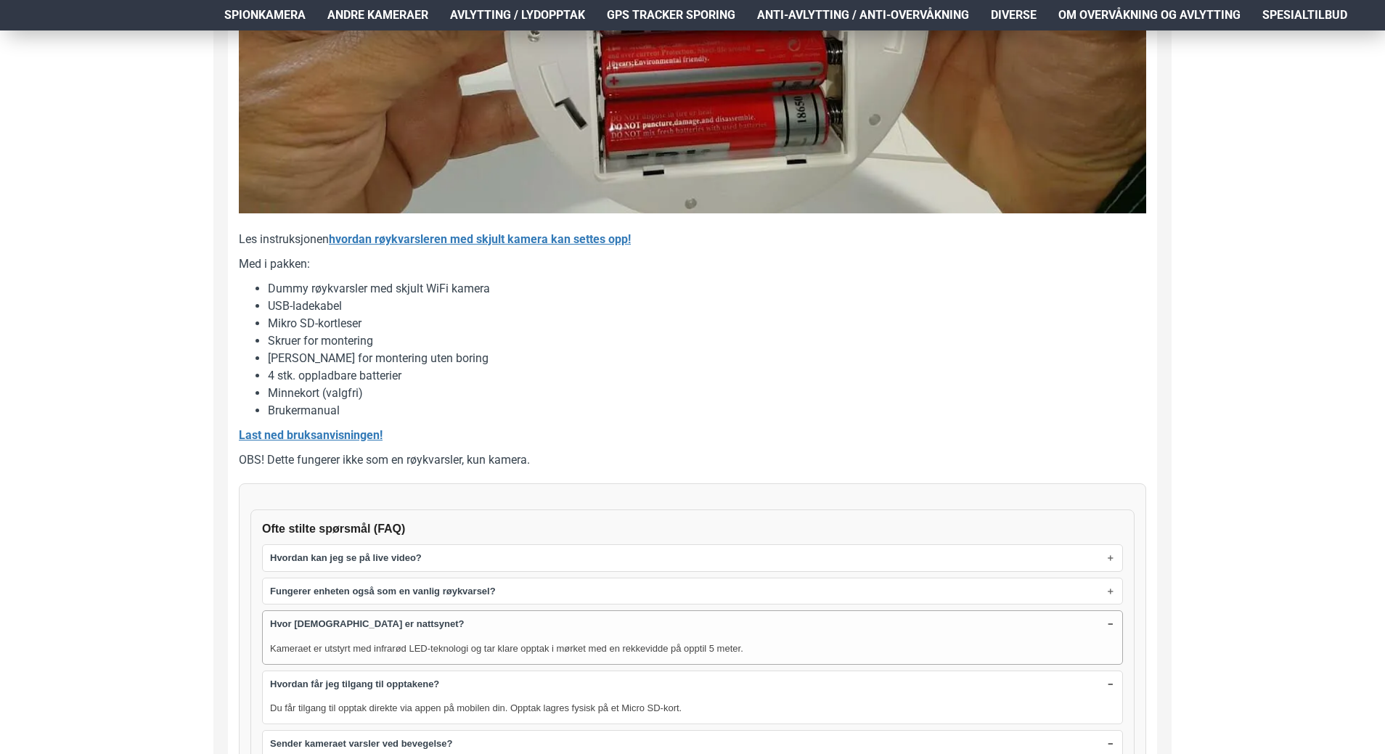
click at [306, 617] on strong "Hvor [DEMOGRAPHIC_DATA] er nattsynet?" at bounding box center [367, 624] width 194 height 15
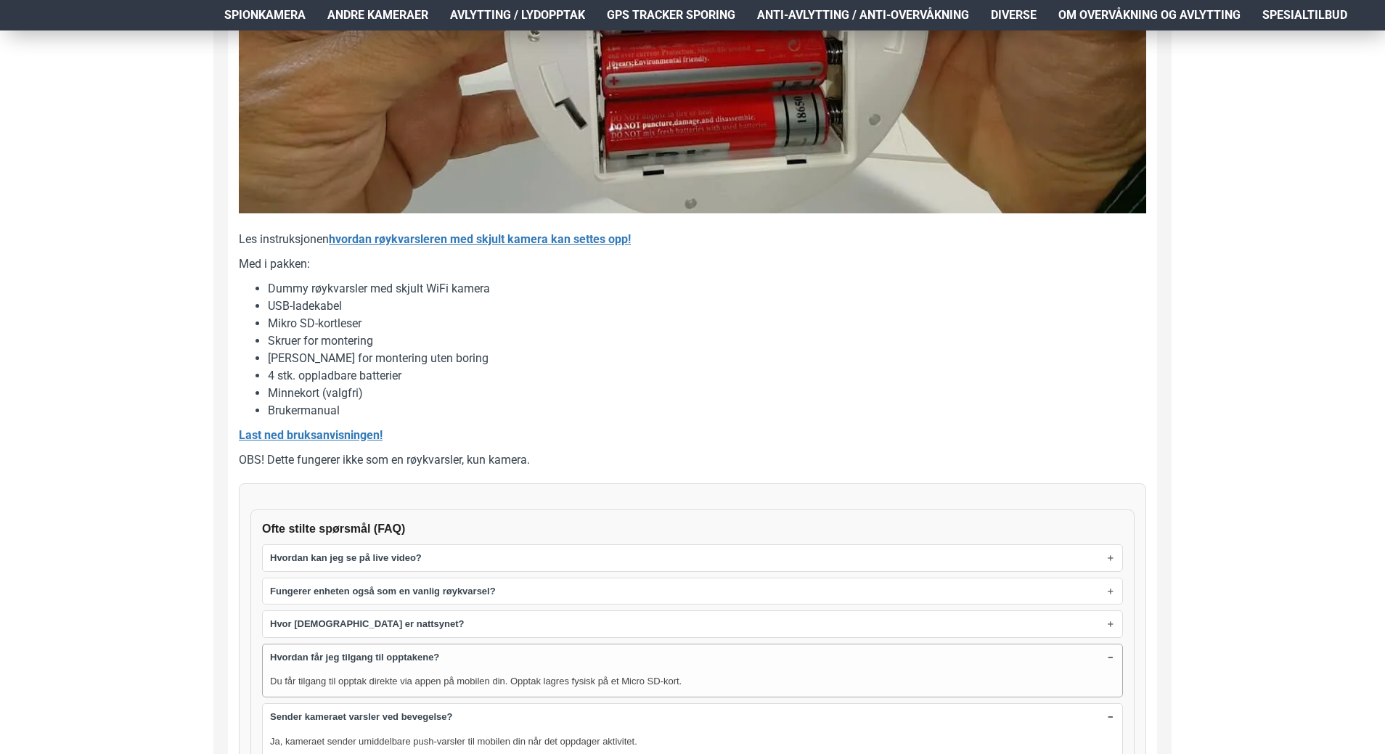
click at [305, 650] on strong "Hvordan får jeg tilgang til opptakene?" at bounding box center [354, 657] width 169 height 15
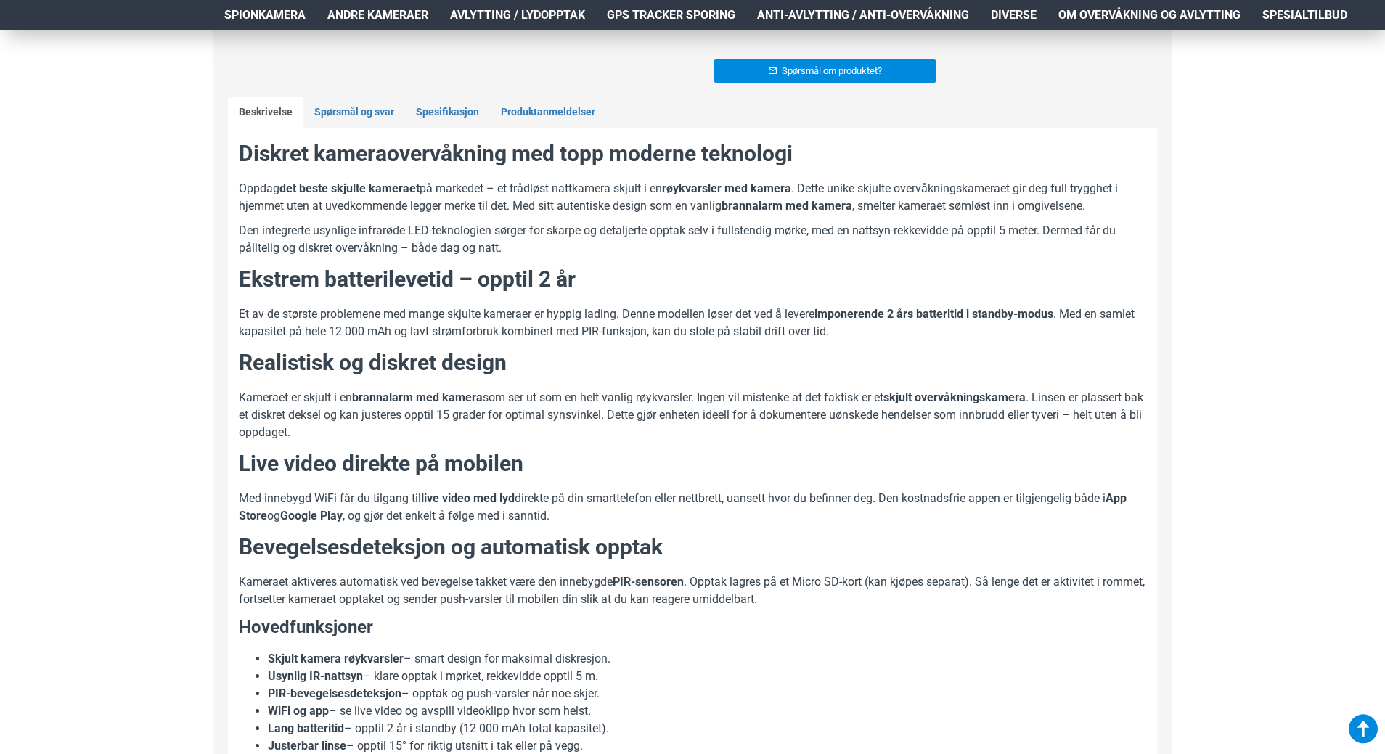
scroll to position [622, 0]
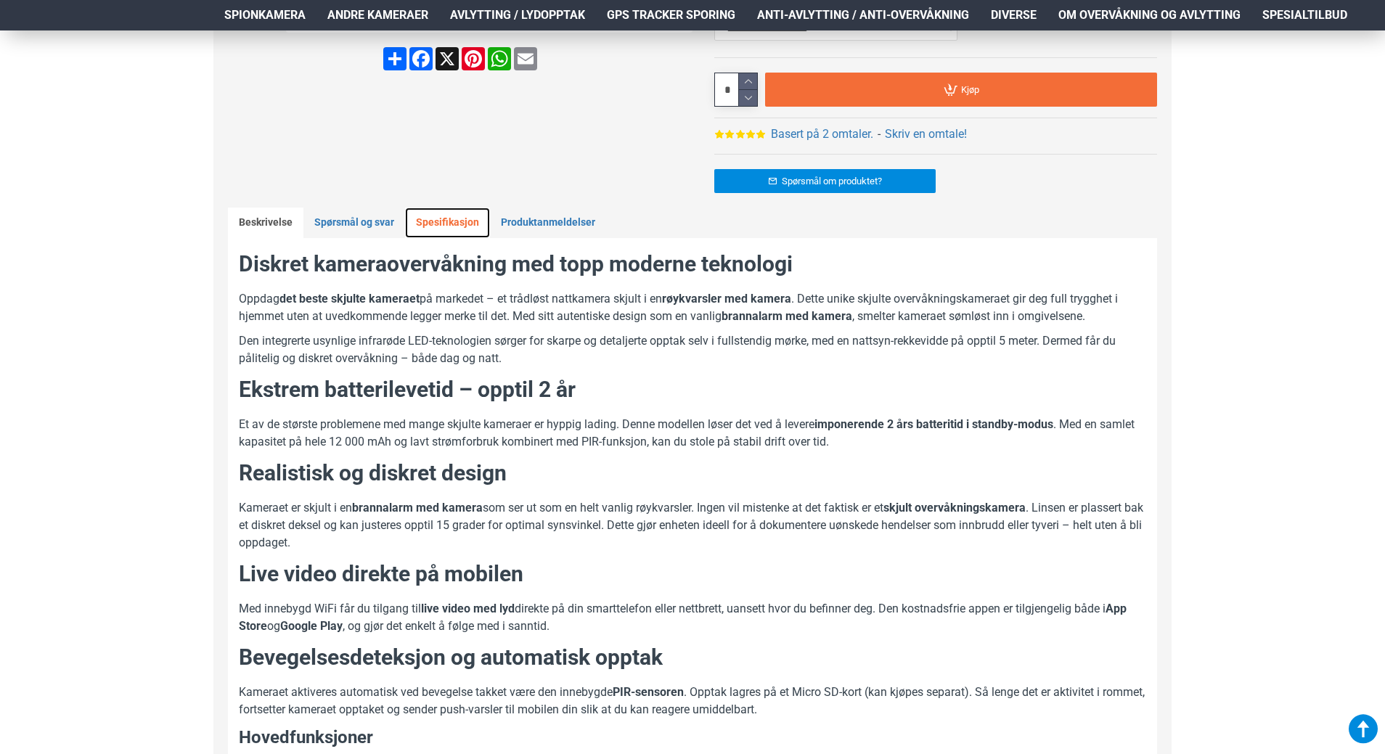
drag, startPoint x: 451, startPoint y: 224, endPoint x: 438, endPoint y: 236, distance: 18.0
click at [451, 224] on link "Spesifikasjon" at bounding box center [447, 223] width 85 height 30
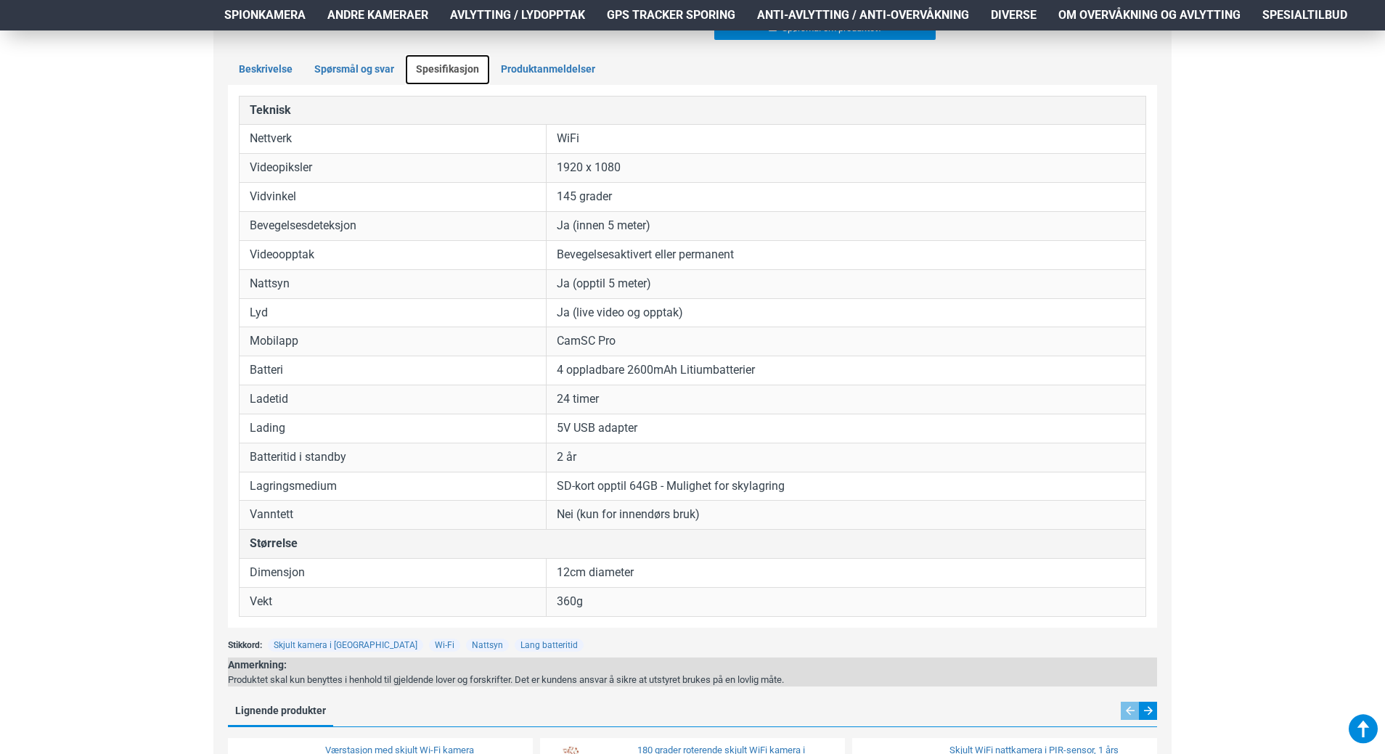
scroll to position [767, 0]
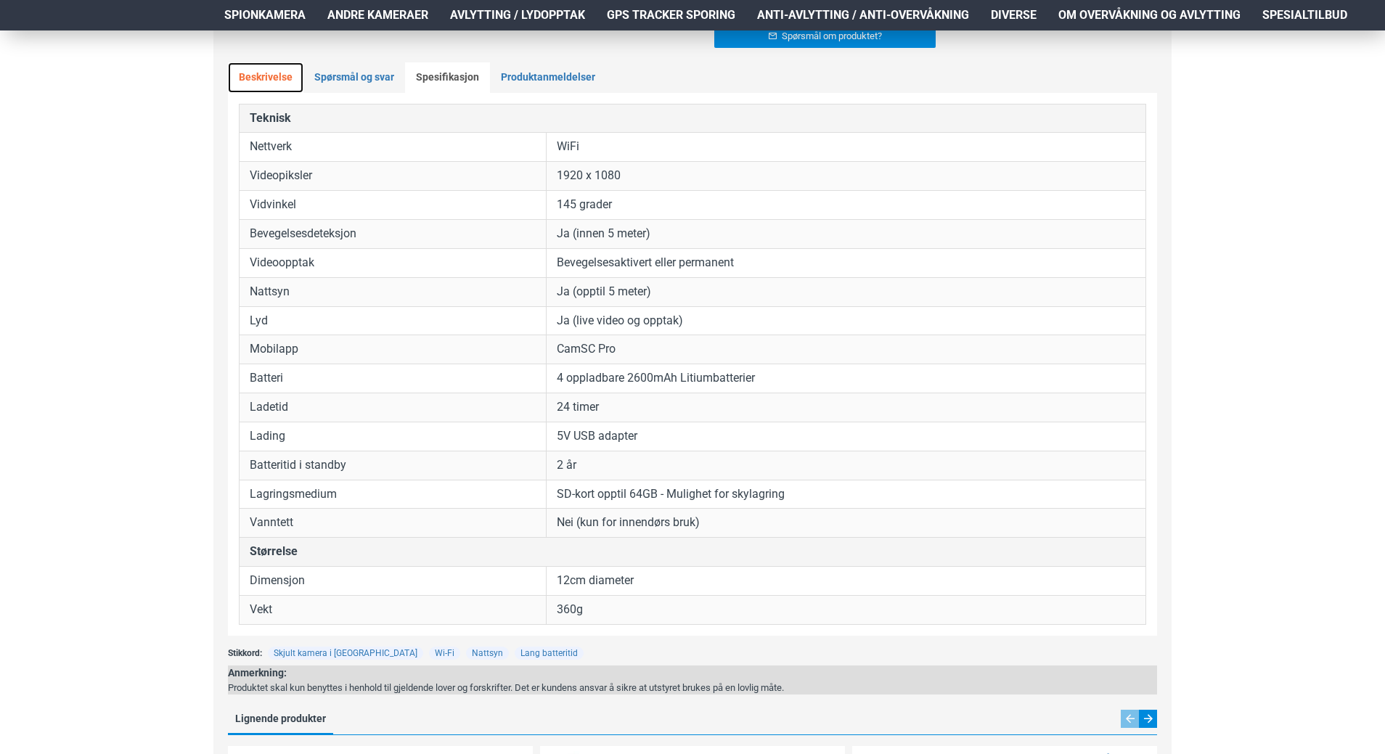
click at [264, 83] on link "Beskrivelse" at bounding box center [266, 77] width 76 height 30
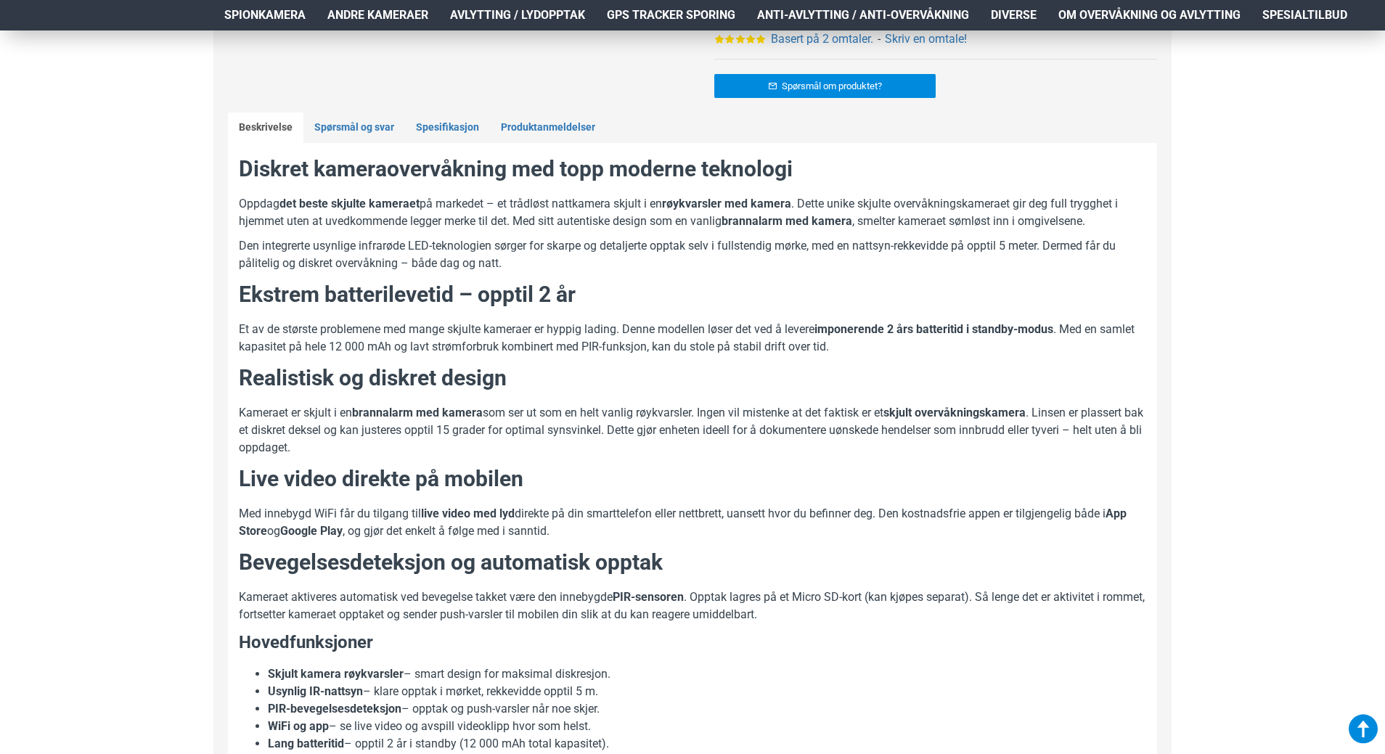
scroll to position [675, 0]
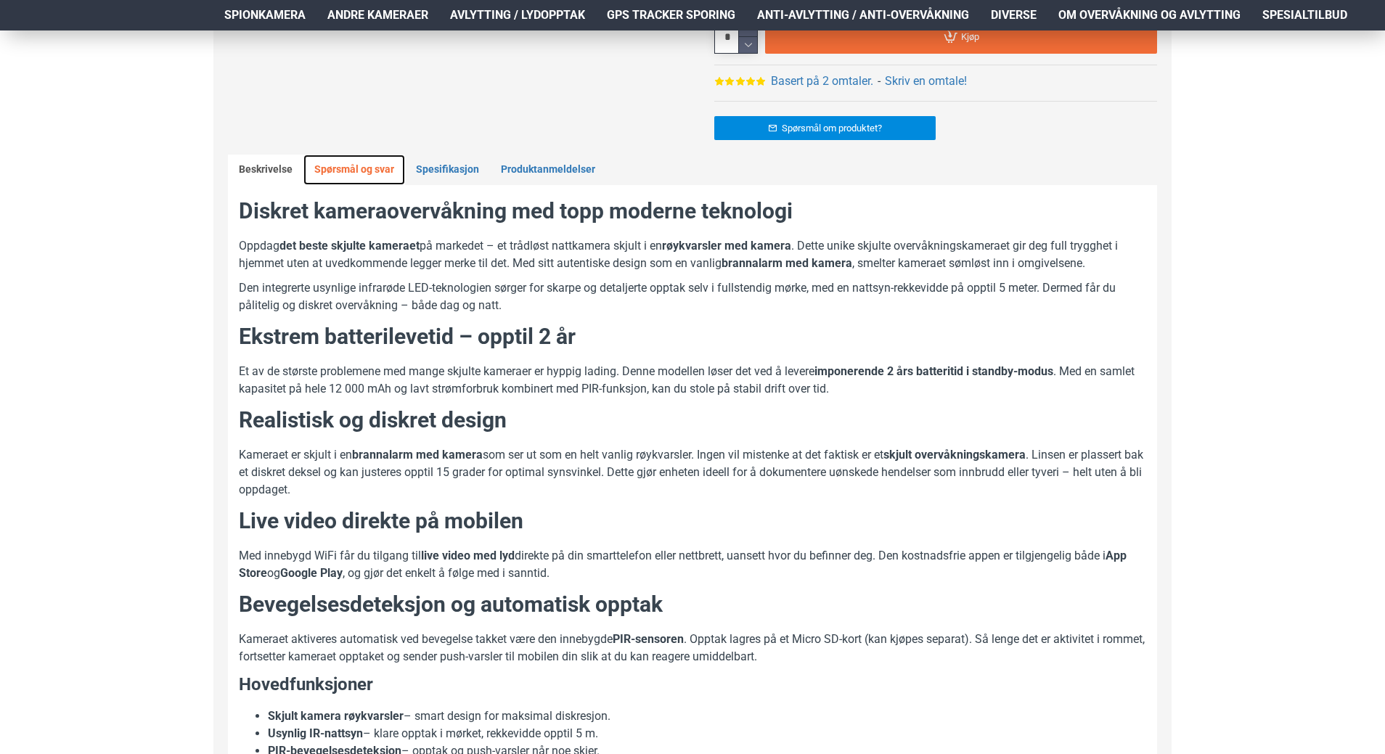
click at [350, 172] on link "Spørsmål og svar" at bounding box center [354, 170] width 102 height 30
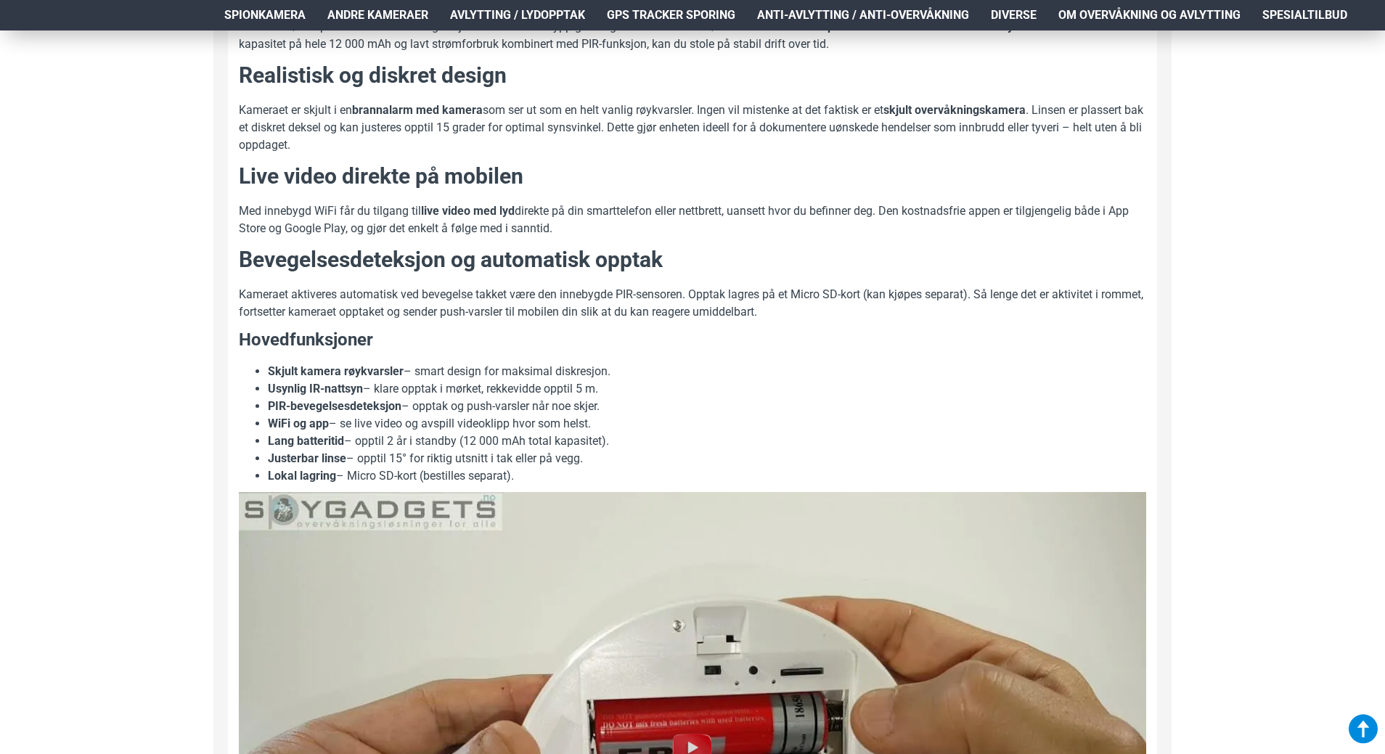
scroll to position [1038, 0]
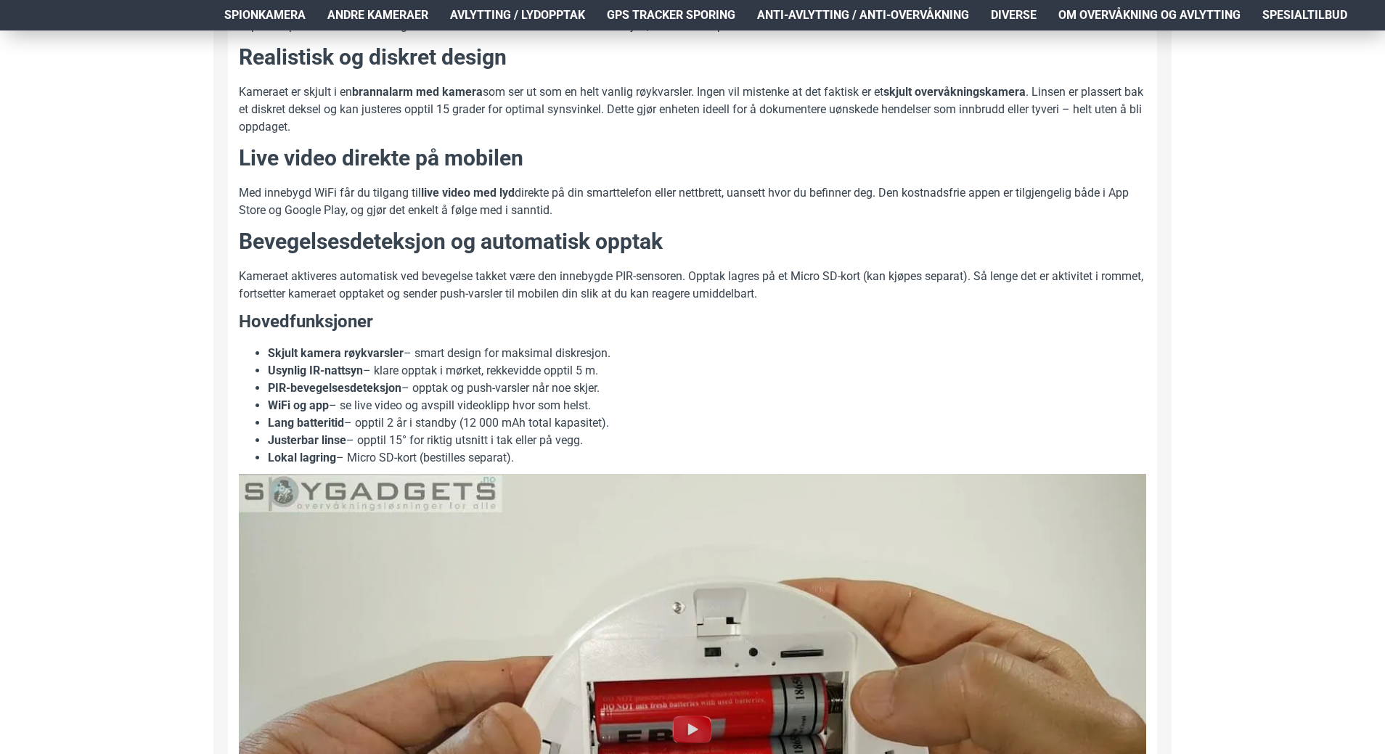
drag, startPoint x: 592, startPoint y: 439, endPoint x: 260, endPoint y: 444, distance: 331.8
click at [264, 442] on ul "Skjult kamera røykvarsler – smart design for maksimal diskresjon. Usynlig IR-na…" at bounding box center [692, 406] width 907 height 122
copy li "Justerbar linse – opptil 15° for riktig utsnitt i tak eller på vegg."
